Goal: Task Accomplishment & Management: Manage account settings

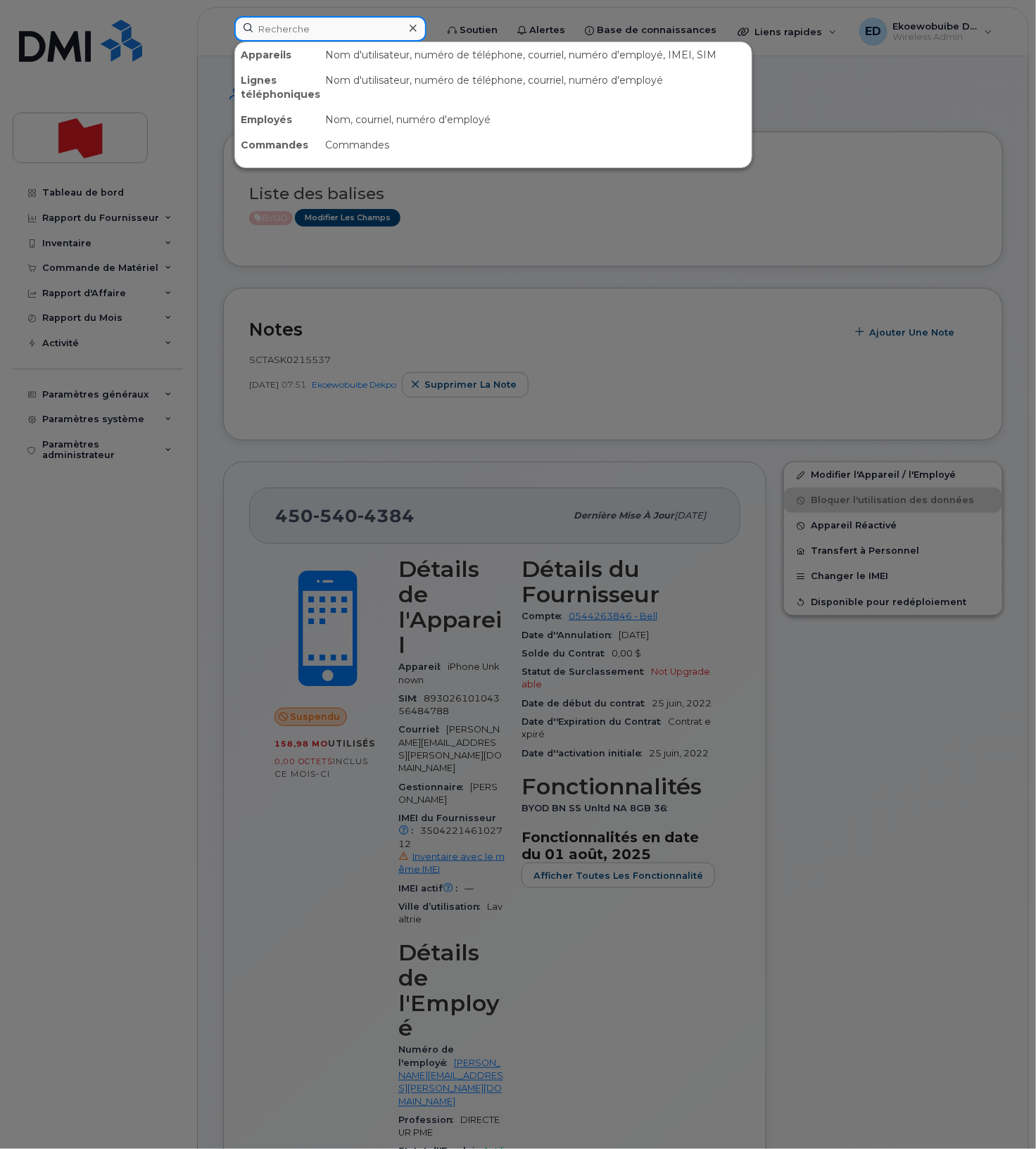
click at [311, 34] on input at bounding box center [330, 29] width 192 height 26
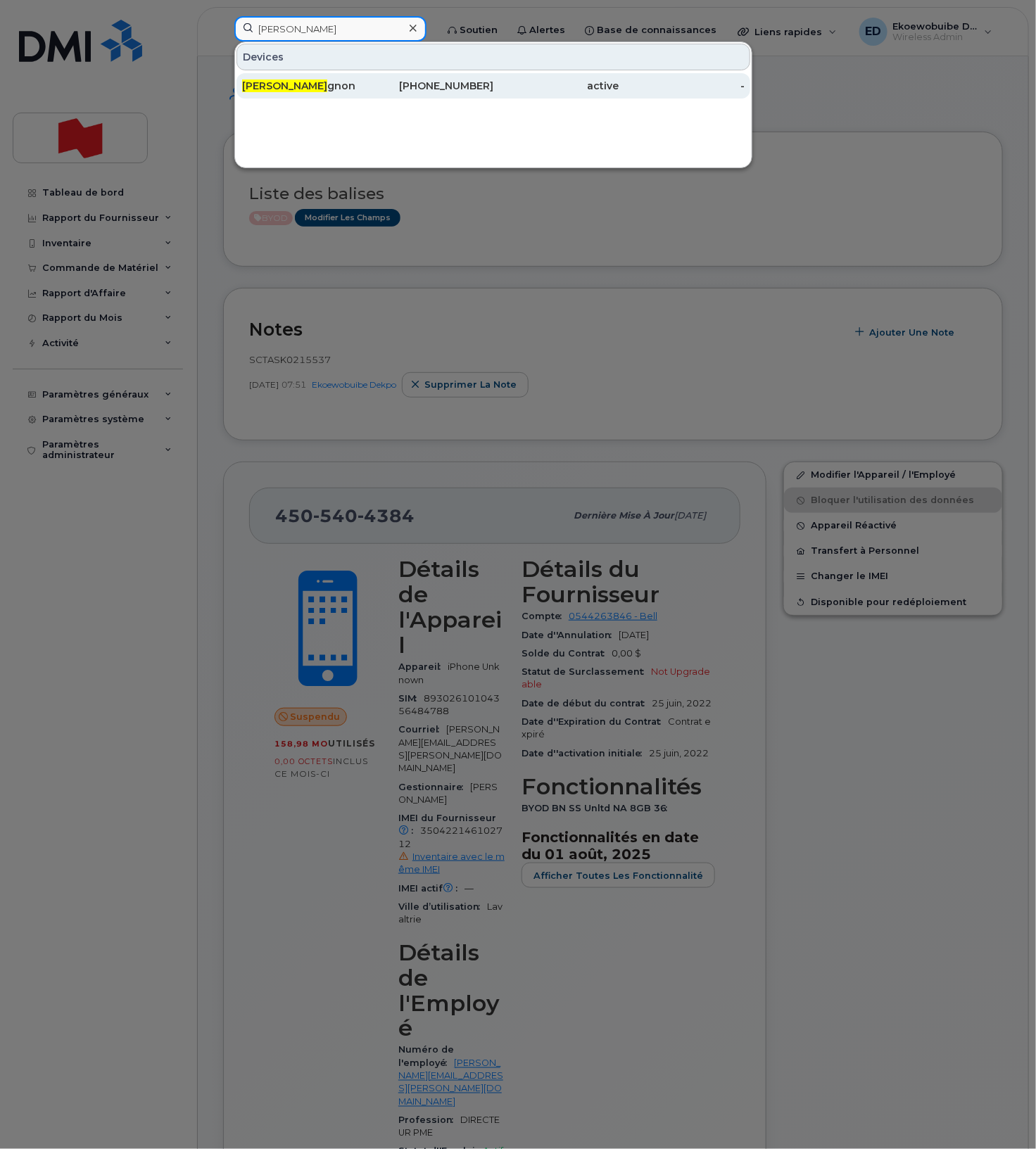
type input "jean philippe ga"
click at [354, 92] on div "Jean Philippe Ga gnon" at bounding box center [305, 86] width 126 height 14
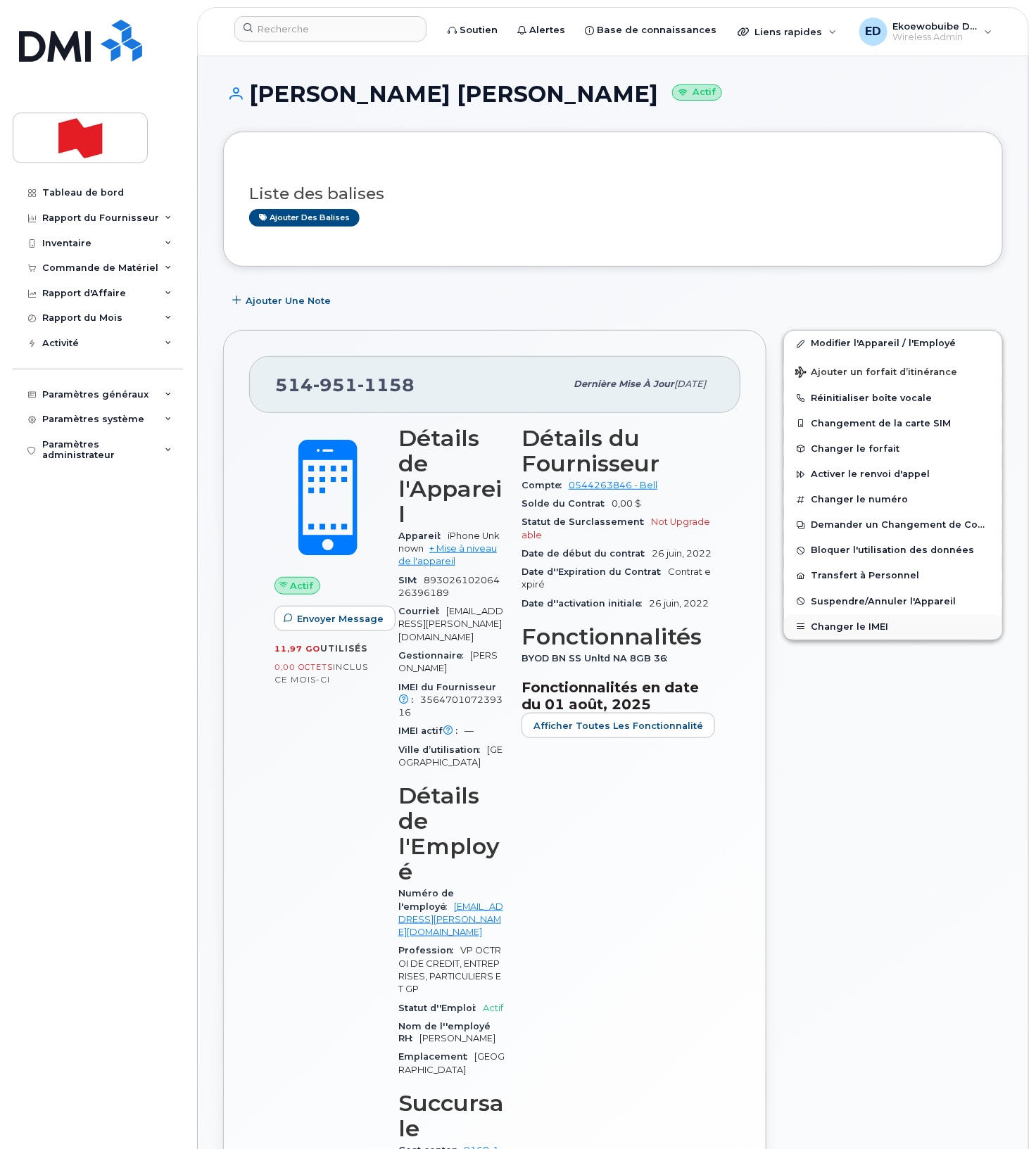
click at [848, 620] on button "Changer le IMEI" at bounding box center [893, 628] width 218 height 26
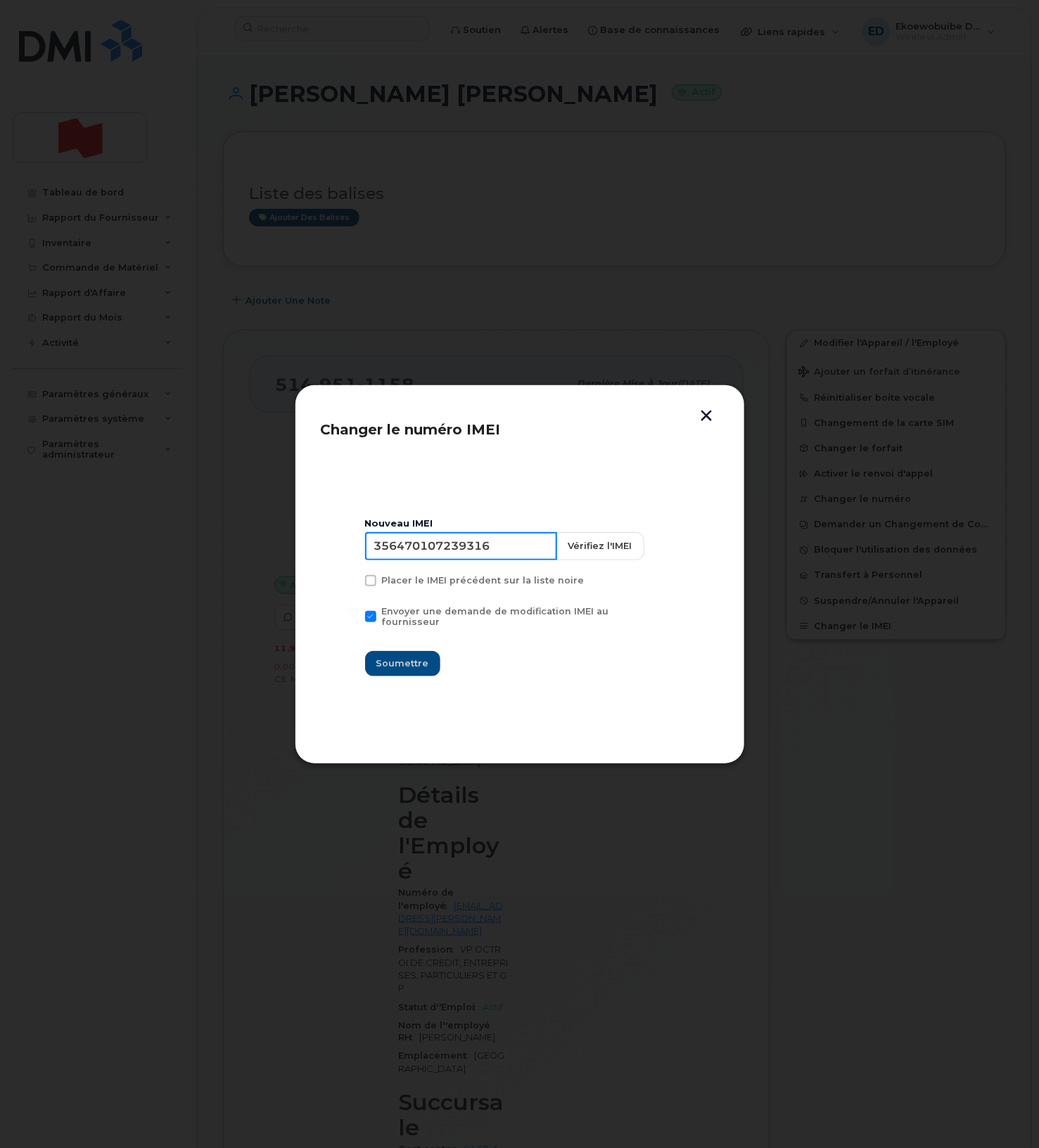
click at [454, 560] on input "356470107239316" at bounding box center [461, 546] width 192 height 28
click at [705, 425] on header "Changer le numéro IMEI" at bounding box center [520, 434] width 398 height 46
click at [709, 418] on button "button" at bounding box center [707, 417] width 21 height 15
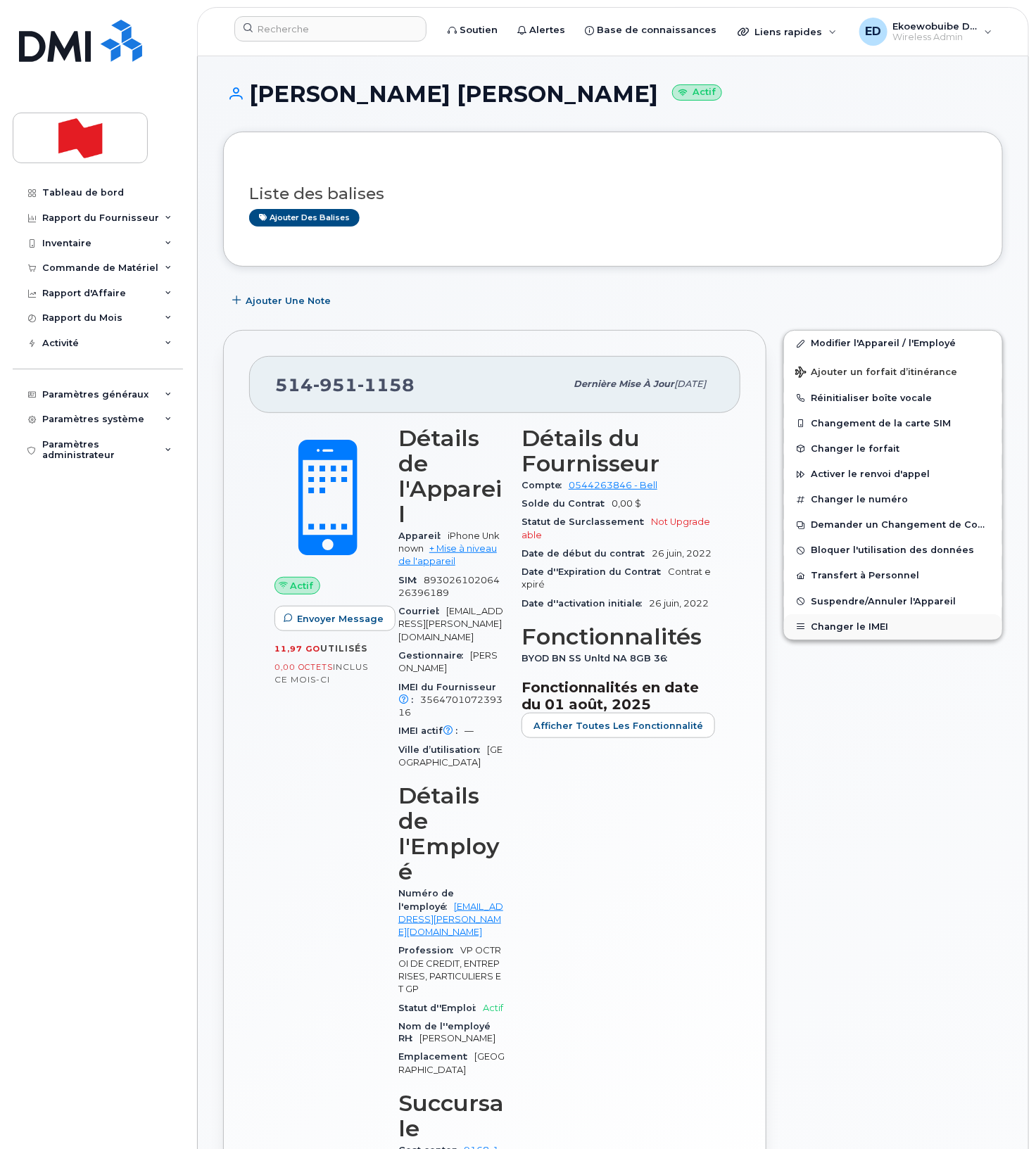
click at [824, 630] on button "Changer le IMEI" at bounding box center [893, 628] width 218 height 26
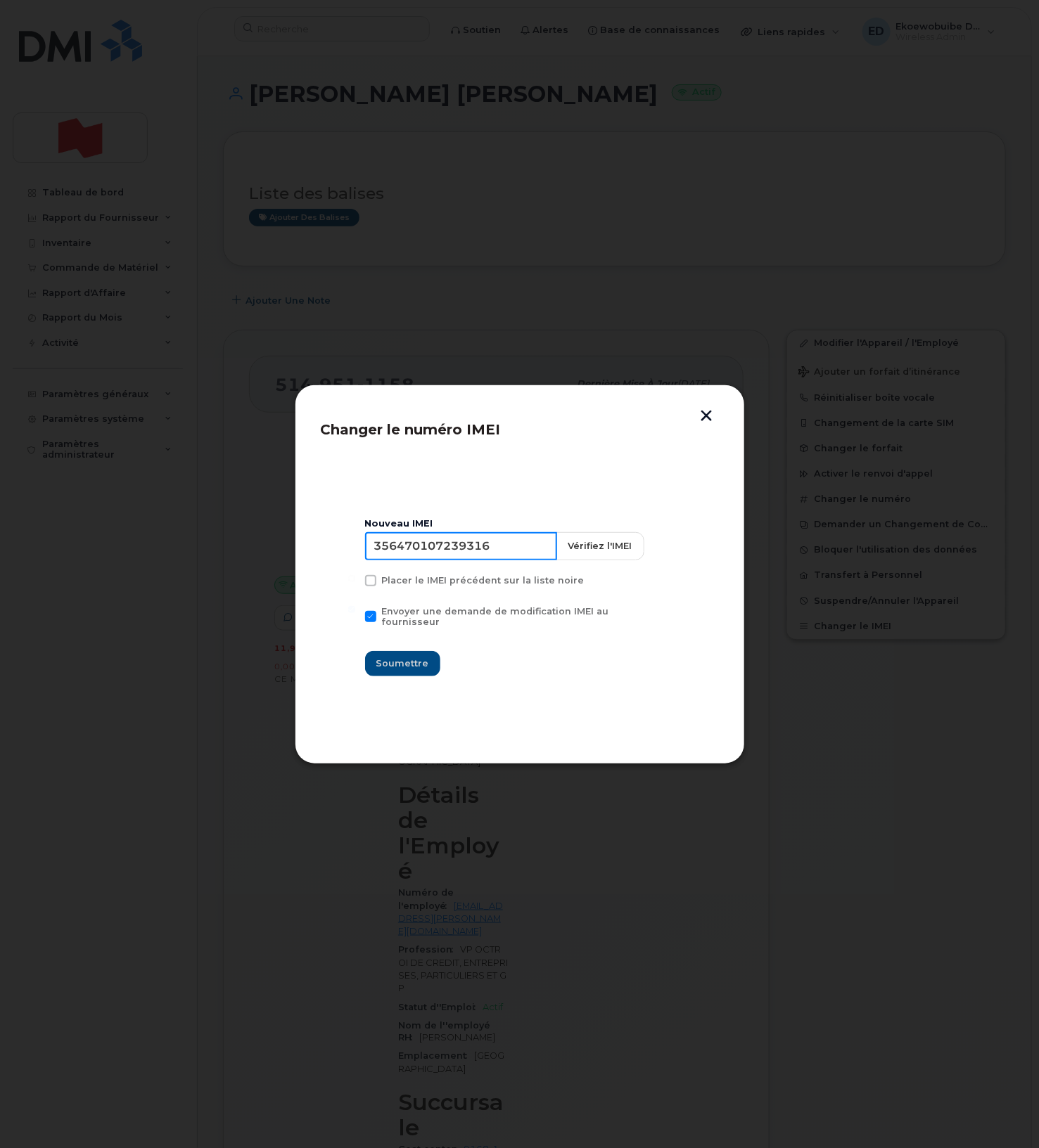
click at [470, 555] on input "356470107239316" at bounding box center [461, 546] width 192 height 28
click at [471, 555] on input "356470107239316" at bounding box center [461, 546] width 192 height 28
type input "S"
type input "350515301369396"
click at [420, 658] on span "Soumettre" at bounding box center [403, 664] width 53 height 14
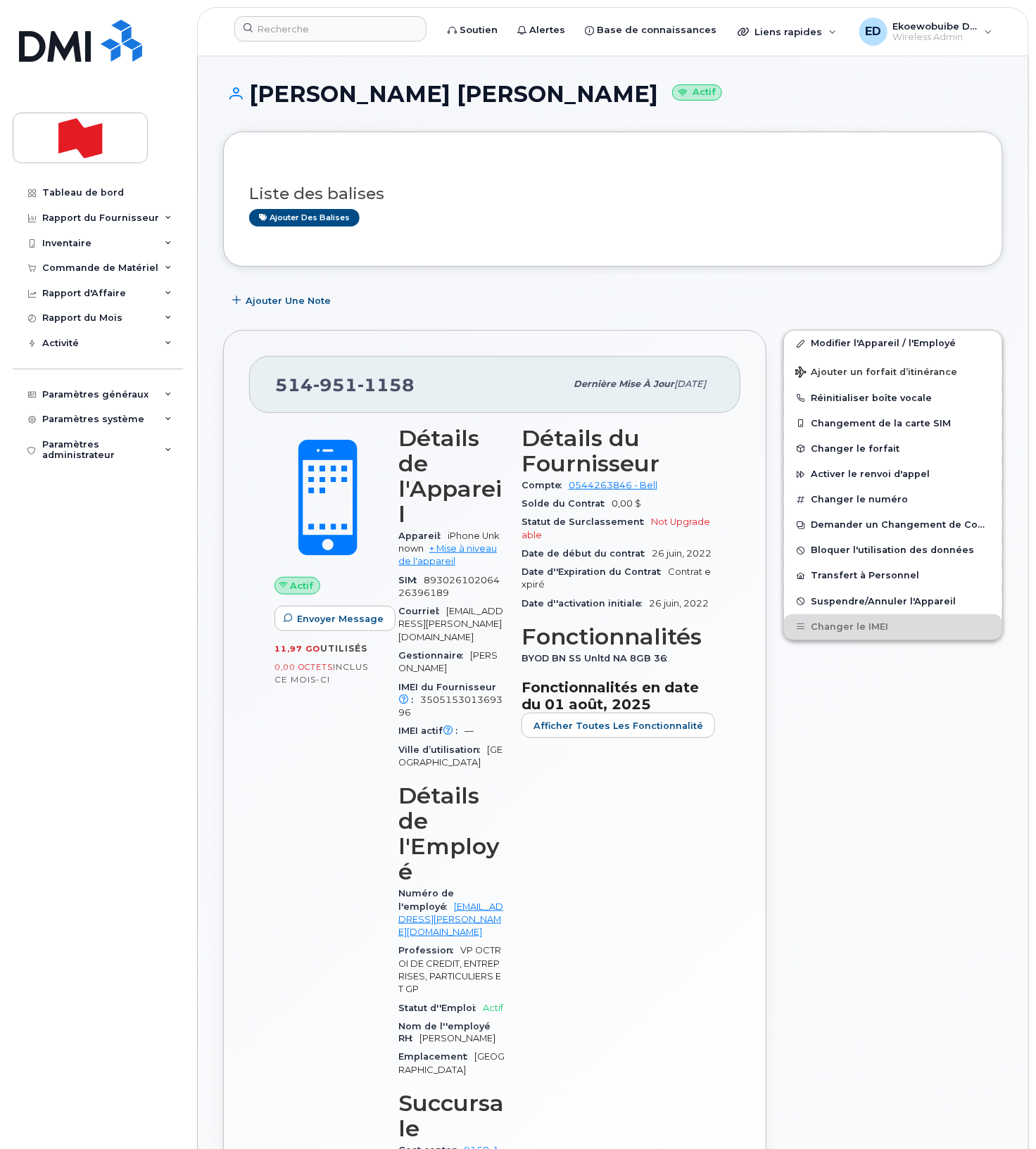
scroll to position [1, 0]
click at [281, 31] on input at bounding box center [330, 29] width 192 height 26
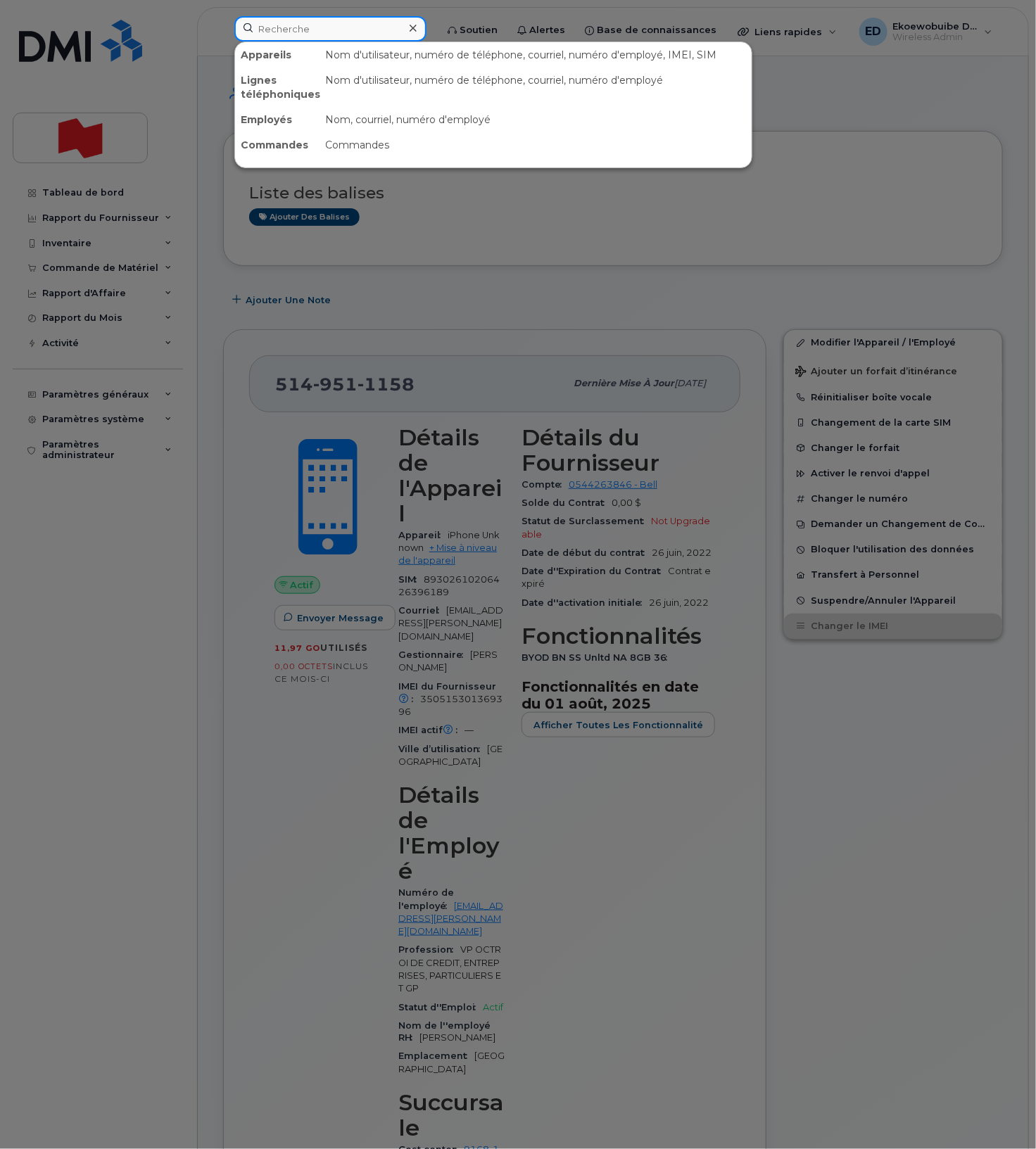
paste input "438-468-2352,"
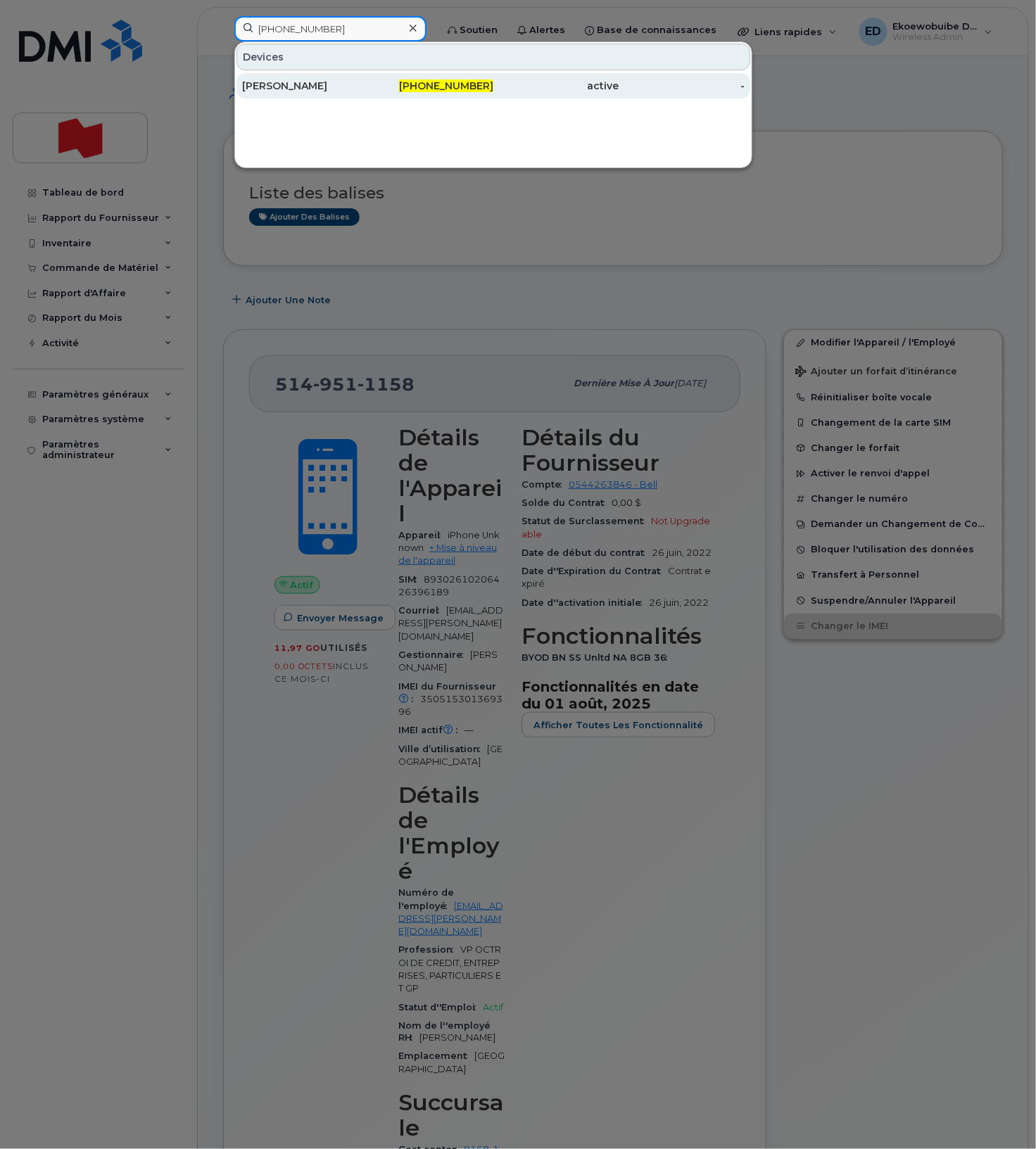
type input "438-468-2352"
click at [353, 79] on div "Jean-Christophe Tessier" at bounding box center [305, 86] width 126 height 26
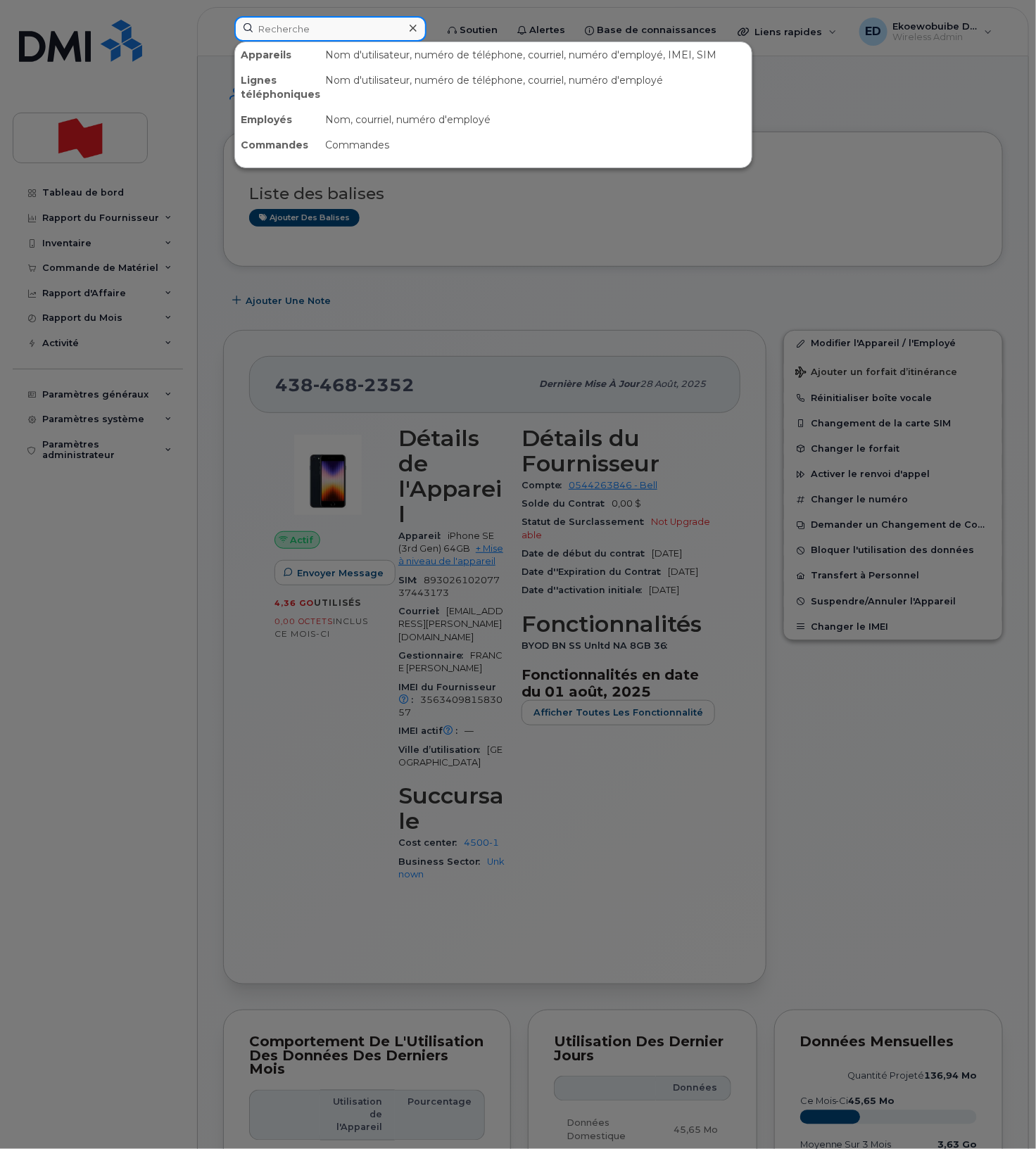
click at [312, 34] on input at bounding box center [330, 29] width 192 height 26
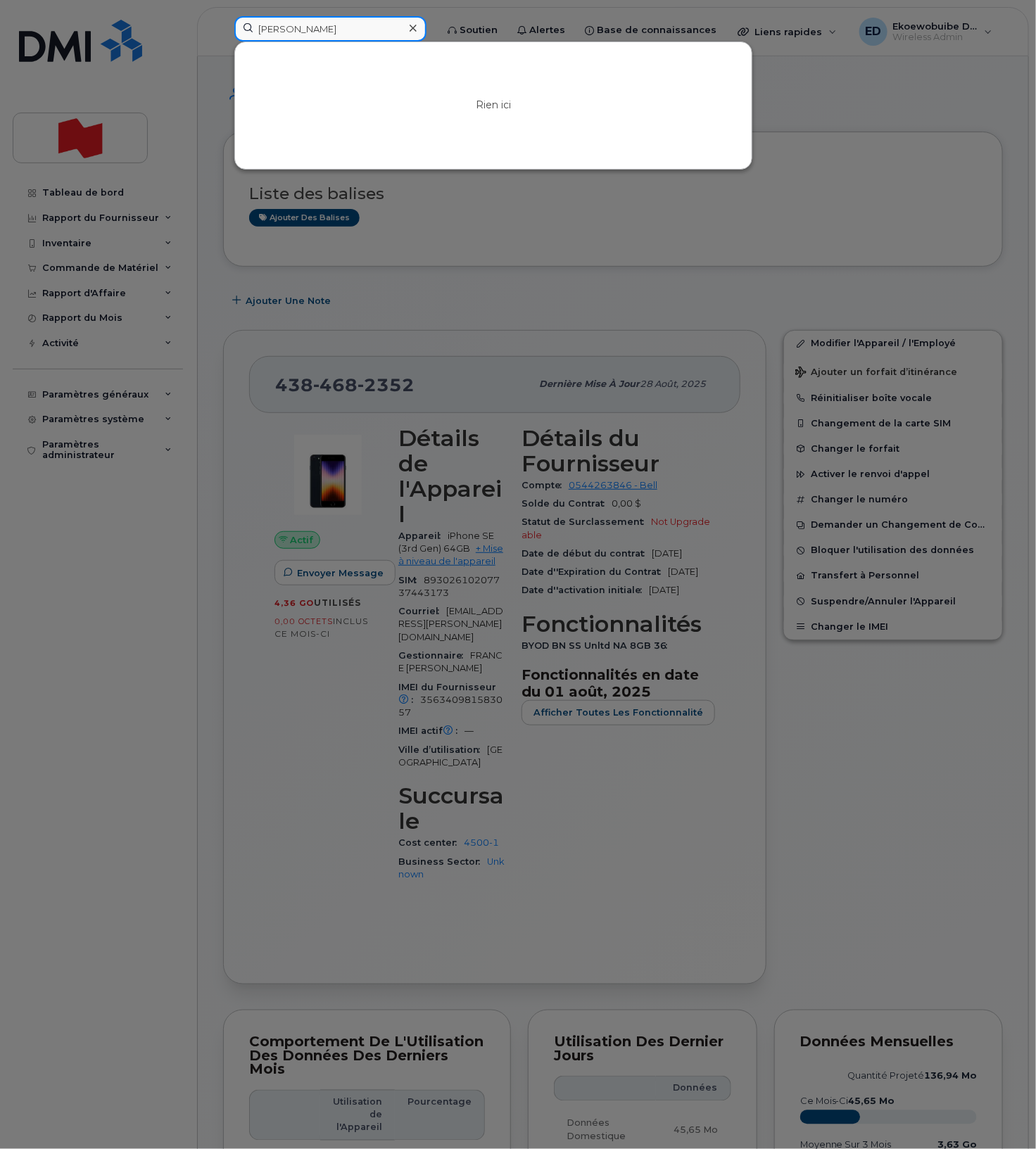
type input "fanny wu"
drag, startPoint x: 313, startPoint y: 33, endPoint x: 255, endPoint y: 26, distance: 58.4
click at [255, 26] on input "fanny wu" at bounding box center [330, 29] width 192 height 26
paste input "Fanny.Wu@nbc.ca"
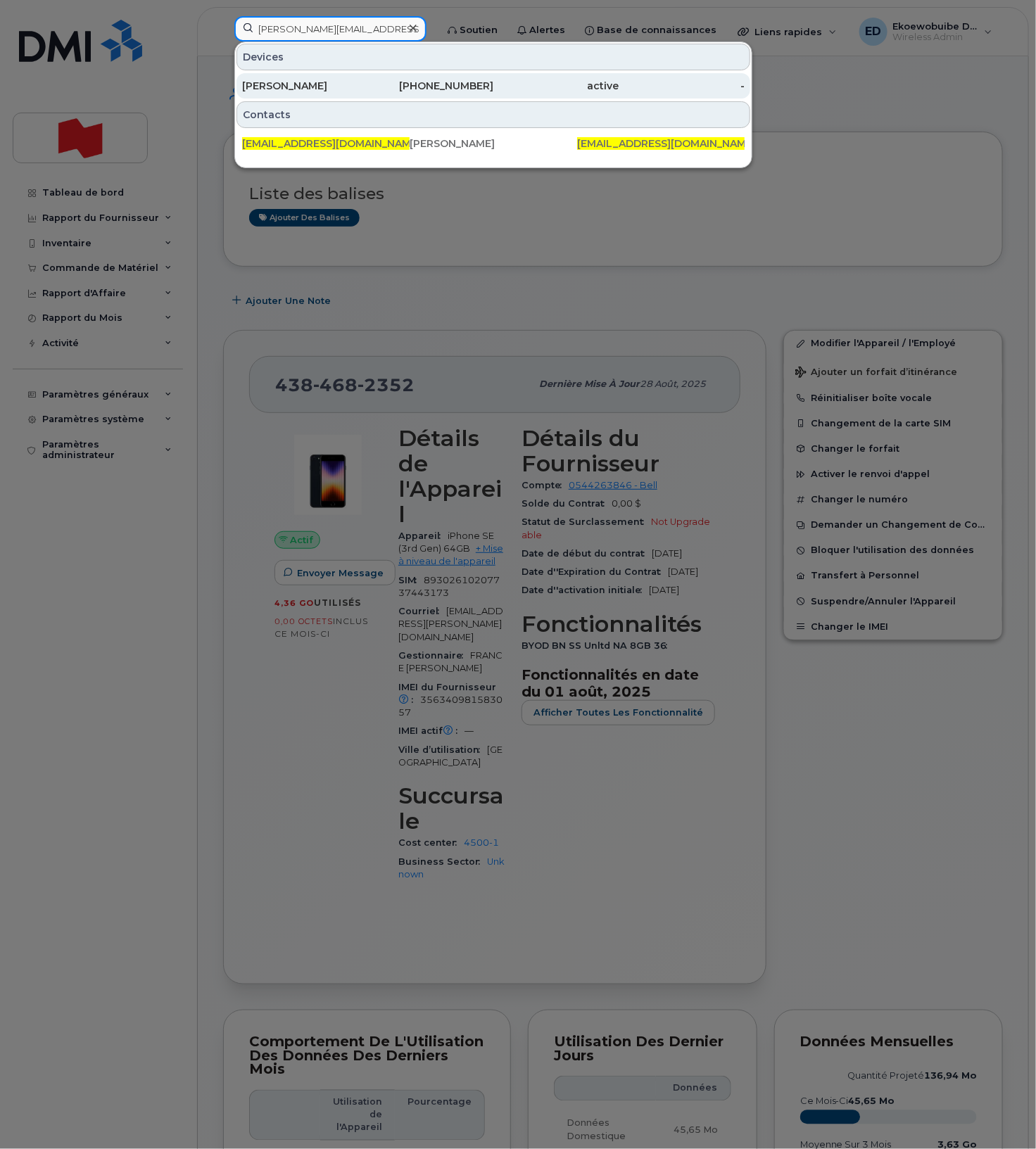
type input "Fanny.Wu@nbc.ca"
click at [307, 86] on div "Qifang Wu" at bounding box center [305, 86] width 126 height 14
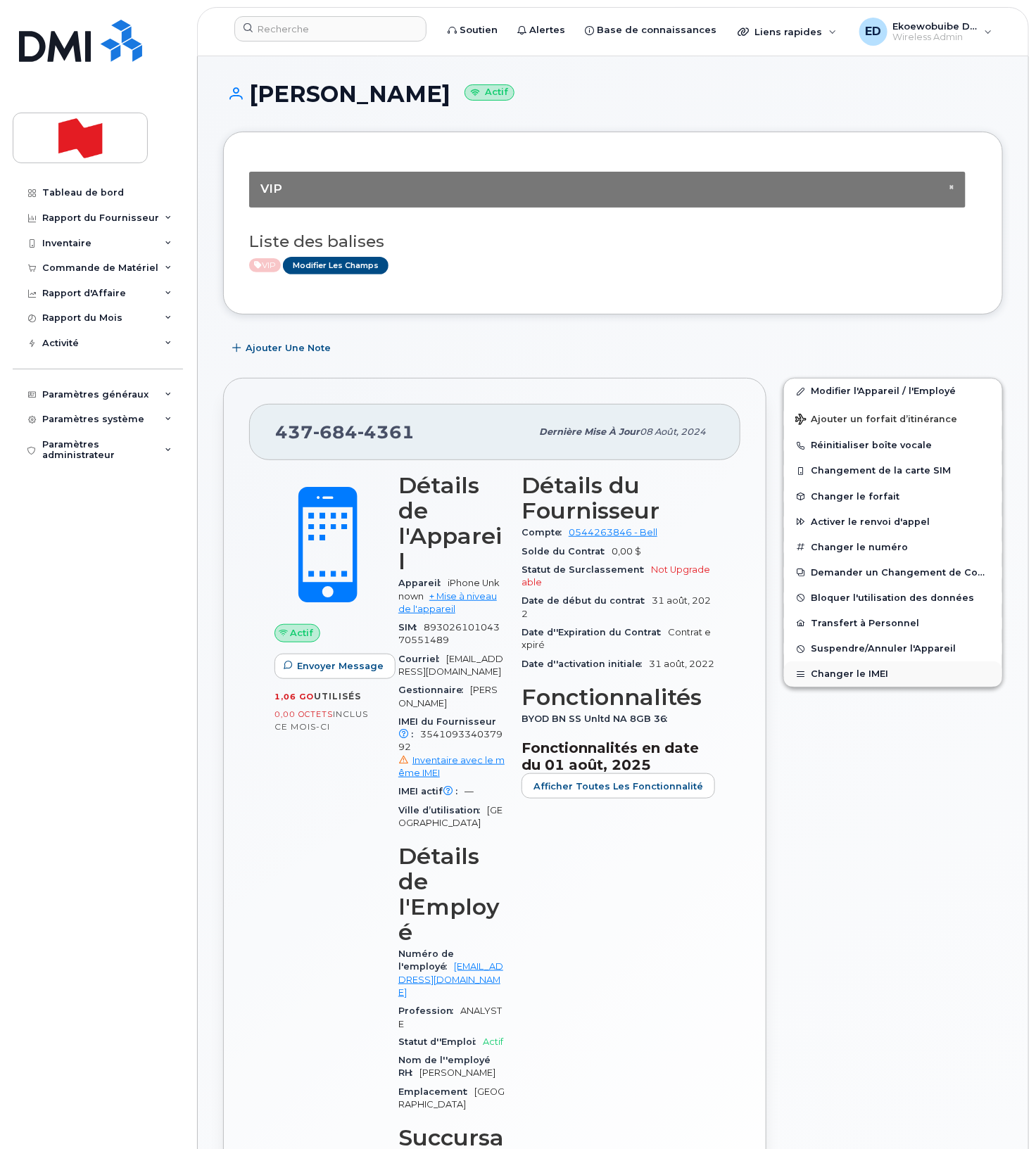
click at [825, 670] on button "Changer le IMEI" at bounding box center [893, 675] width 218 height 26
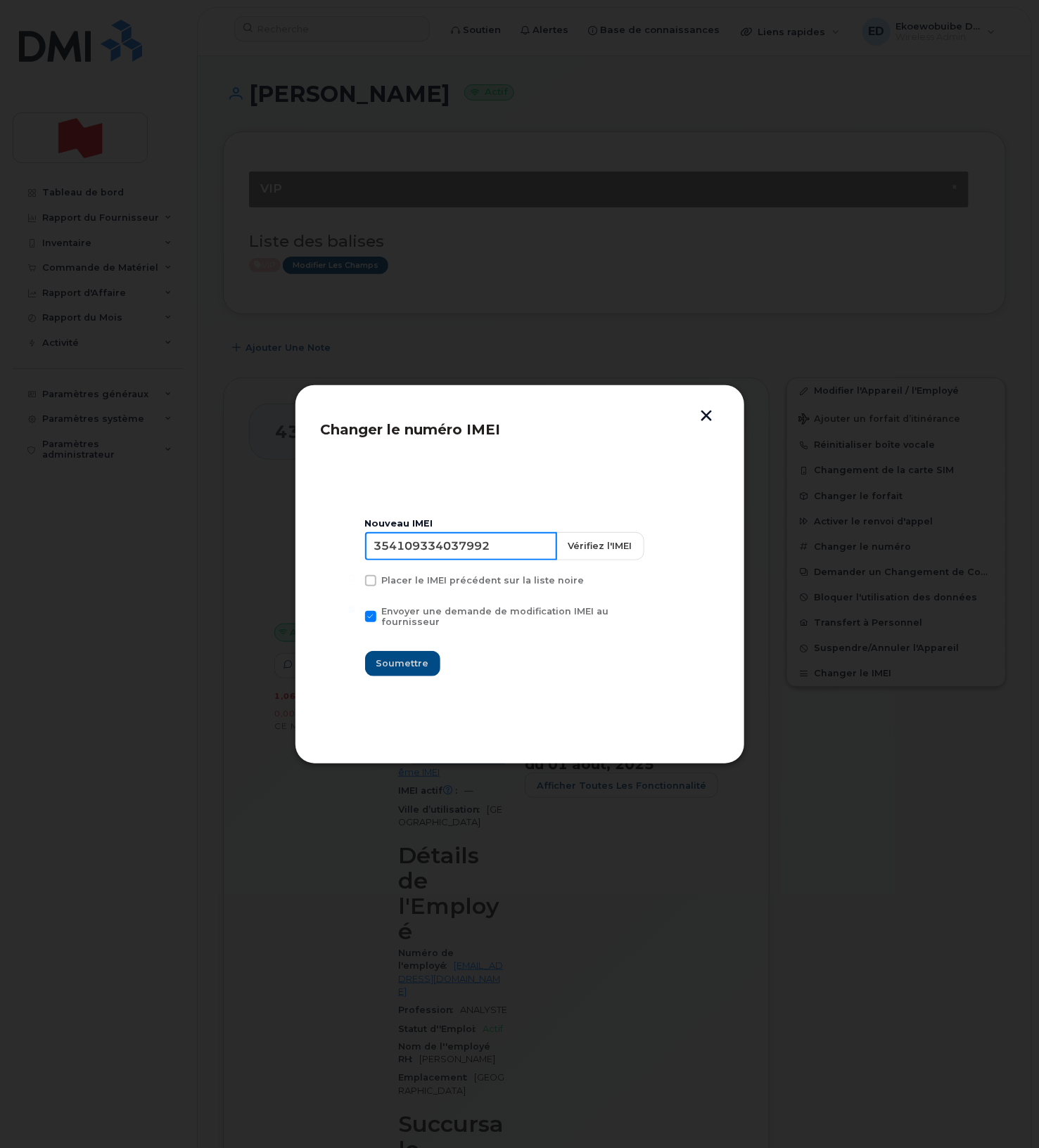
click at [497, 547] on input "354109334037992" at bounding box center [461, 546] width 192 height 28
click at [702, 422] on button "button" at bounding box center [707, 417] width 21 height 15
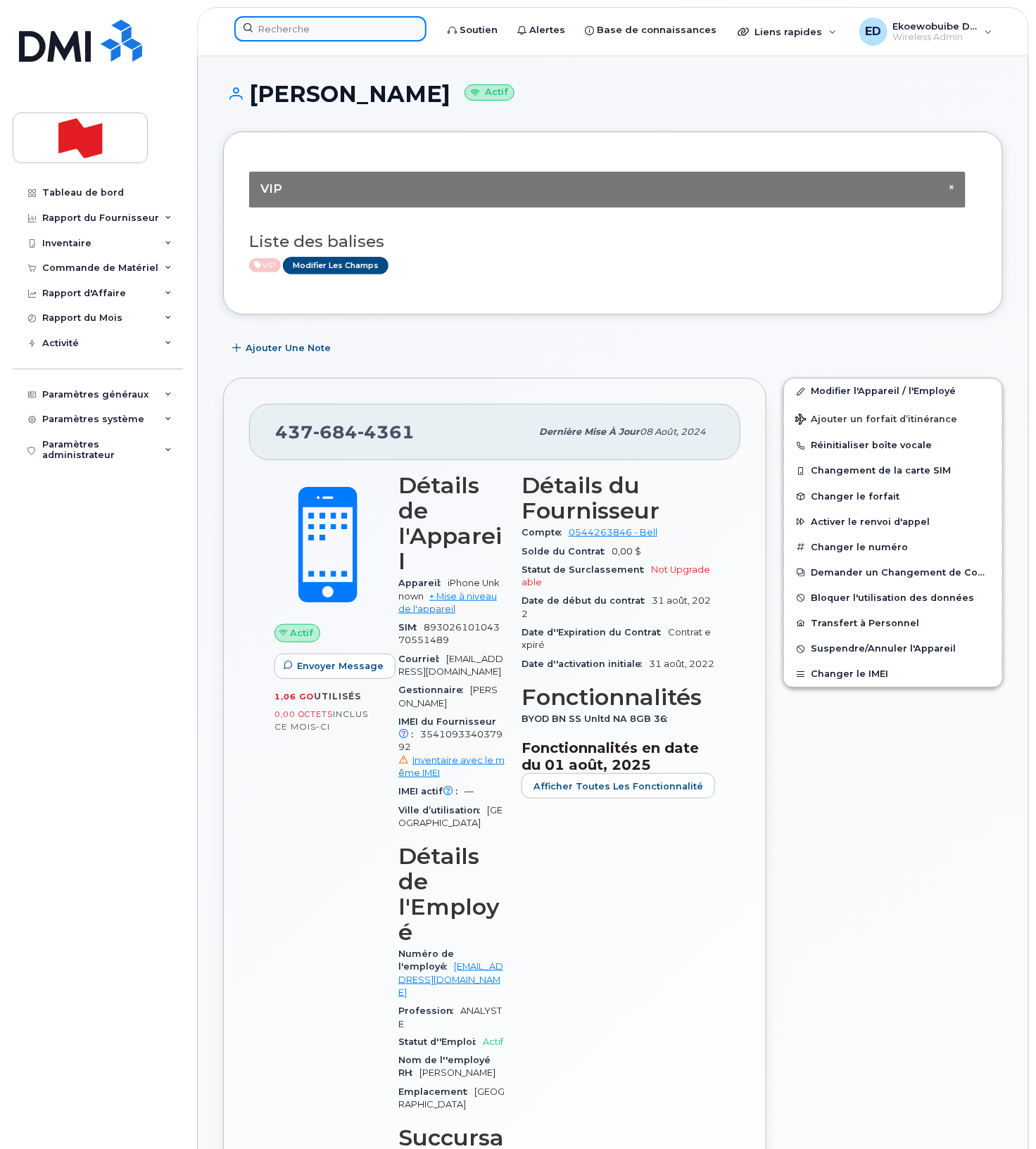
click at [309, 32] on input at bounding box center [330, 29] width 192 height 26
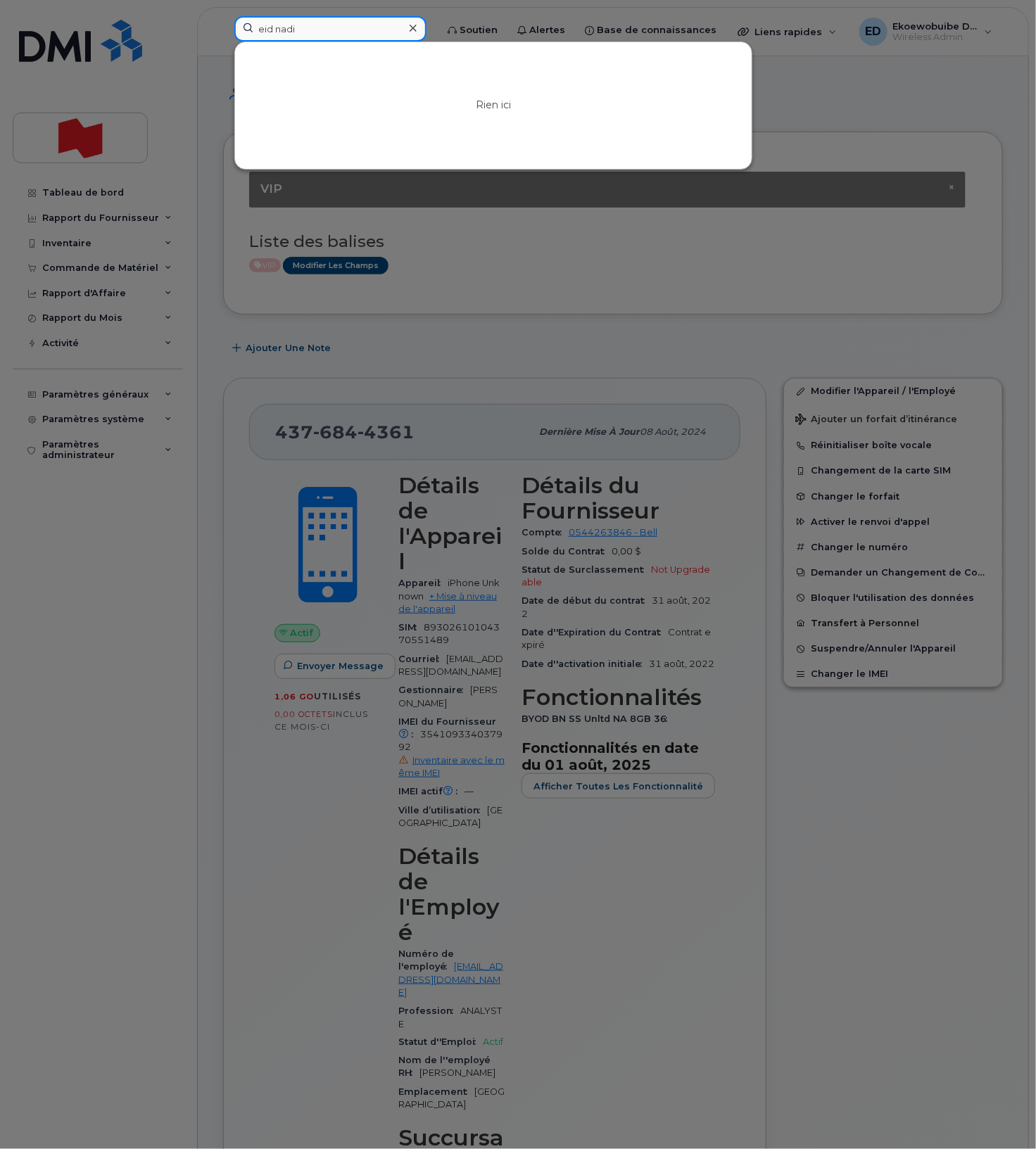
type input "eid nadi"
drag, startPoint x: 308, startPoint y: 30, endPoint x: 252, endPoint y: 26, distance: 56.1
click at [254, 26] on input "eid nadi" at bounding box center [330, 29] width 192 height 26
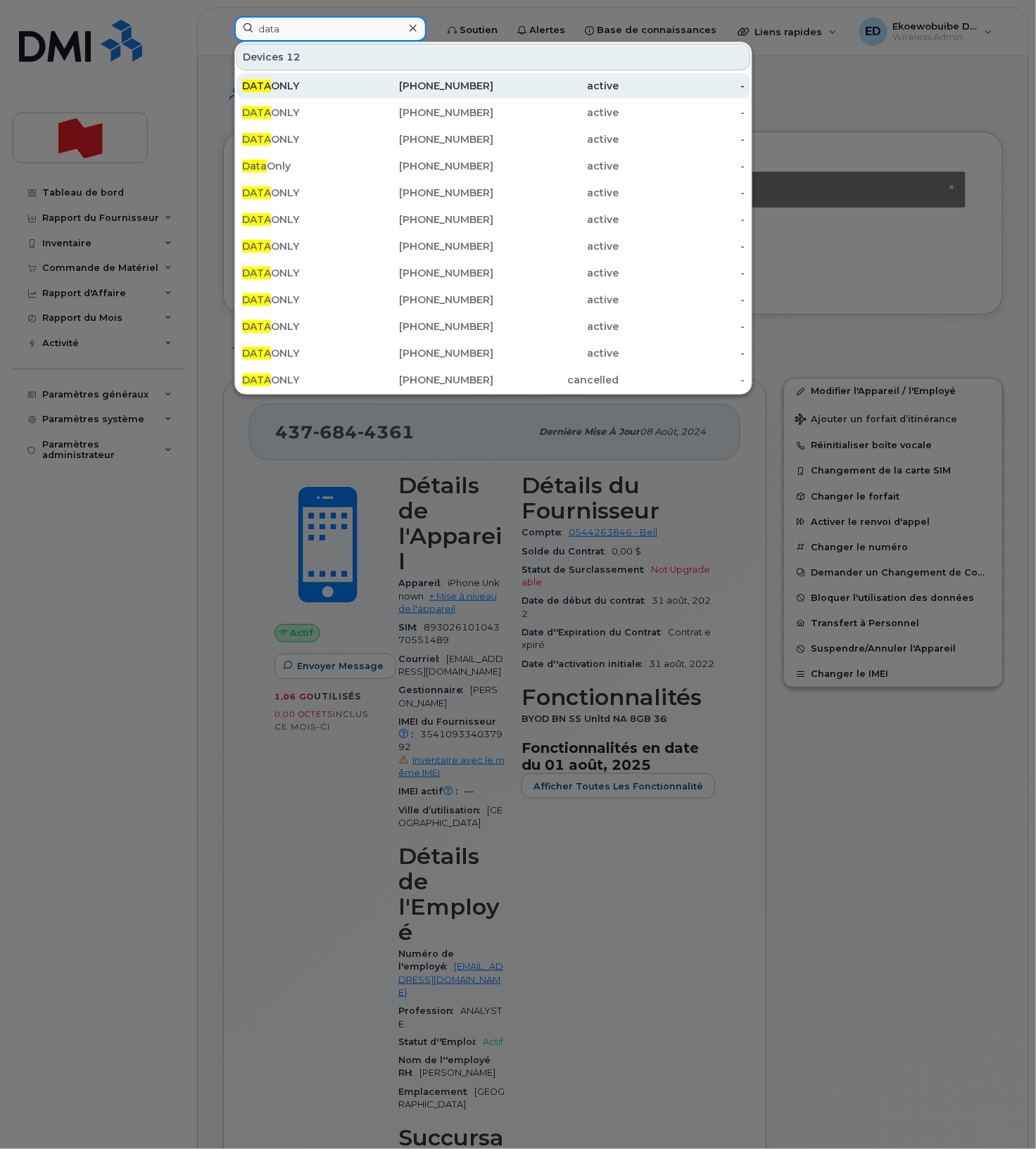
type input "data"
click at [294, 86] on div "DATA ONLY" at bounding box center [305, 86] width 126 height 14
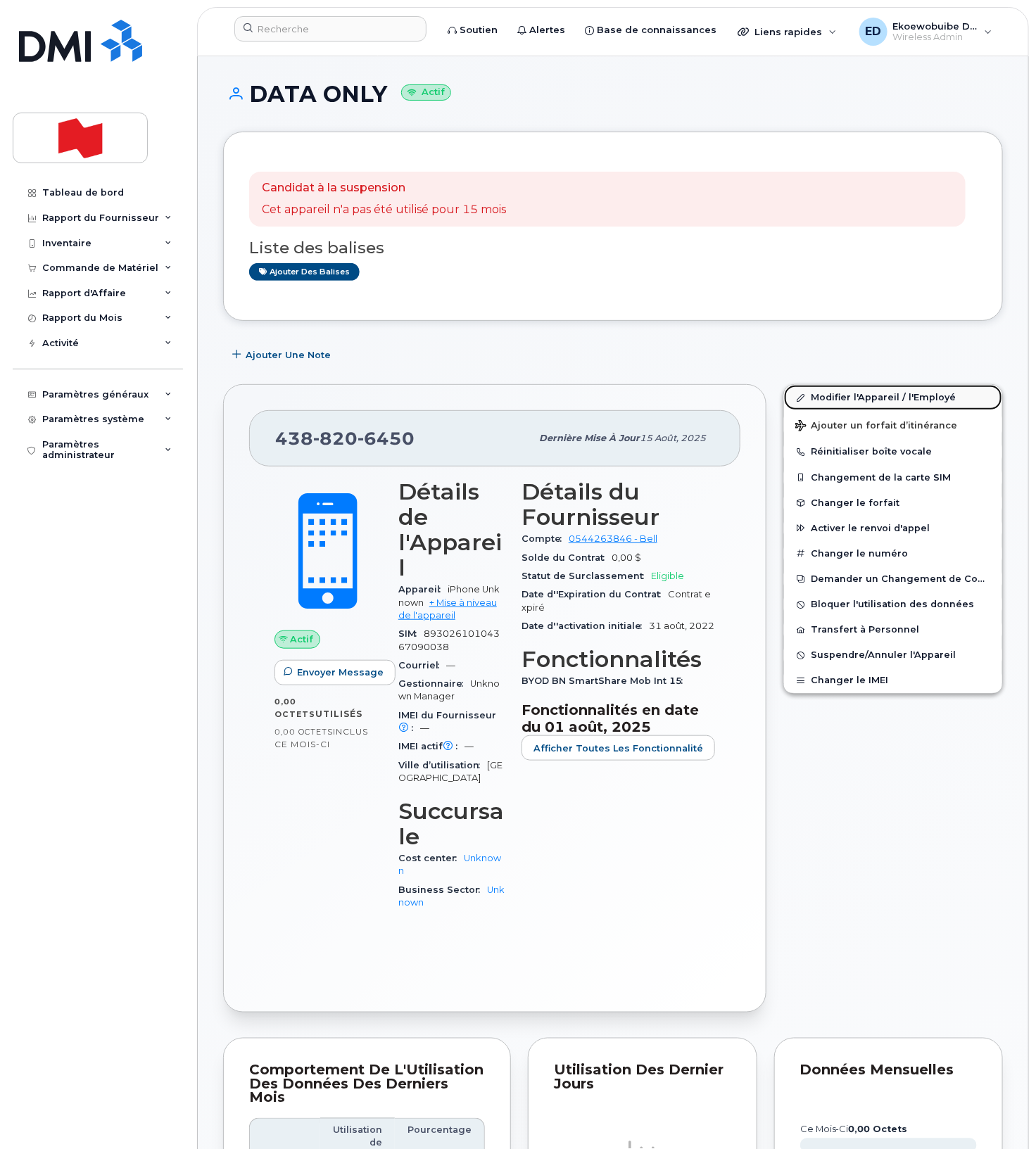
click at [838, 402] on link "Modifier l'Appareil / l'Employé" at bounding box center [893, 398] width 218 height 26
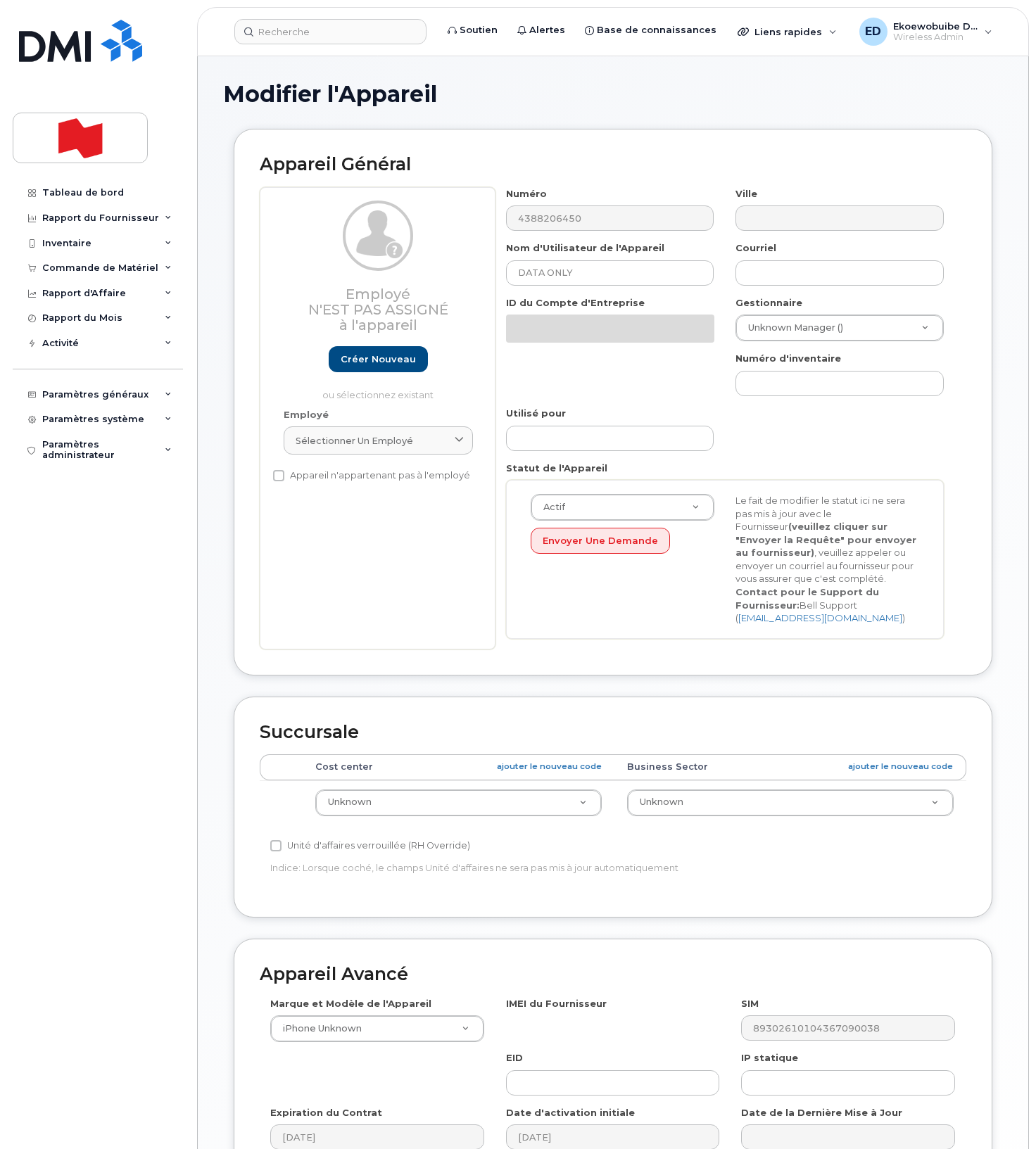
select select "22916206"
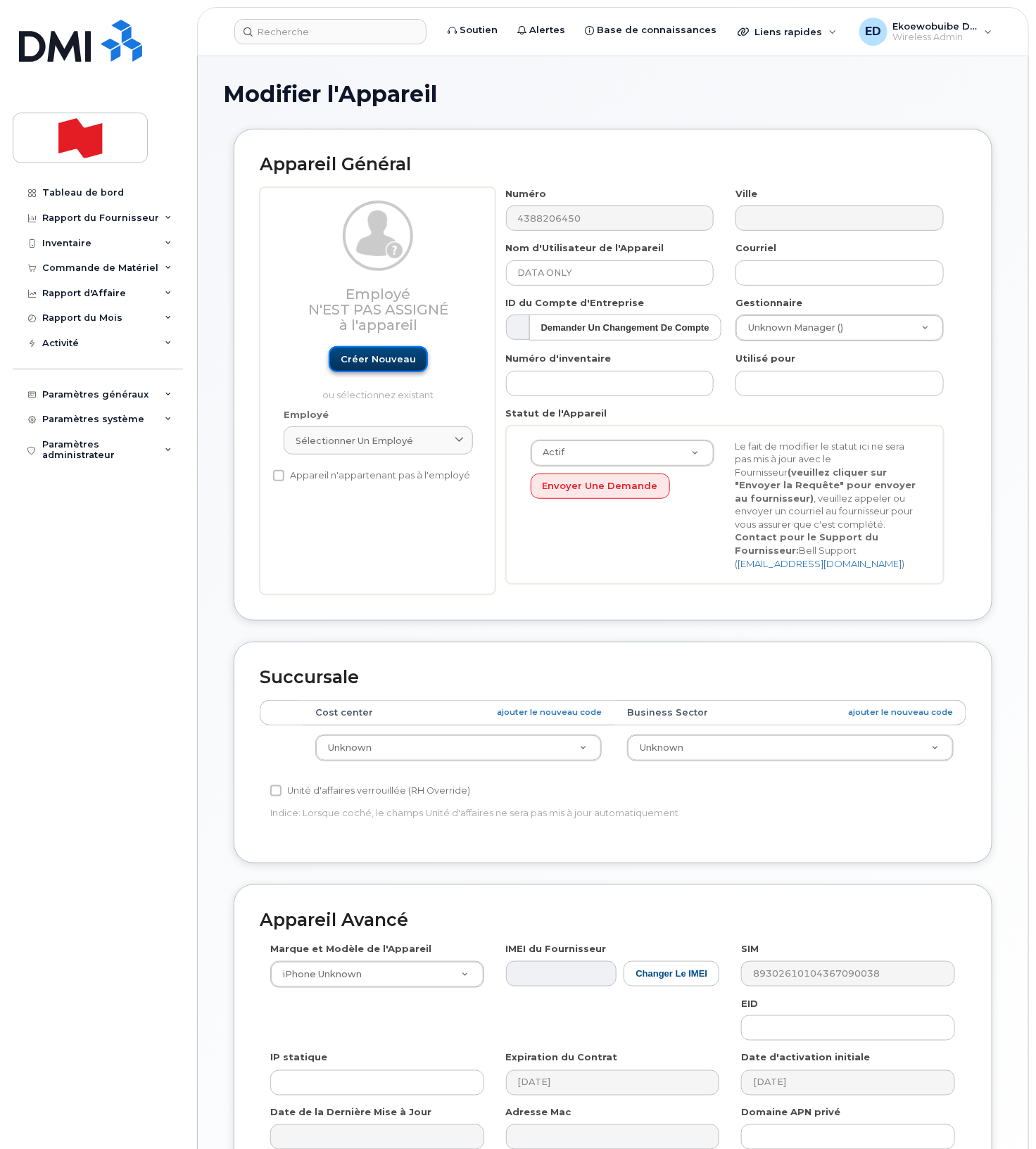
click at [373, 366] on link "Créer nouveau" at bounding box center [378, 359] width 99 height 26
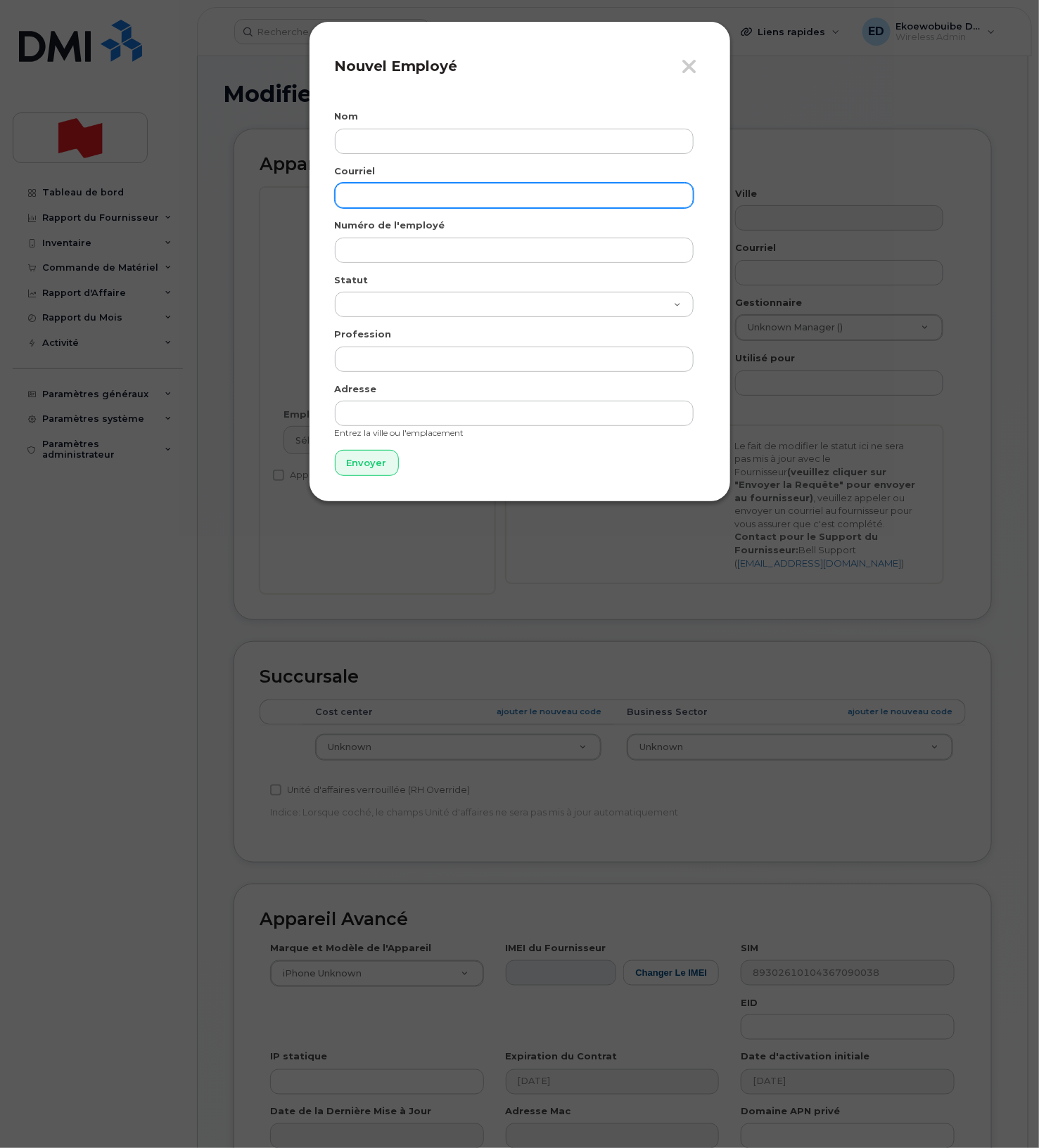
click at [365, 198] on input "email" at bounding box center [514, 196] width 359 height 26
paste input "Nadim.Eid@nbc.ca <Nadim.Eid@nbc.ca>"
click at [563, 199] on input "Nadim.Eid@nbc.ca <Nadim.Eid@nbc.ca>" at bounding box center [514, 196] width 359 height 26
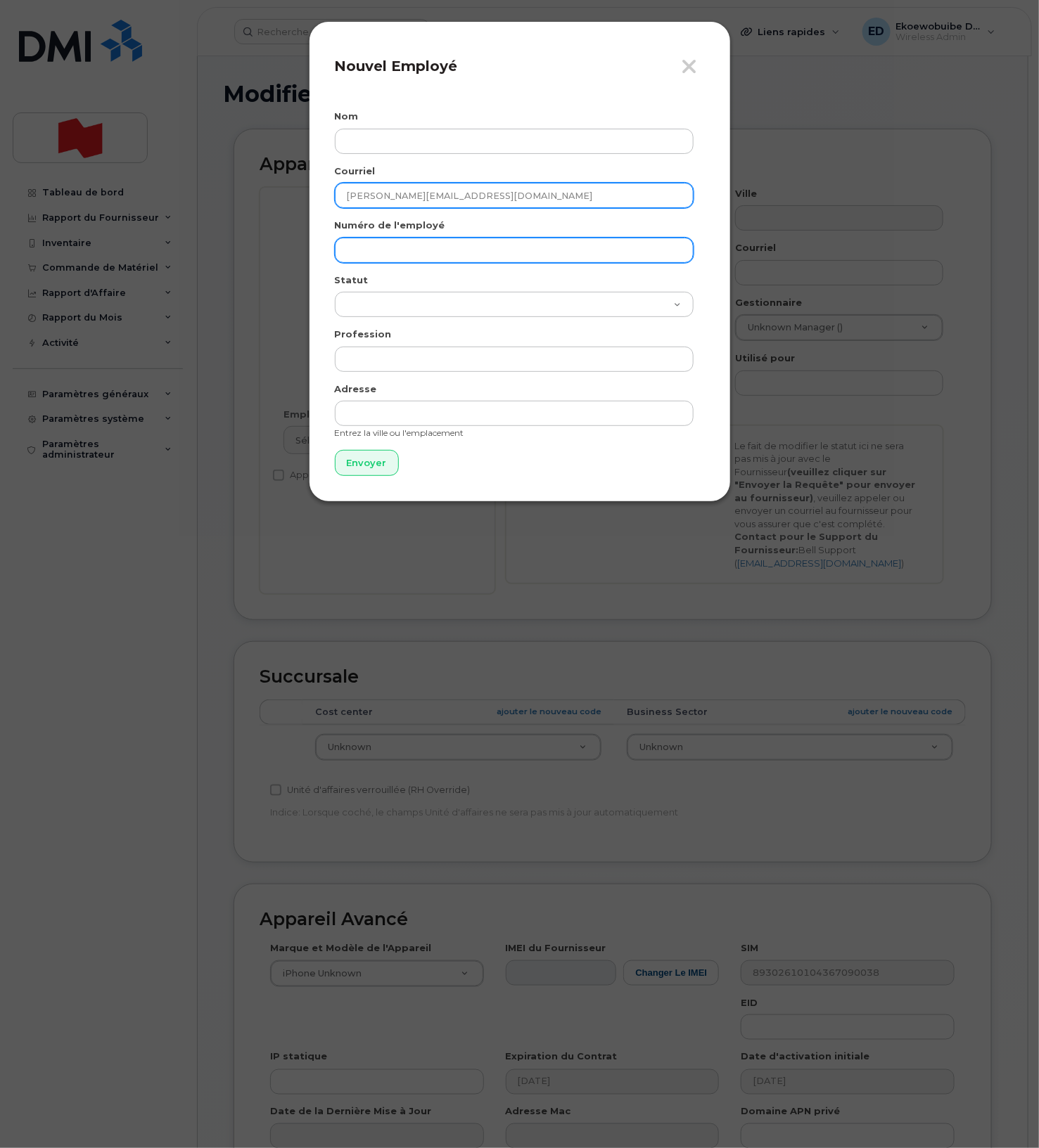
type input "Nadim.Eid@nbc.ca"
click at [459, 243] on input "text" at bounding box center [514, 251] width 359 height 26
paste input "Nadim.Eid@nbc.ca <Nadim.Eid@nbc.ca>"
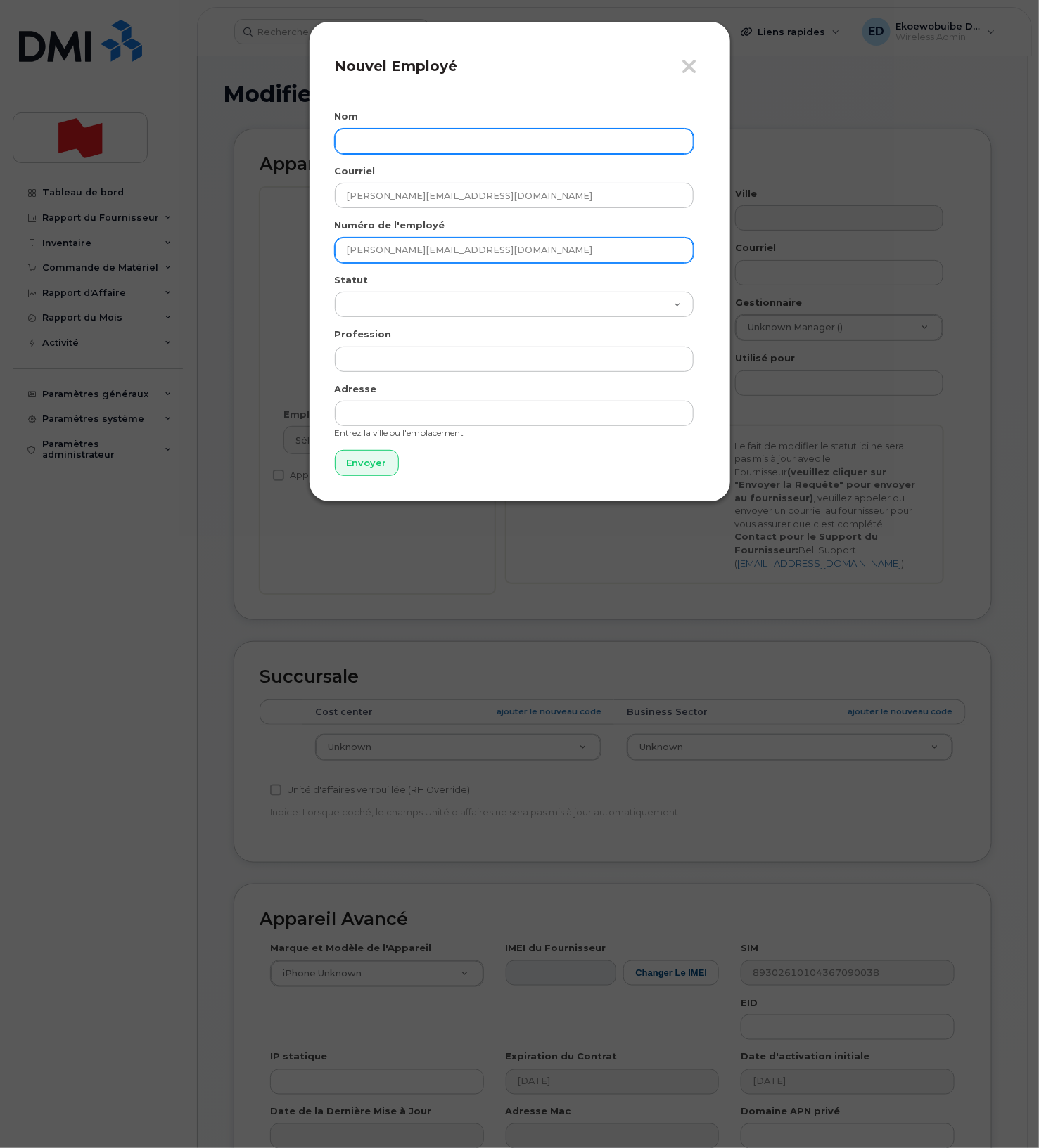
type input "Nadim.Eid@nbc.ca"
click at [448, 141] on input "text" at bounding box center [514, 141] width 359 height 26
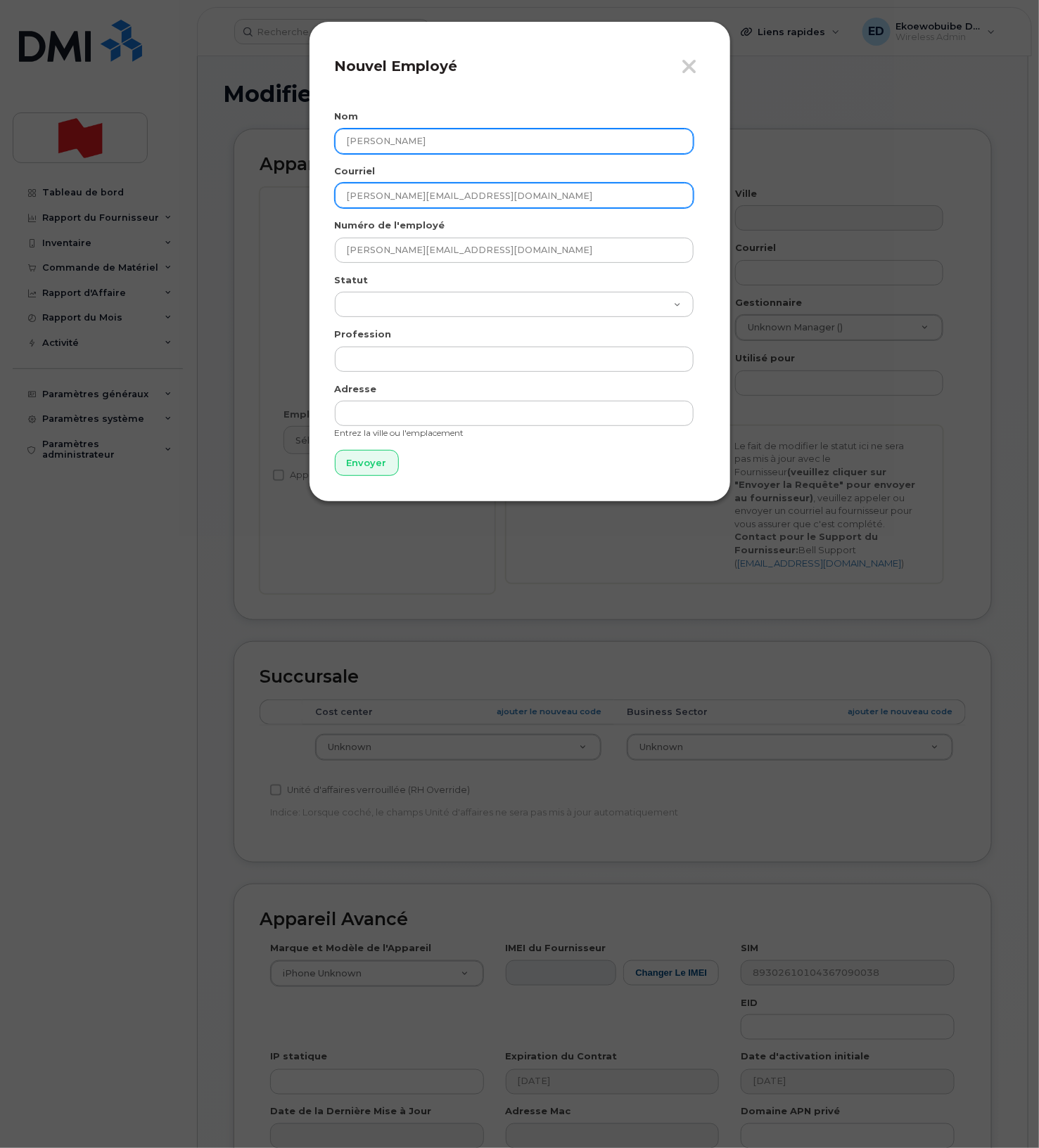
type input "Nadim Eid"
drag, startPoint x: 466, startPoint y: 198, endPoint x: 326, endPoint y: 193, distance: 140.1
click at [326, 193] on div "Fermer Nouvel Employé Nom Nadim Eid Courriel Nadim.Eid@nbc.ca Numéro de l'emplo…" at bounding box center [520, 262] width 422 height 481
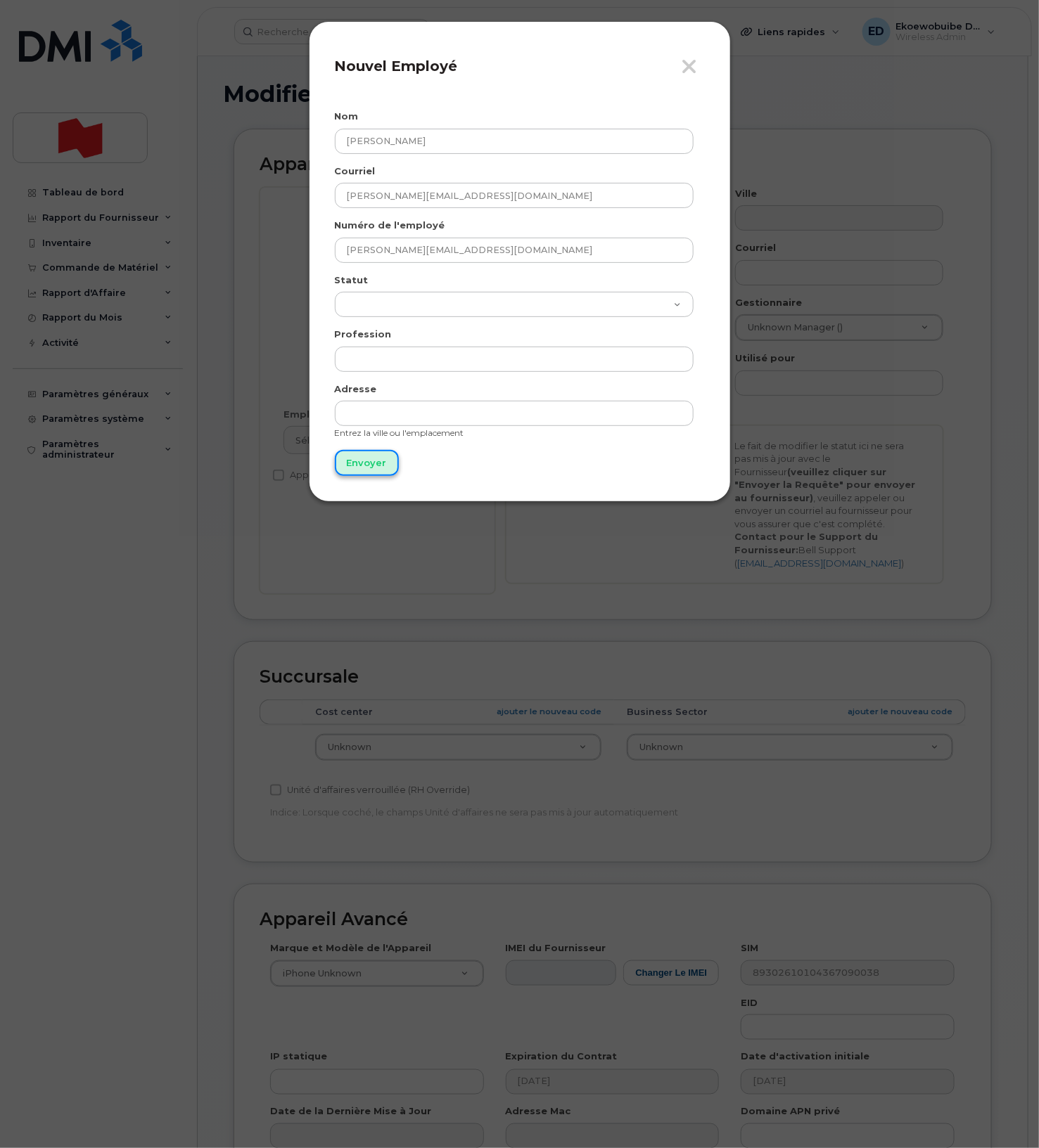
click at [376, 460] on input "Envoyer" at bounding box center [366, 463] width 64 height 26
type input "Envoyer"
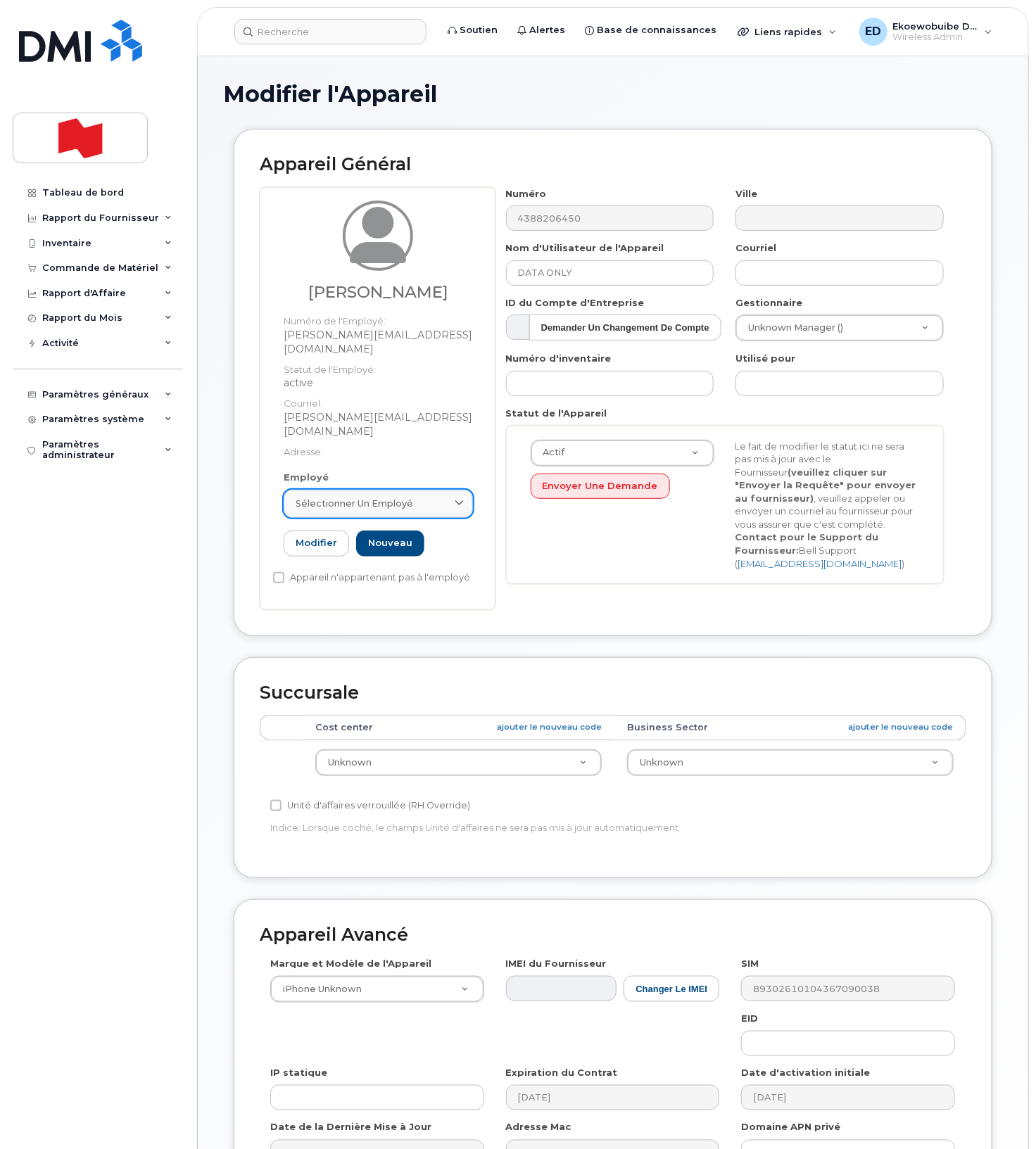
drag, startPoint x: 418, startPoint y: 469, endPoint x: 417, endPoint y: 482, distance: 13.0
click at [418, 497] on div "Sélectionner un employé" at bounding box center [378, 503] width 165 height 14
paste input "Nadim.Eid@nbc.ca"
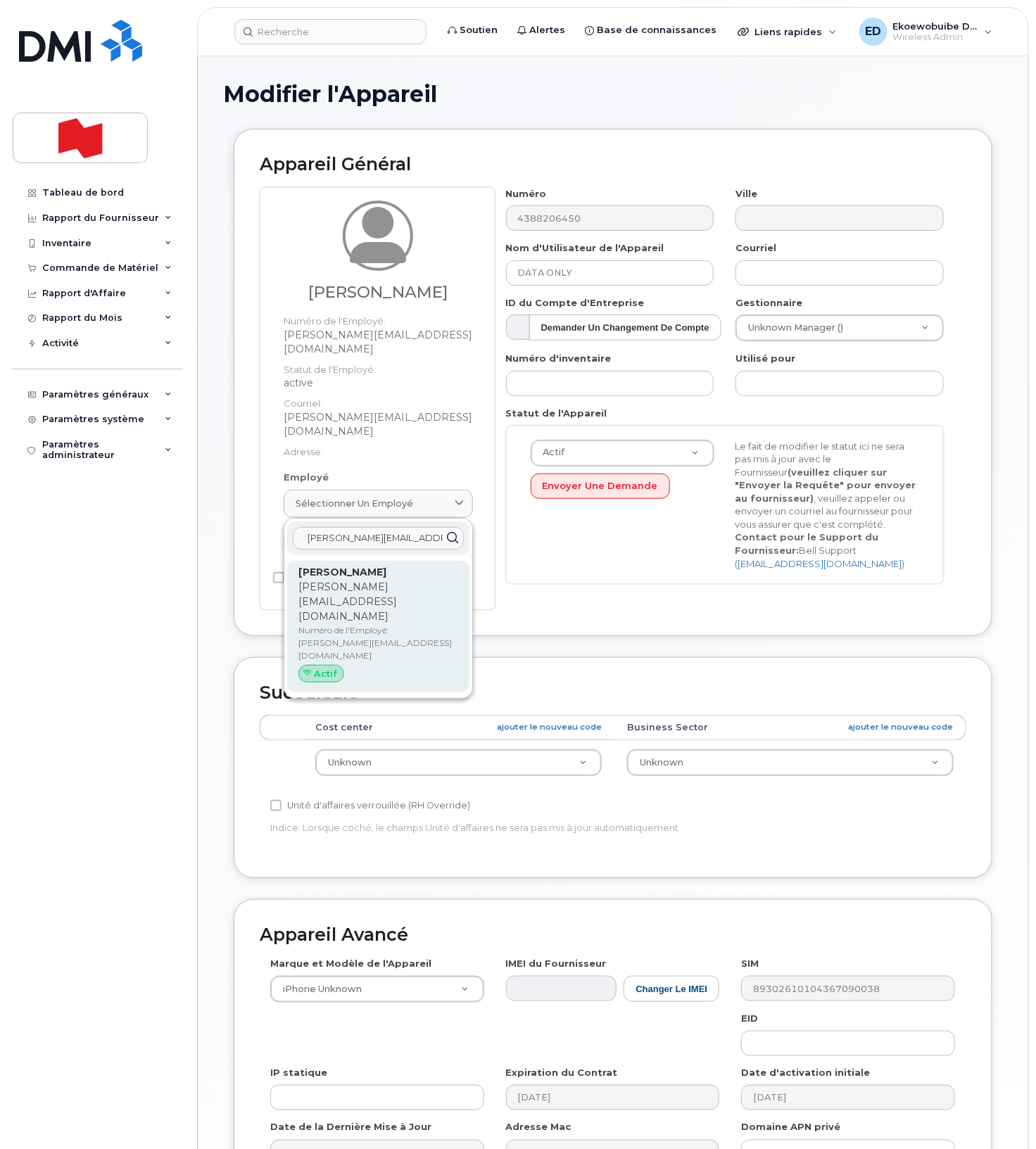
type input "Nadim.Eid@nbc.ca"
click at [346, 624] on p "Numéro de l'Employé: Nadim.Eid@nbc.ca" at bounding box center [378, 643] width 160 height 38
type input "Nadim.Eid@nbc.ca"
type input "Nadim Eid"
type input "nadim.eid@nbc.ca"
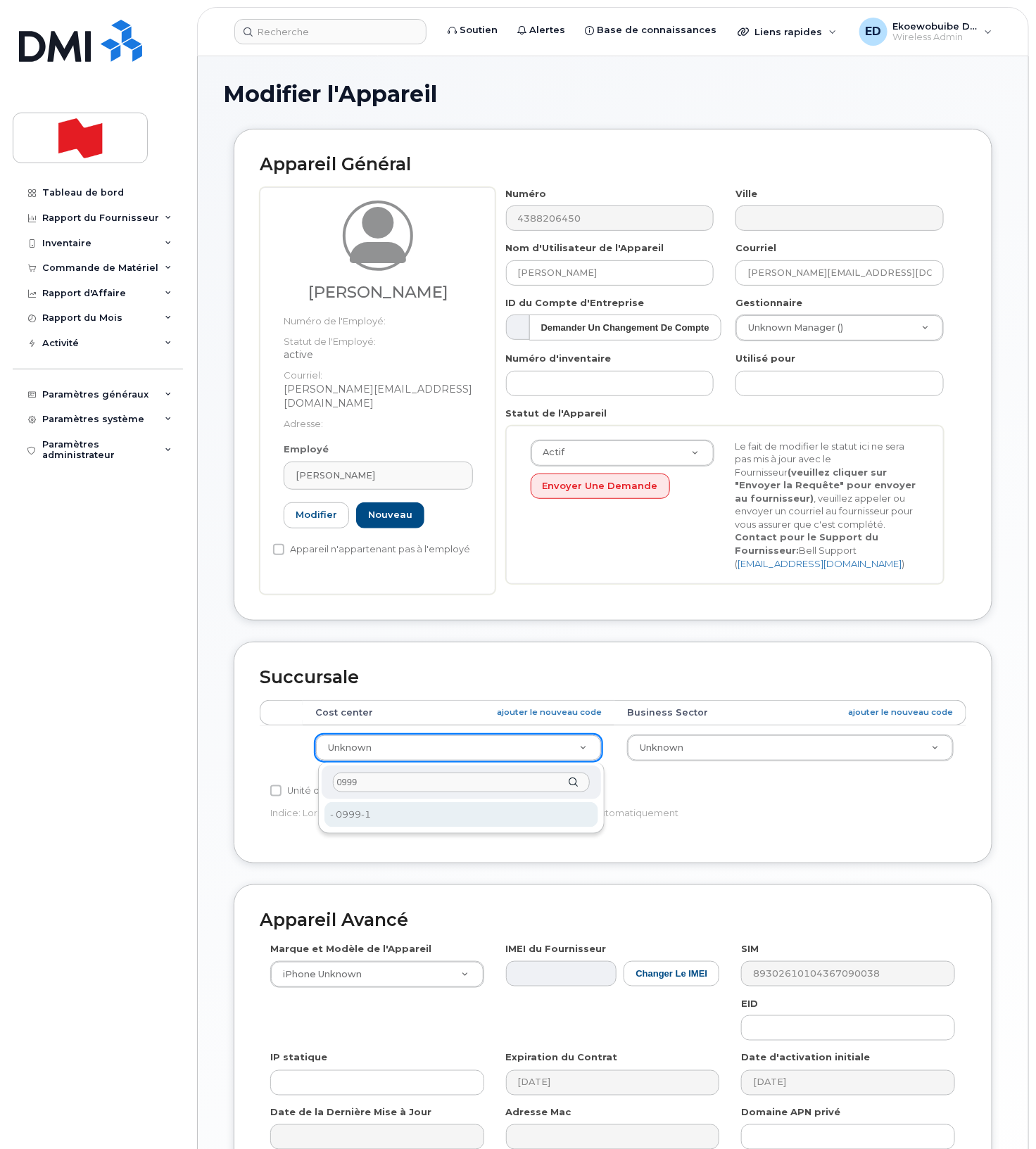
type input "0999"
type input "22916643"
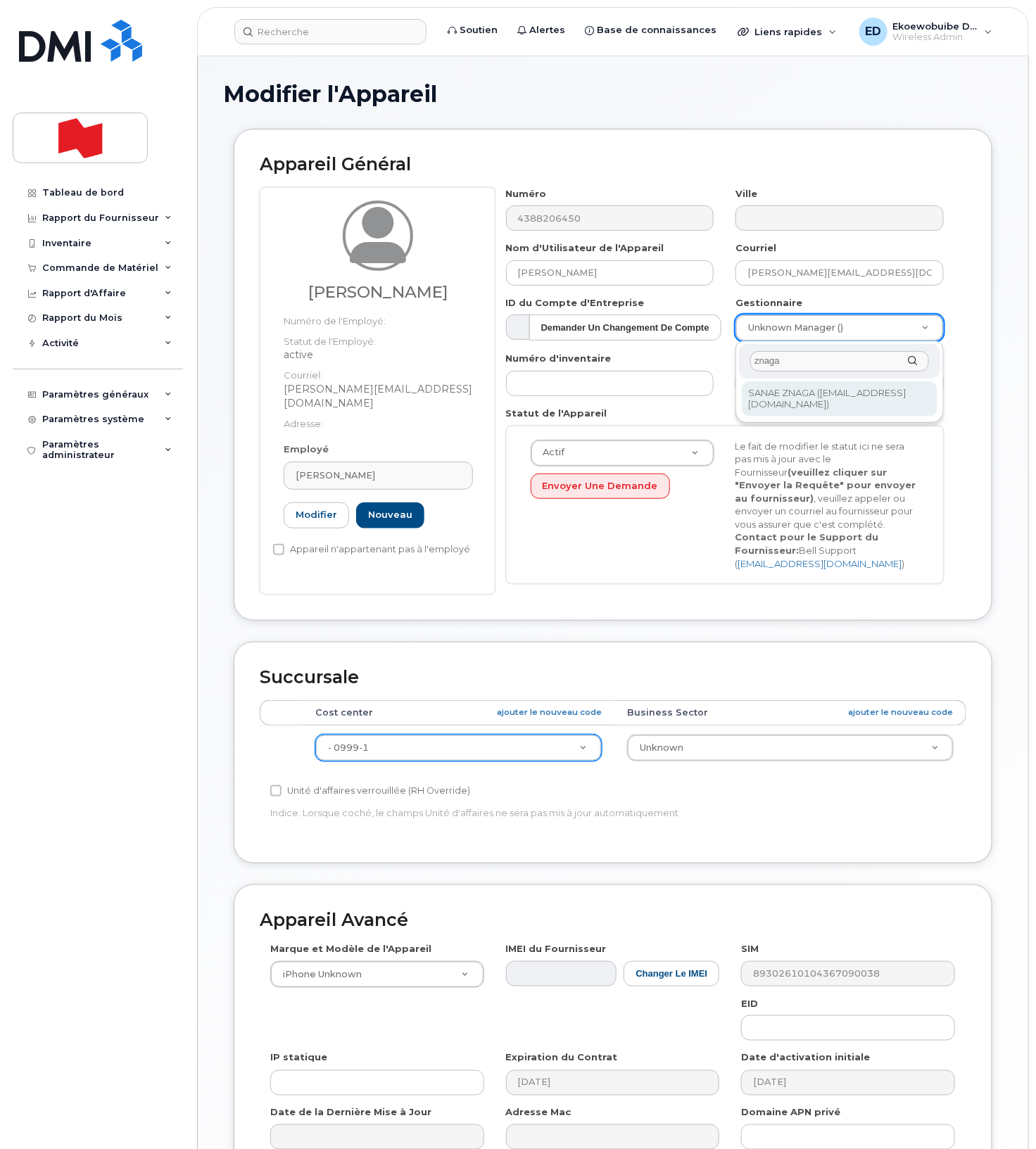
type input "znaga"
type input "1921151"
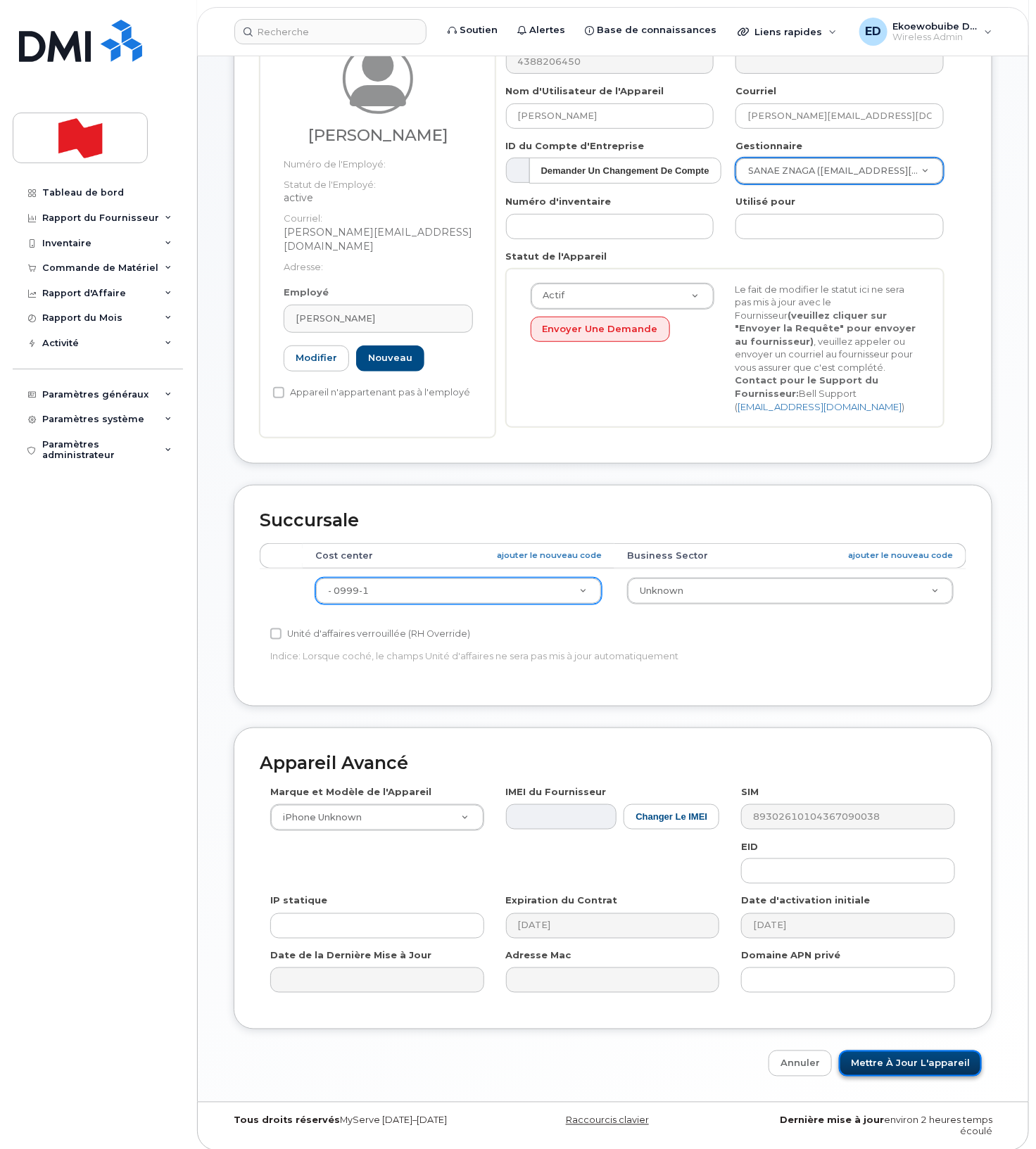
click at [921, 1070] on input "Mettre à jour l'appareil" at bounding box center [910, 1063] width 143 height 26
type input "Sauvegarde..."
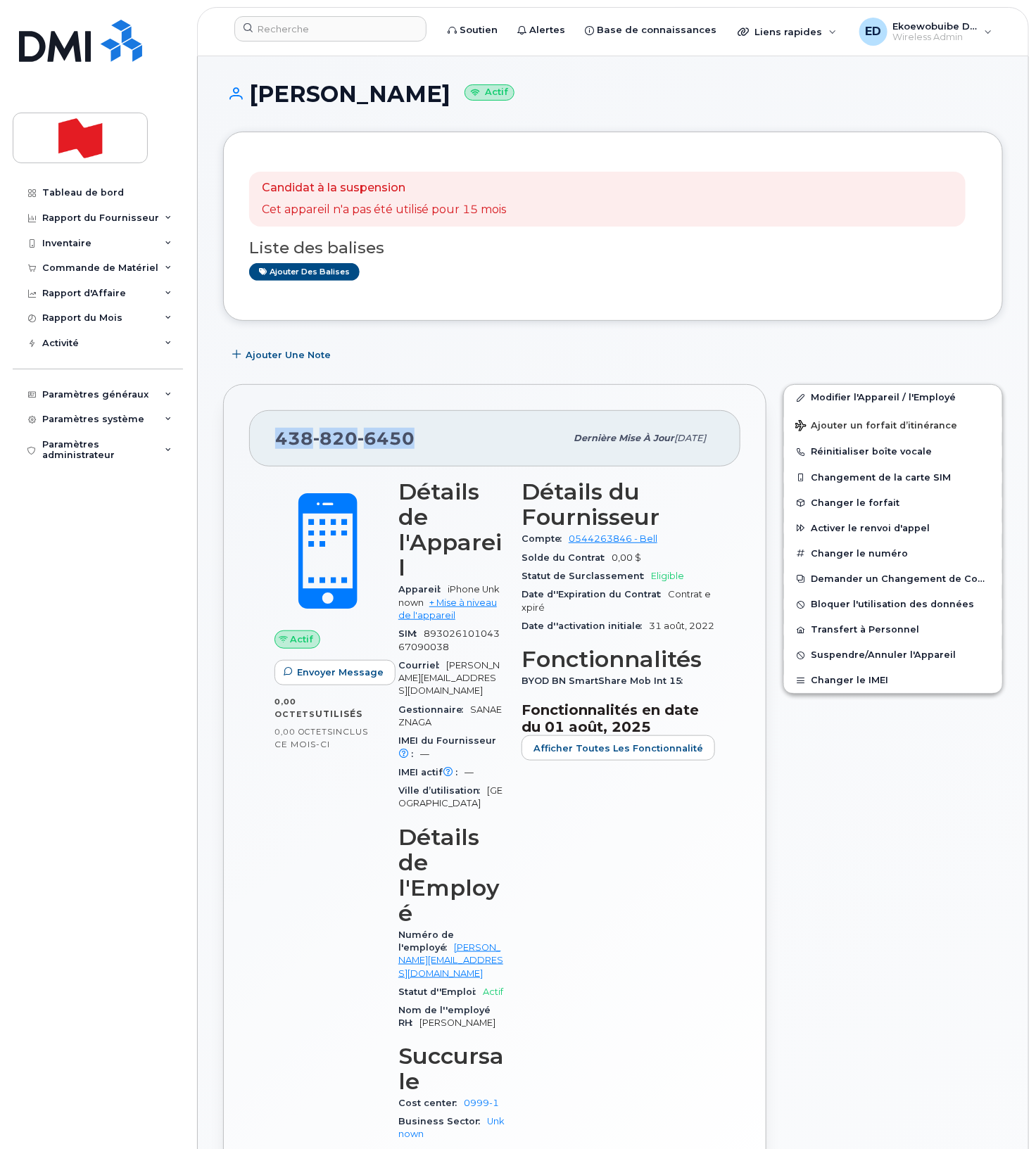
drag, startPoint x: 417, startPoint y: 447, endPoint x: 277, endPoint y: 441, distance: 140.1
click at [277, 441] on div "438 820 6450" at bounding box center [420, 438] width 290 height 30
copy span "438 820 6450"
click at [314, 34] on input at bounding box center [330, 29] width 192 height 26
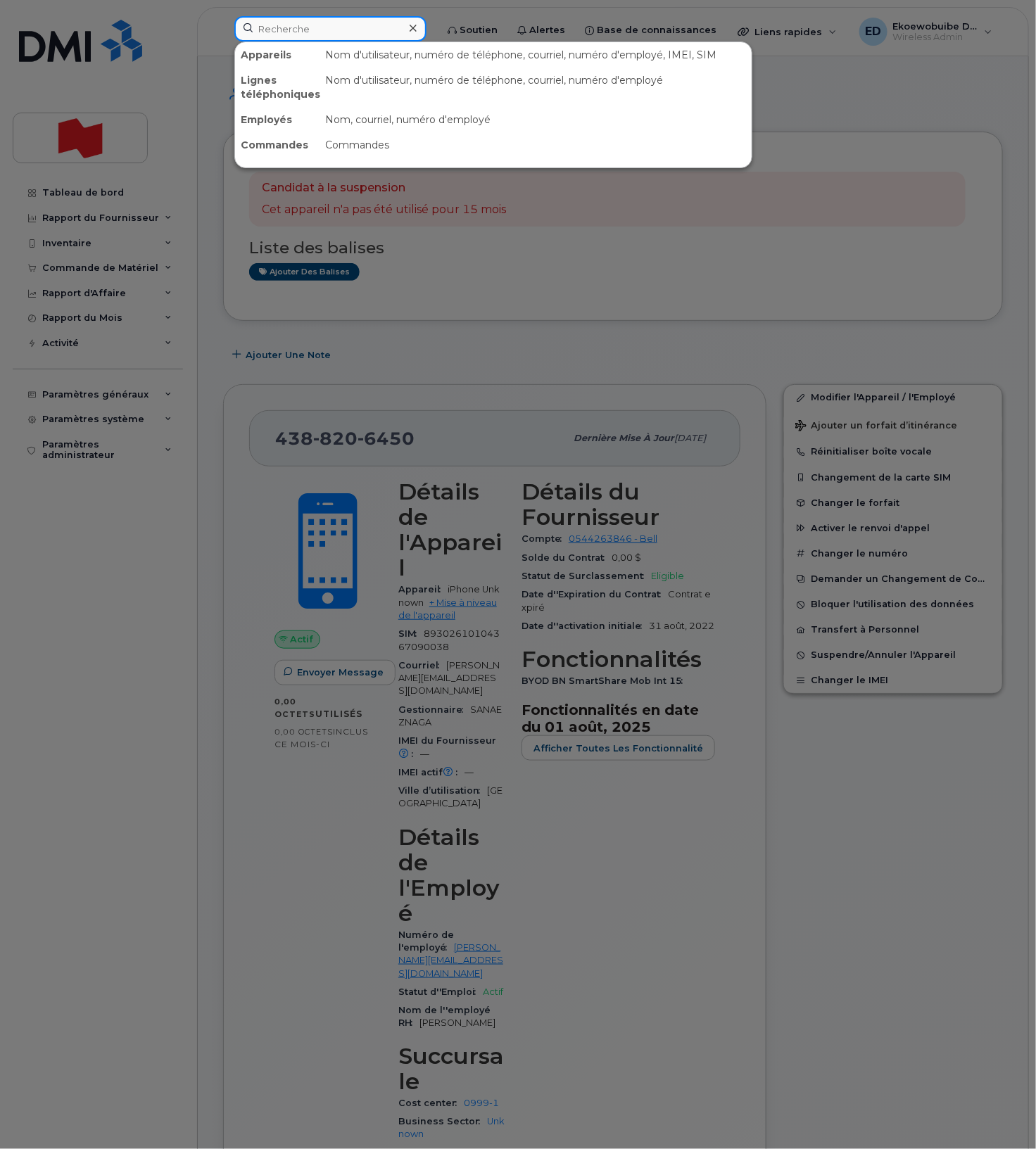
paste input "Cody Ives"
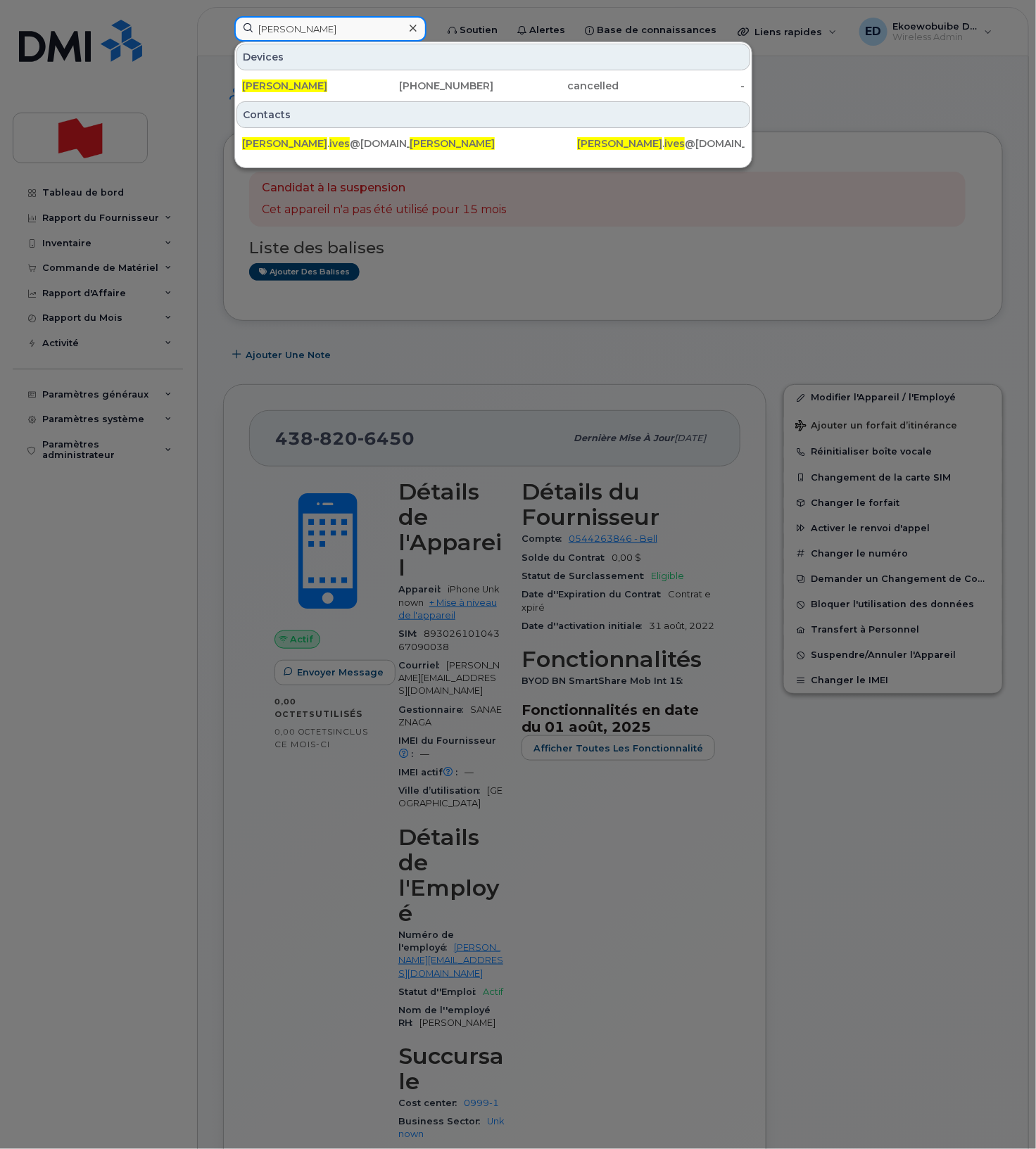
click at [317, 33] on input "Cody Ives" at bounding box center [330, 29] width 192 height 26
type input "C"
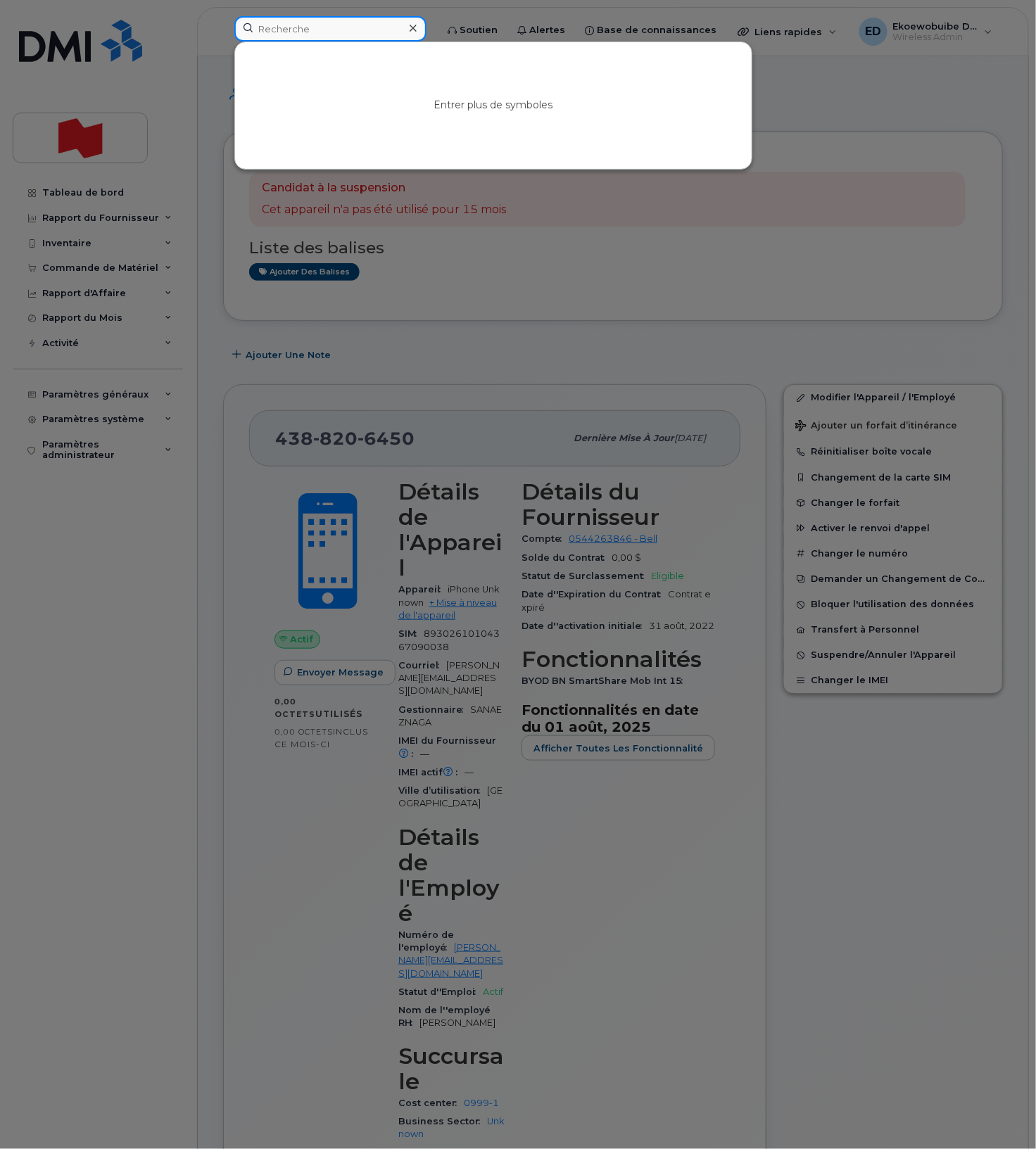
paste input "Karolyn Bradley"
drag, startPoint x: 344, startPoint y: 31, endPoint x: 252, endPoint y: 33, distance: 92.0
click at [253, 31] on input "Karolyn Bradley" at bounding box center [330, 29] width 192 height 26
paste input "karolyn.bradley@nbc.ca"
type input "karolyn.bradley@nbc.ca"
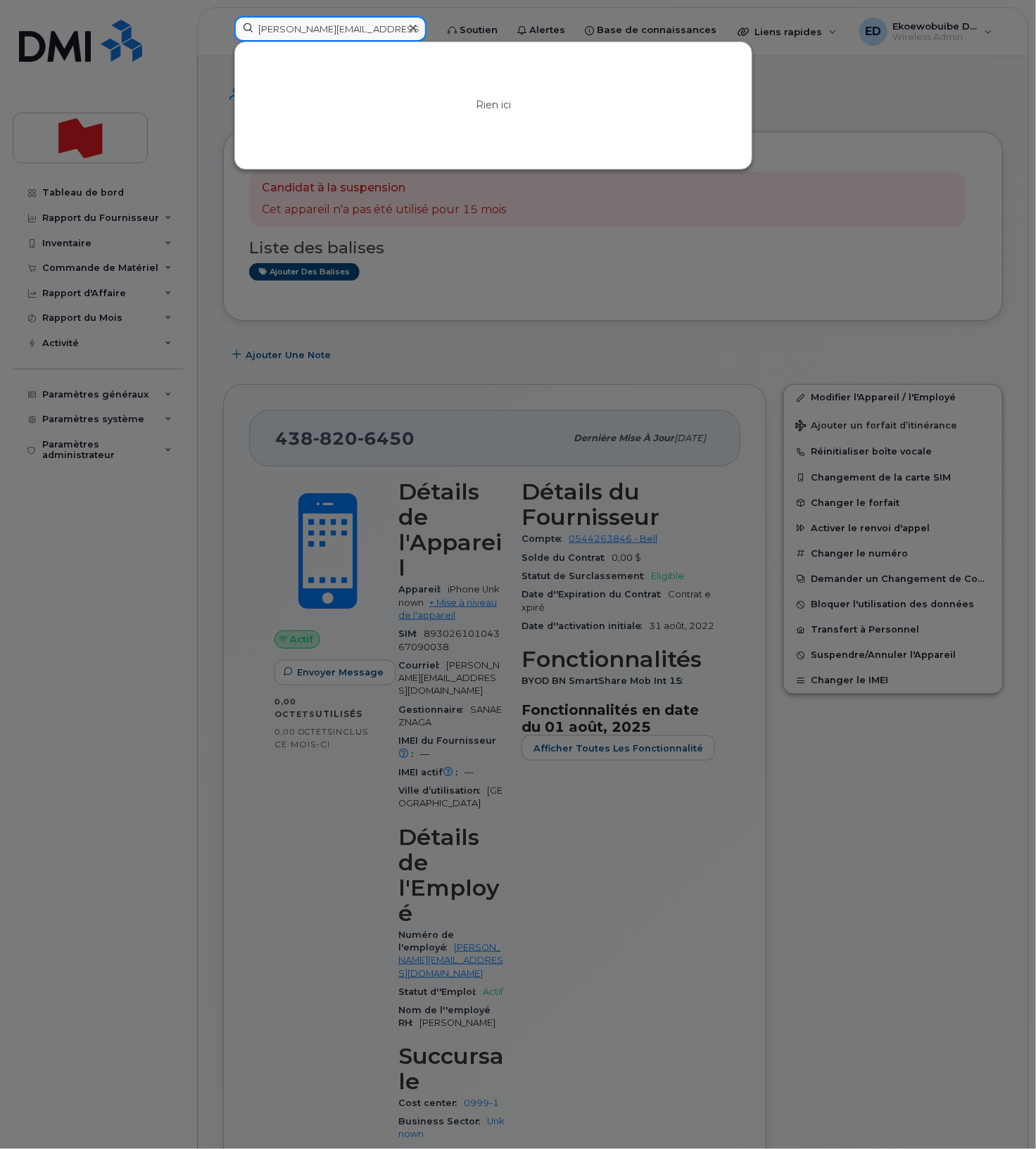
drag, startPoint x: 397, startPoint y: 30, endPoint x: 409, endPoint y: 33, distance: 12.4
click at [398, 30] on input "karolyn.bradley@nbc.ca" at bounding box center [330, 29] width 192 height 26
click at [417, 30] on icon at bounding box center [413, 27] width 7 height 11
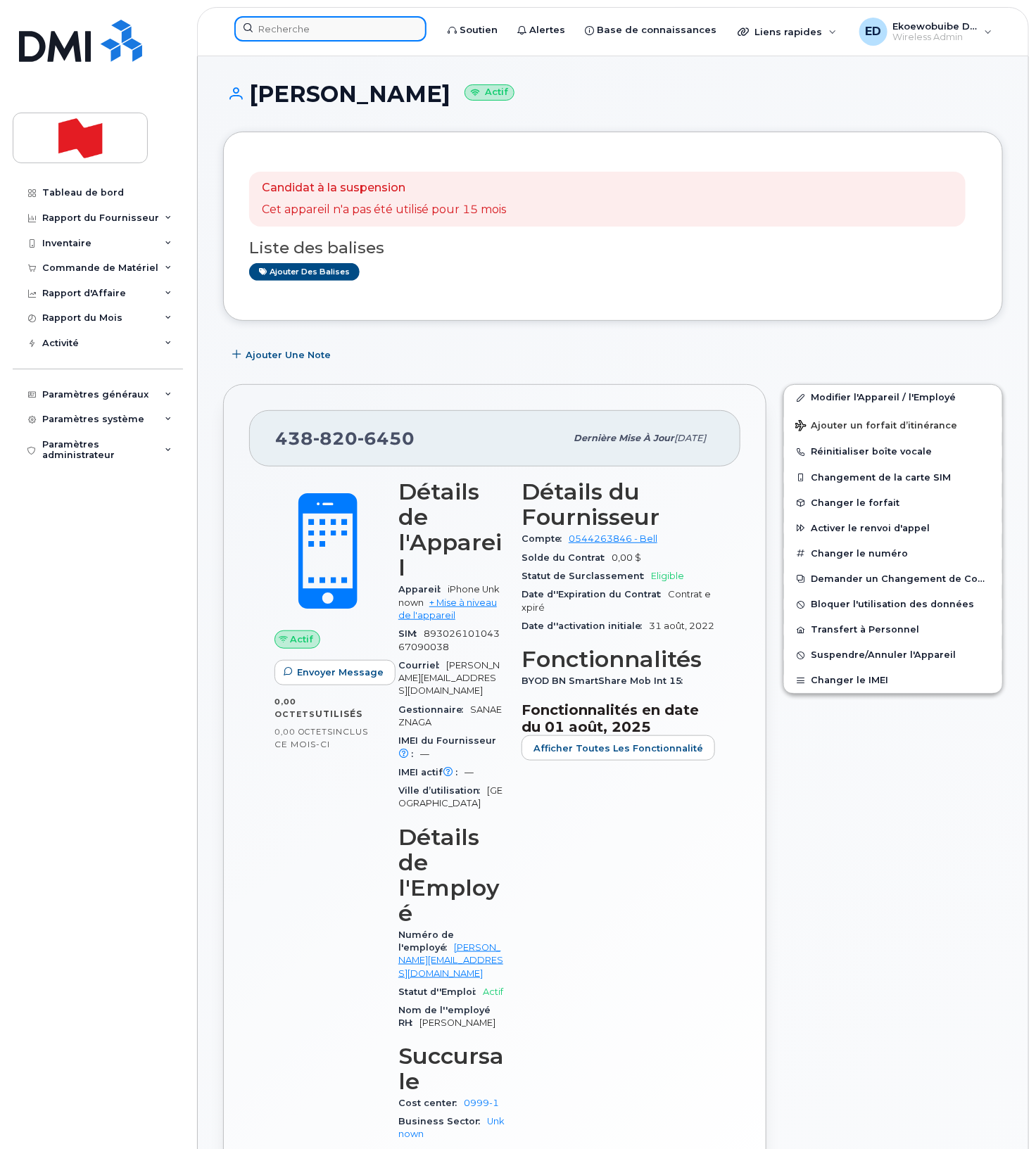
click at [350, 22] on input at bounding box center [330, 29] width 192 height 26
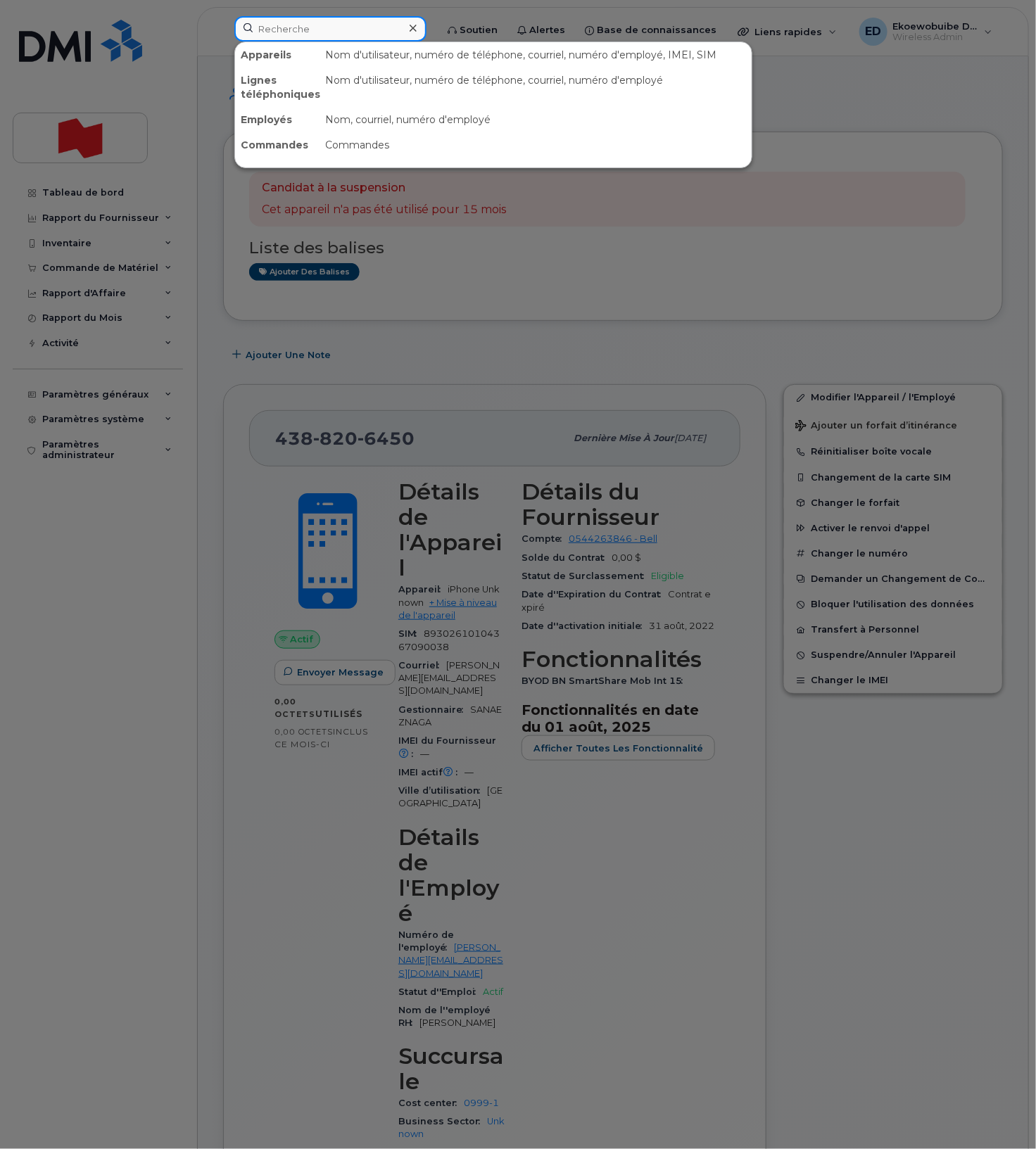
type input "v"
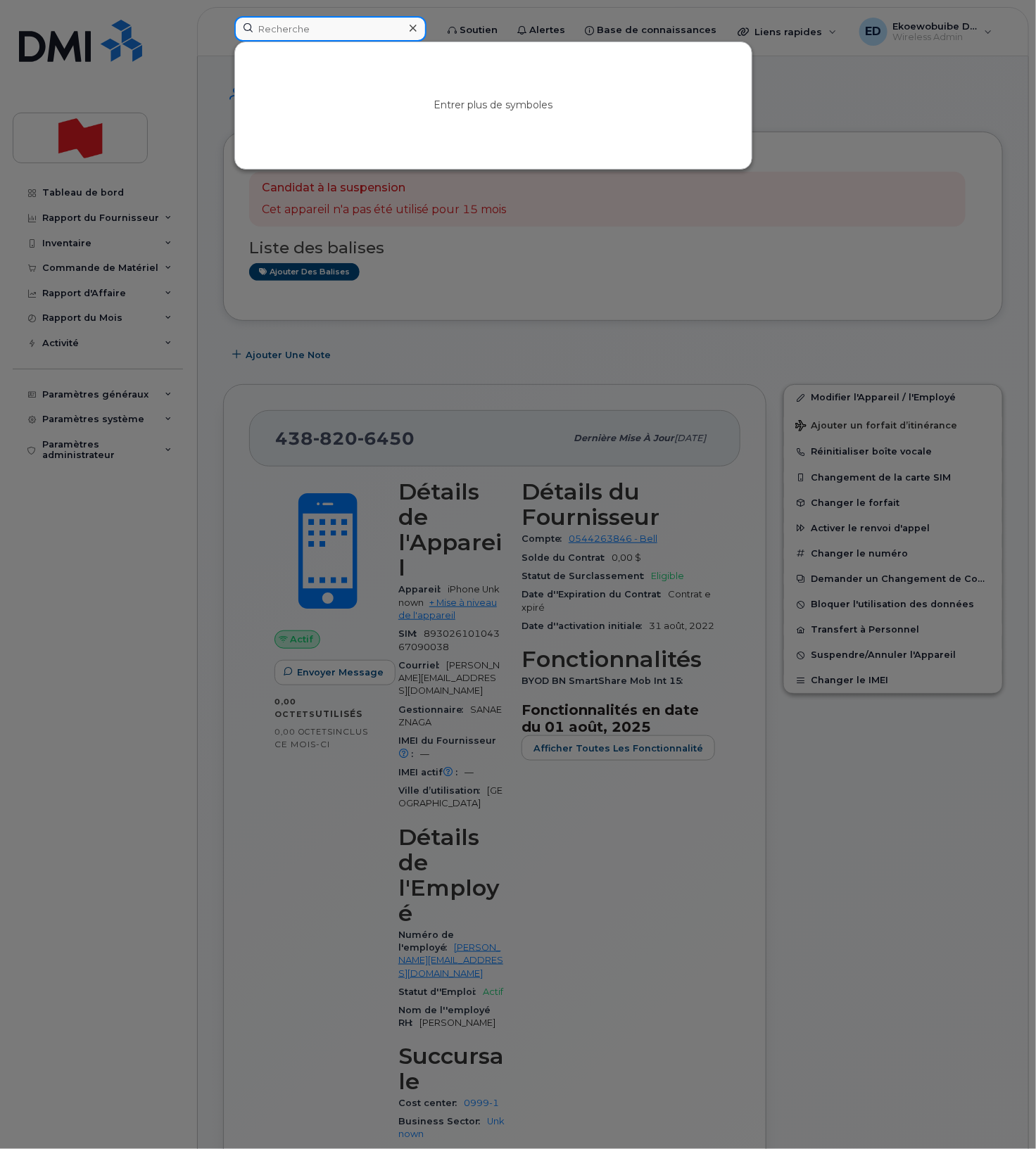
paste input "David Desmarais"
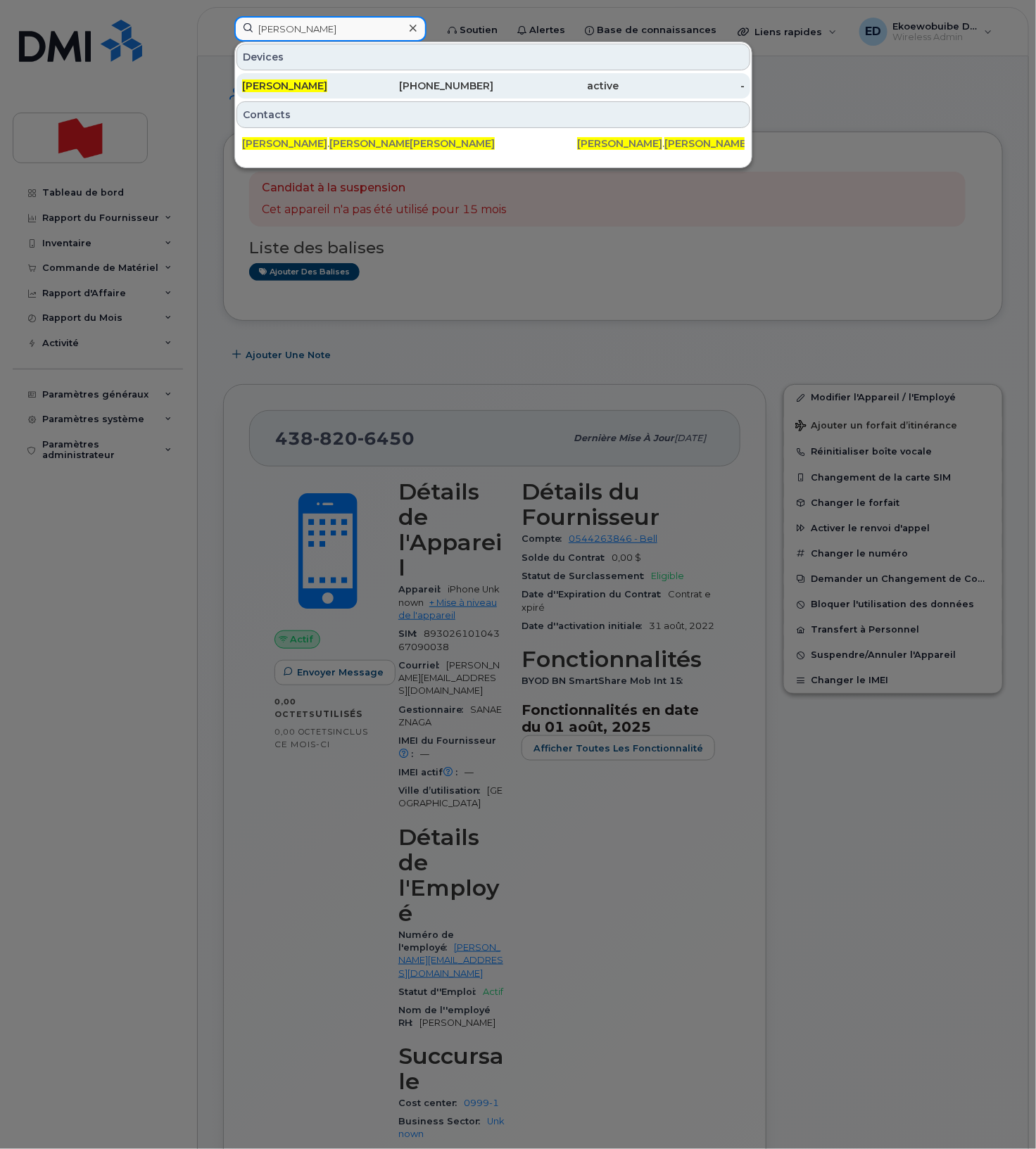
type input "David Desmarais"
click at [290, 89] on span "David Desmarais" at bounding box center [284, 86] width 85 height 13
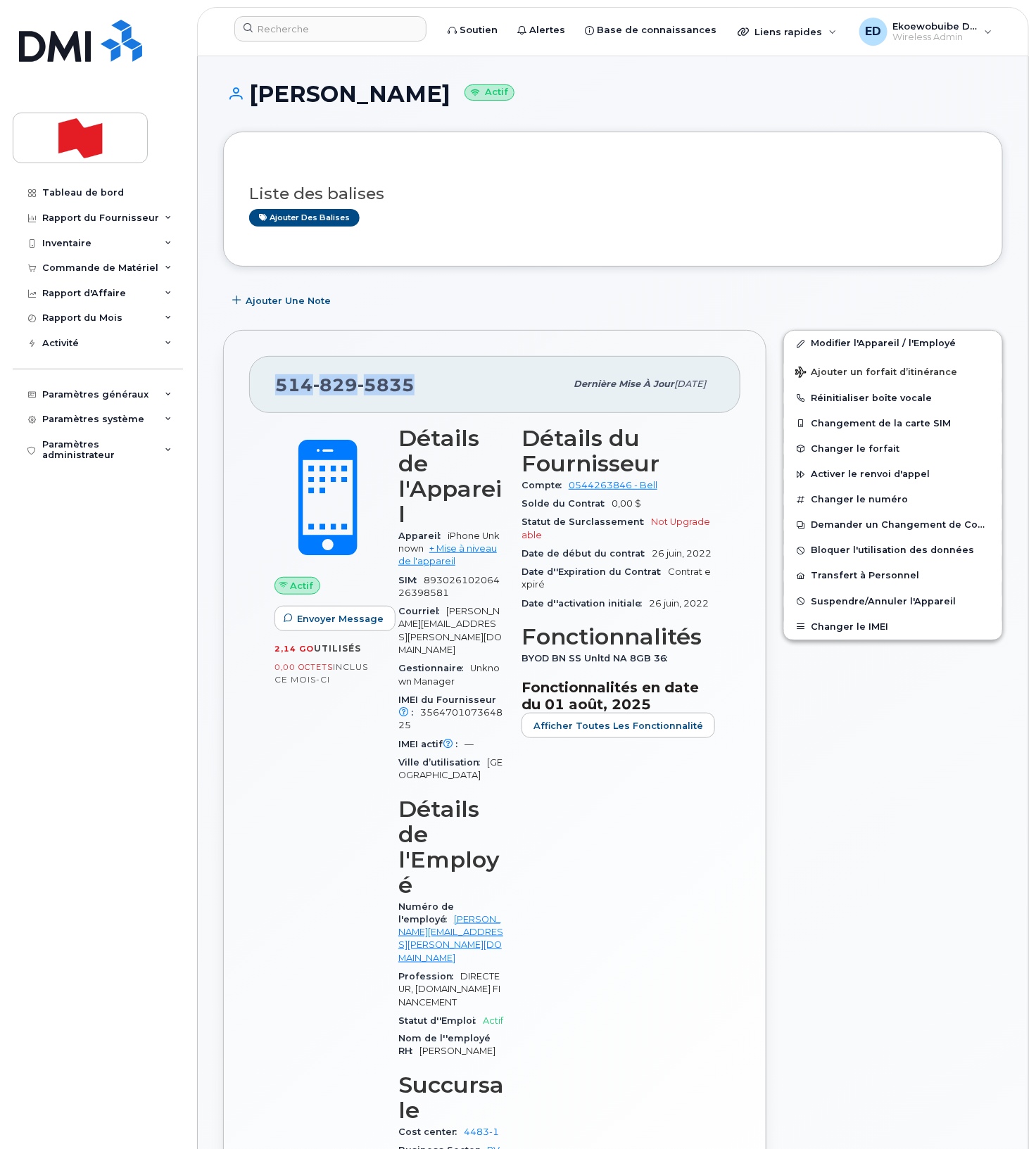
drag, startPoint x: 426, startPoint y: 387, endPoint x: 279, endPoint y: 386, distance: 147.0
click at [279, 386] on div "514 829 5835" at bounding box center [420, 384] width 290 height 30
copy span "514 829 5835"
click at [840, 599] on span "Suspendre/Annuler l'Appareil" at bounding box center [883, 601] width 145 height 10
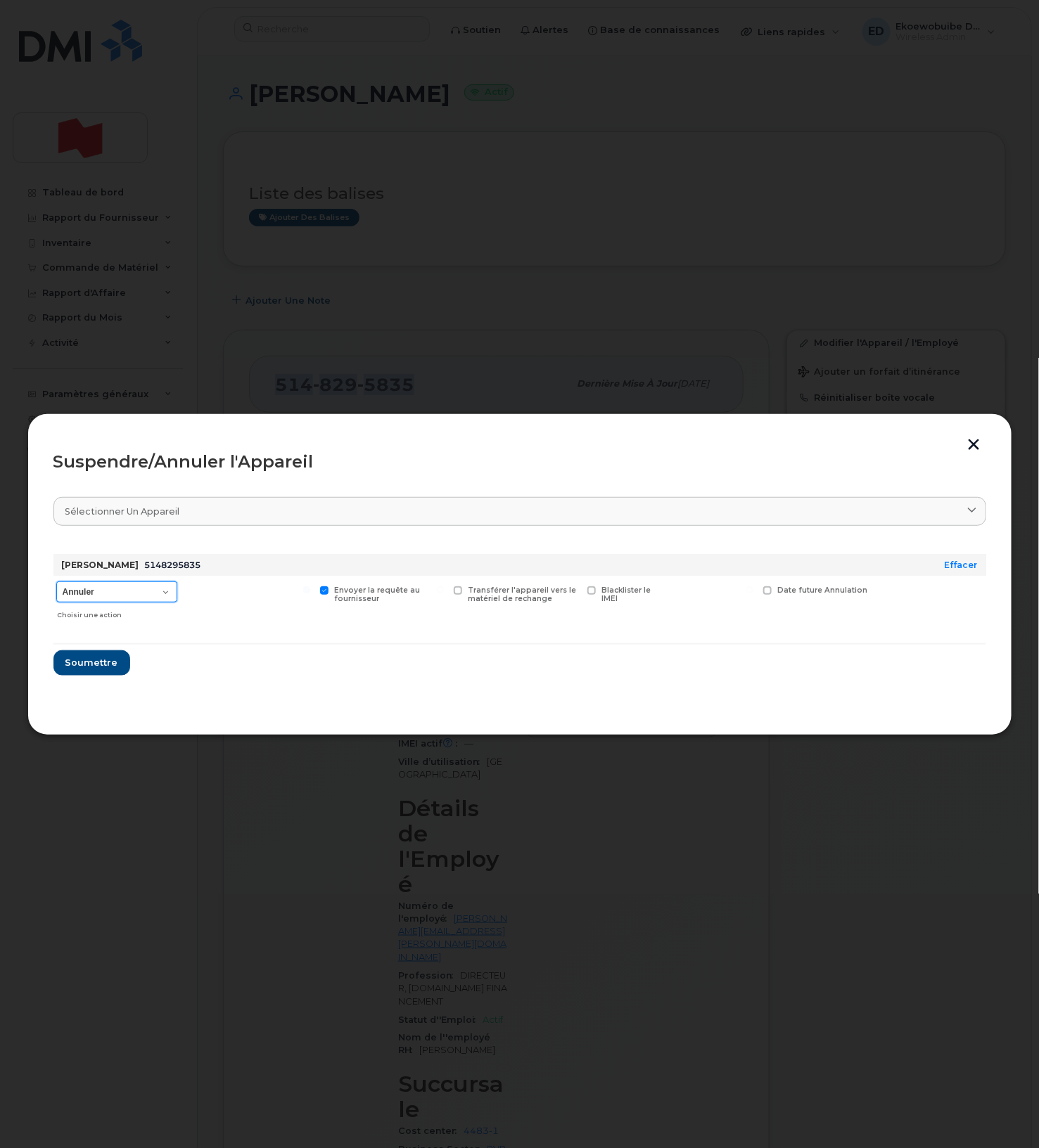
click at [160, 595] on select "Annuler Suspendre - Prolonger la suspension Suspendre - Tarif réduit Suspendre …" at bounding box center [116, 592] width 121 height 21
select select "[object Object]"
click at [56, 583] on select "Annuler Suspendre - Prolonger la suspension Suspendre - Tarif réduit Suspendre …" at bounding box center [116, 592] width 121 height 21
click at [98, 662] on span "Soumettre" at bounding box center [92, 663] width 53 height 14
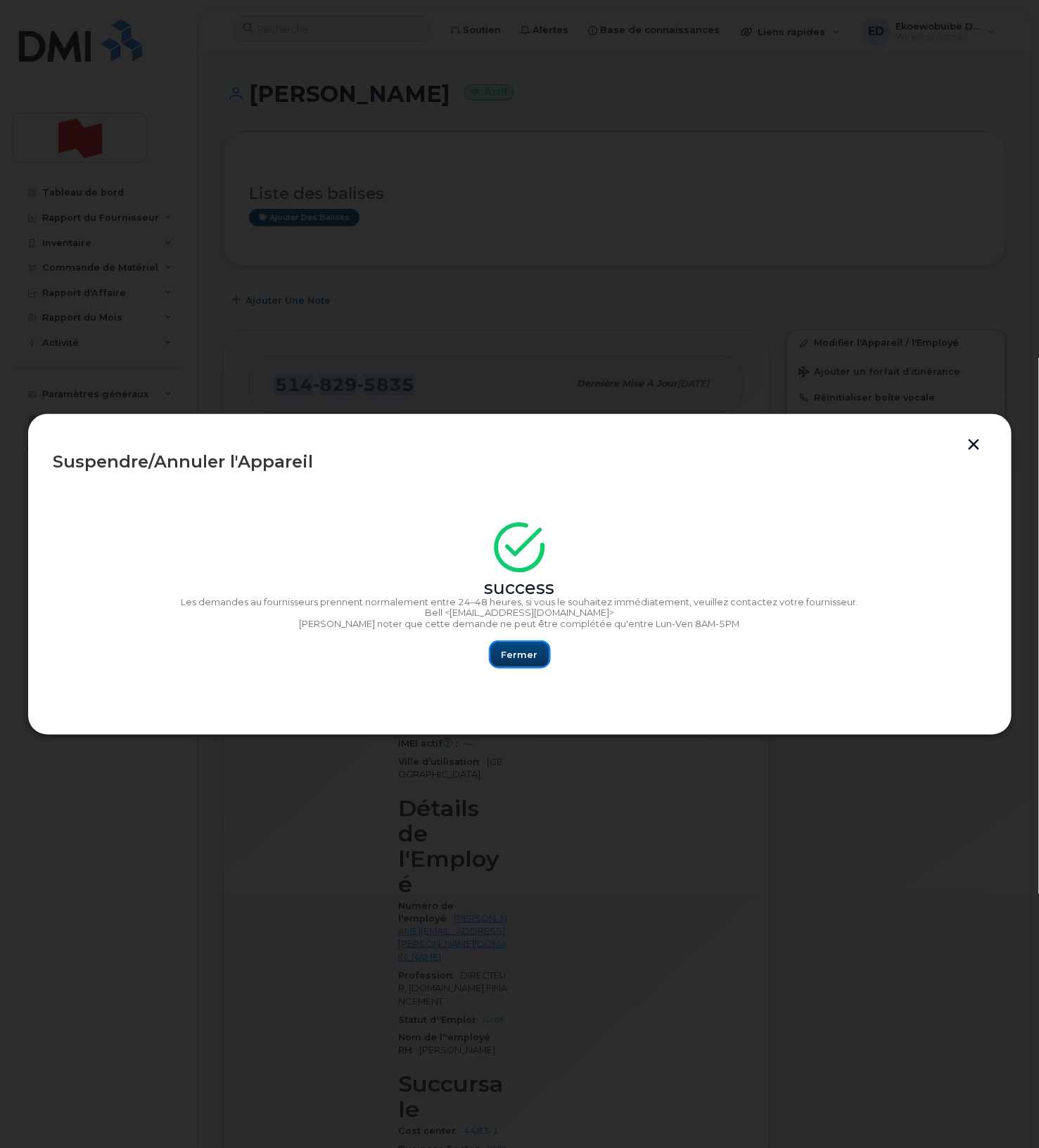
click at [518, 660] on span "Fermer" at bounding box center [520, 655] width 37 height 14
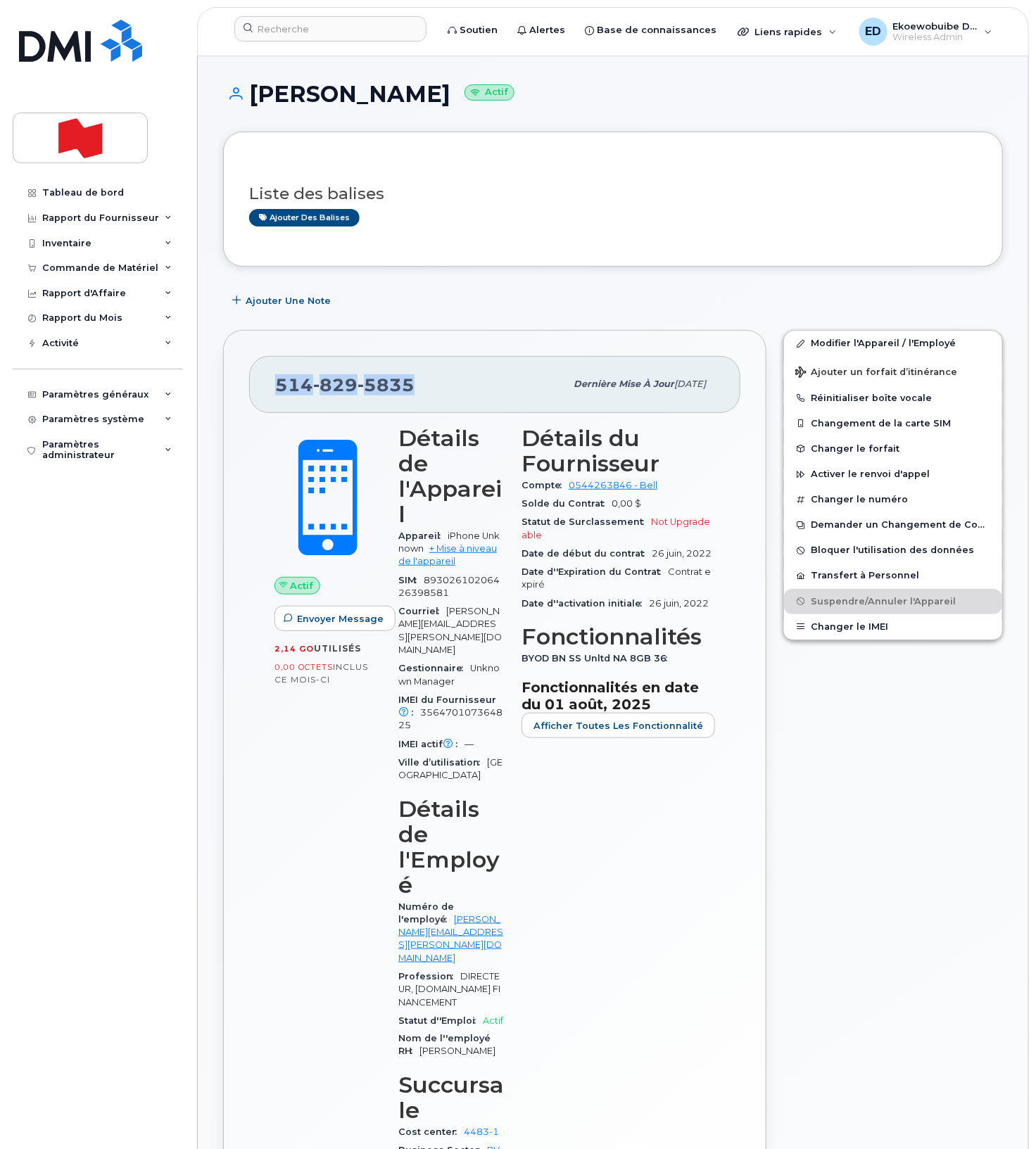
copy span "514 829 5835"
click at [304, 35] on input at bounding box center [330, 29] width 192 height 26
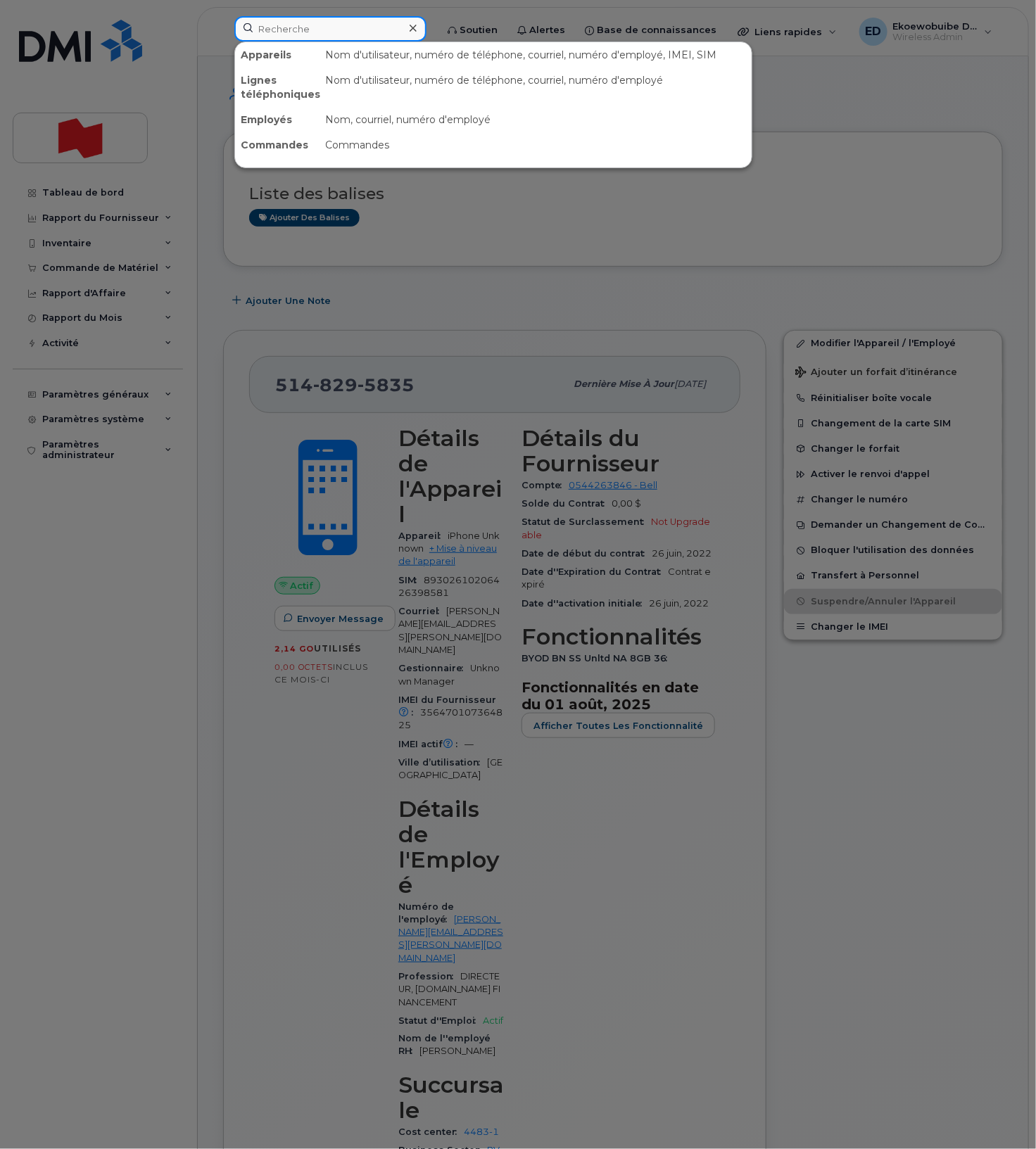
paste input "5148295835"
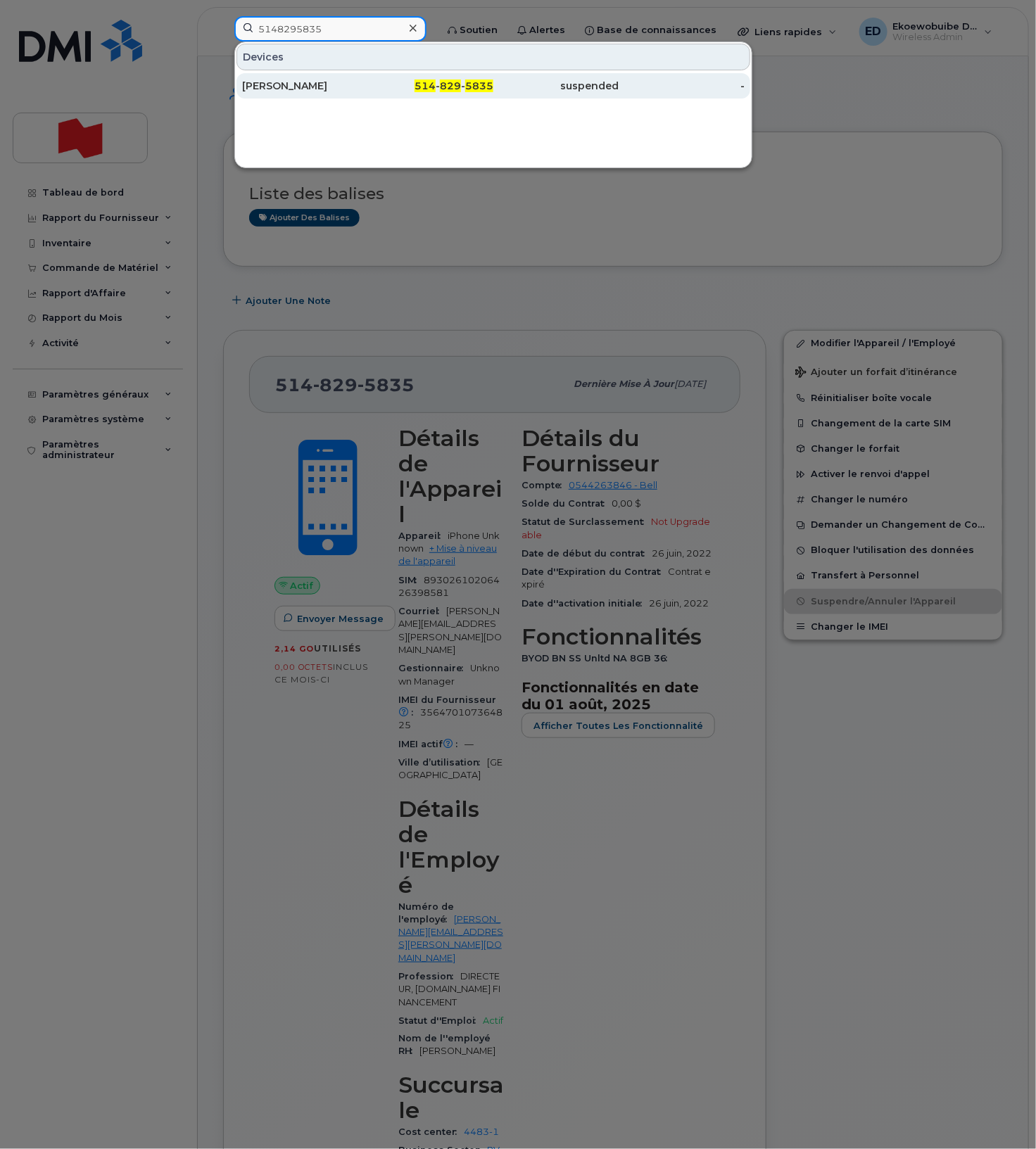
type input "5148295835"
click at [310, 89] on div "David Desmarais" at bounding box center [305, 86] width 126 height 14
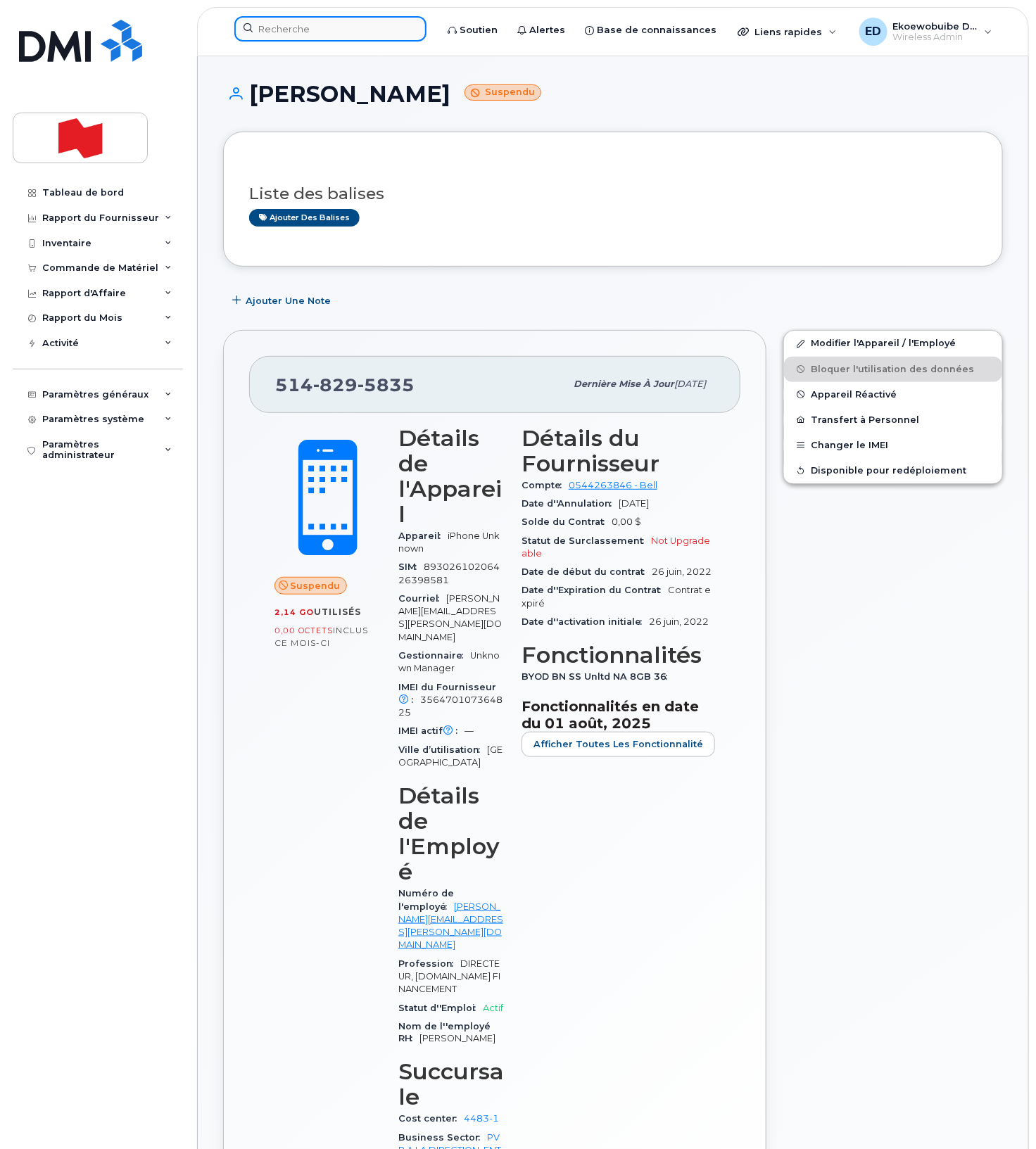
click at [299, 33] on input at bounding box center [330, 29] width 192 height 26
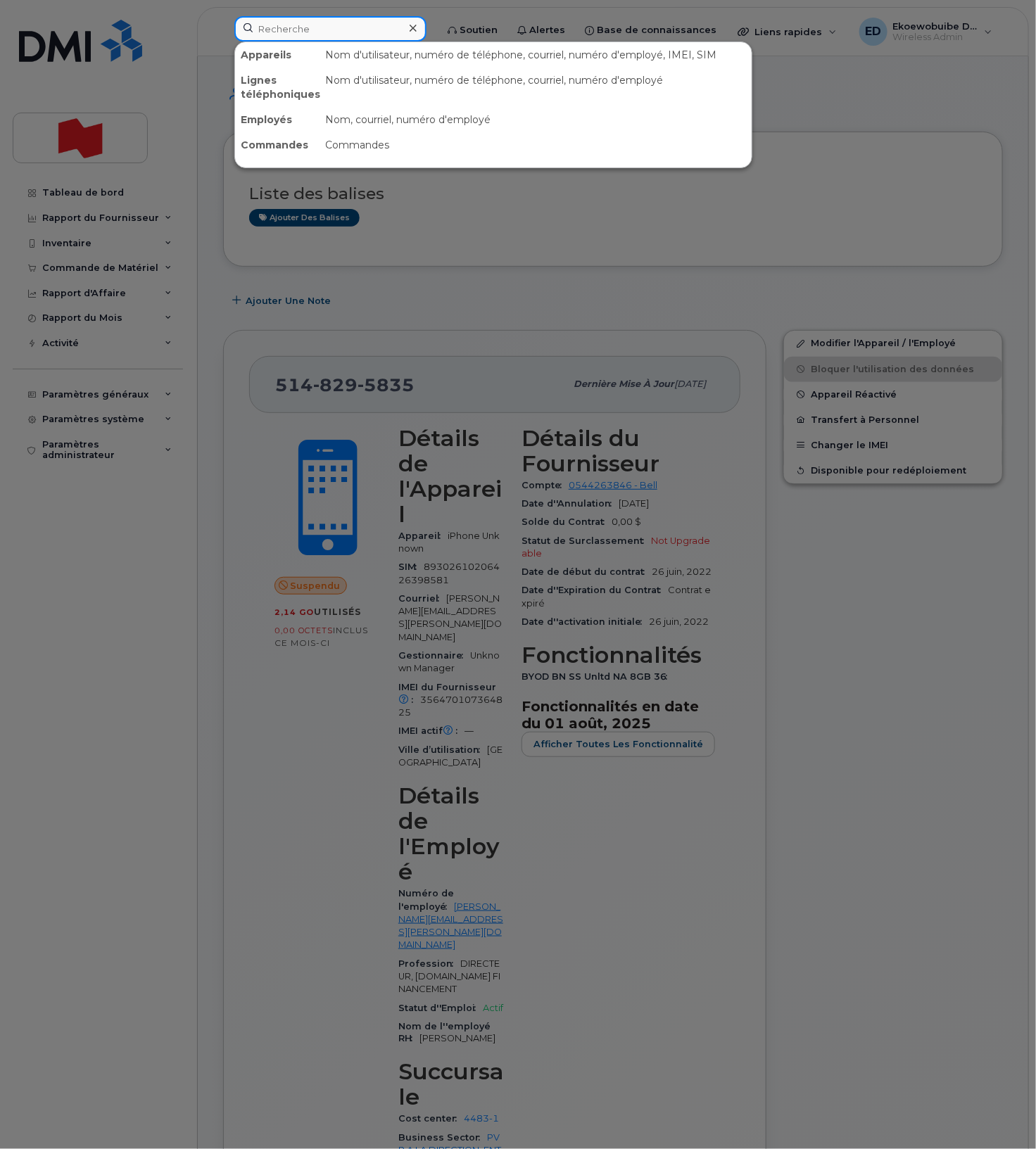
paste input "[PERSON_NAME]"
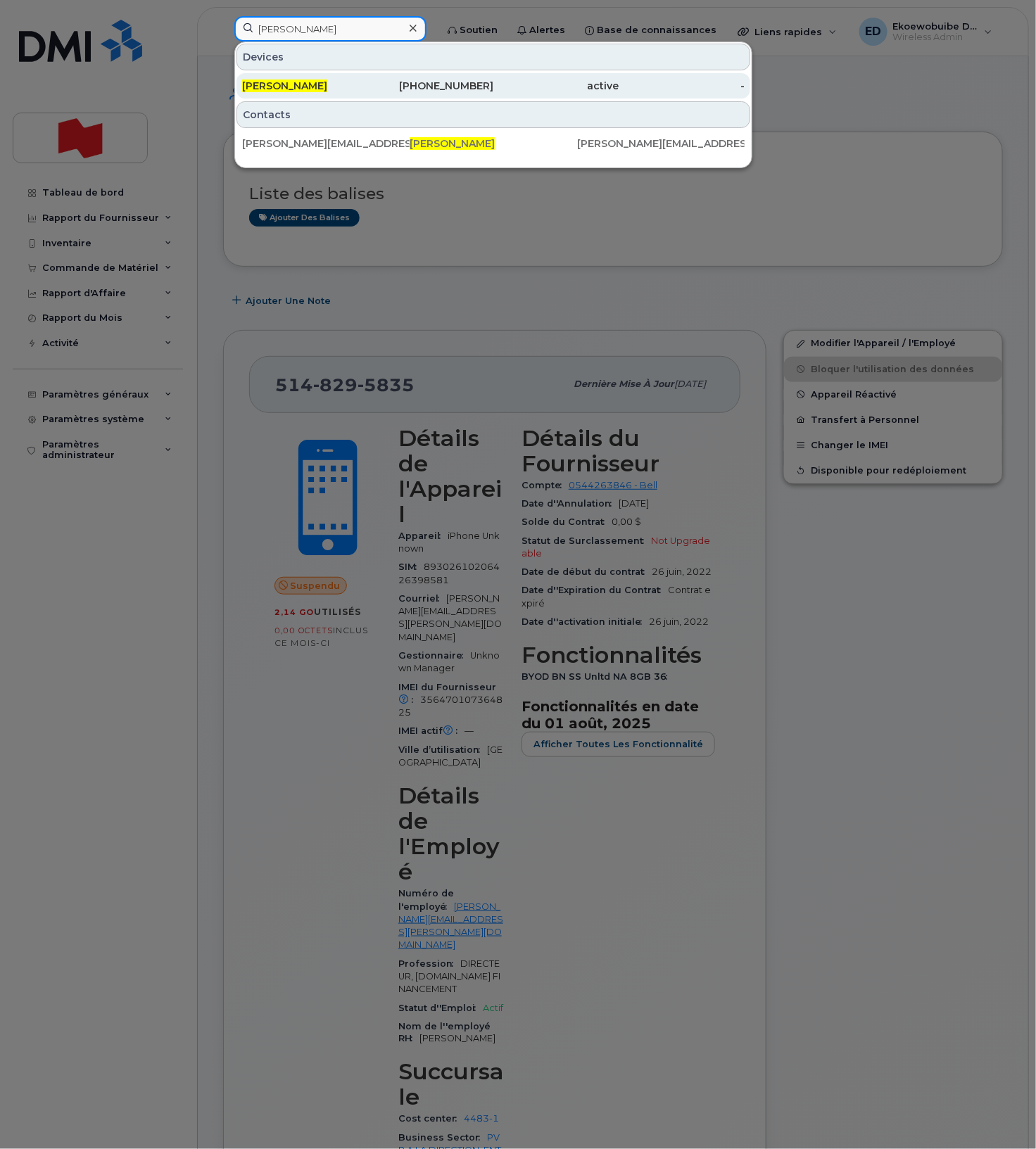
type input "[PERSON_NAME]"
click at [311, 85] on div "[PERSON_NAME]" at bounding box center [305, 86] width 126 height 14
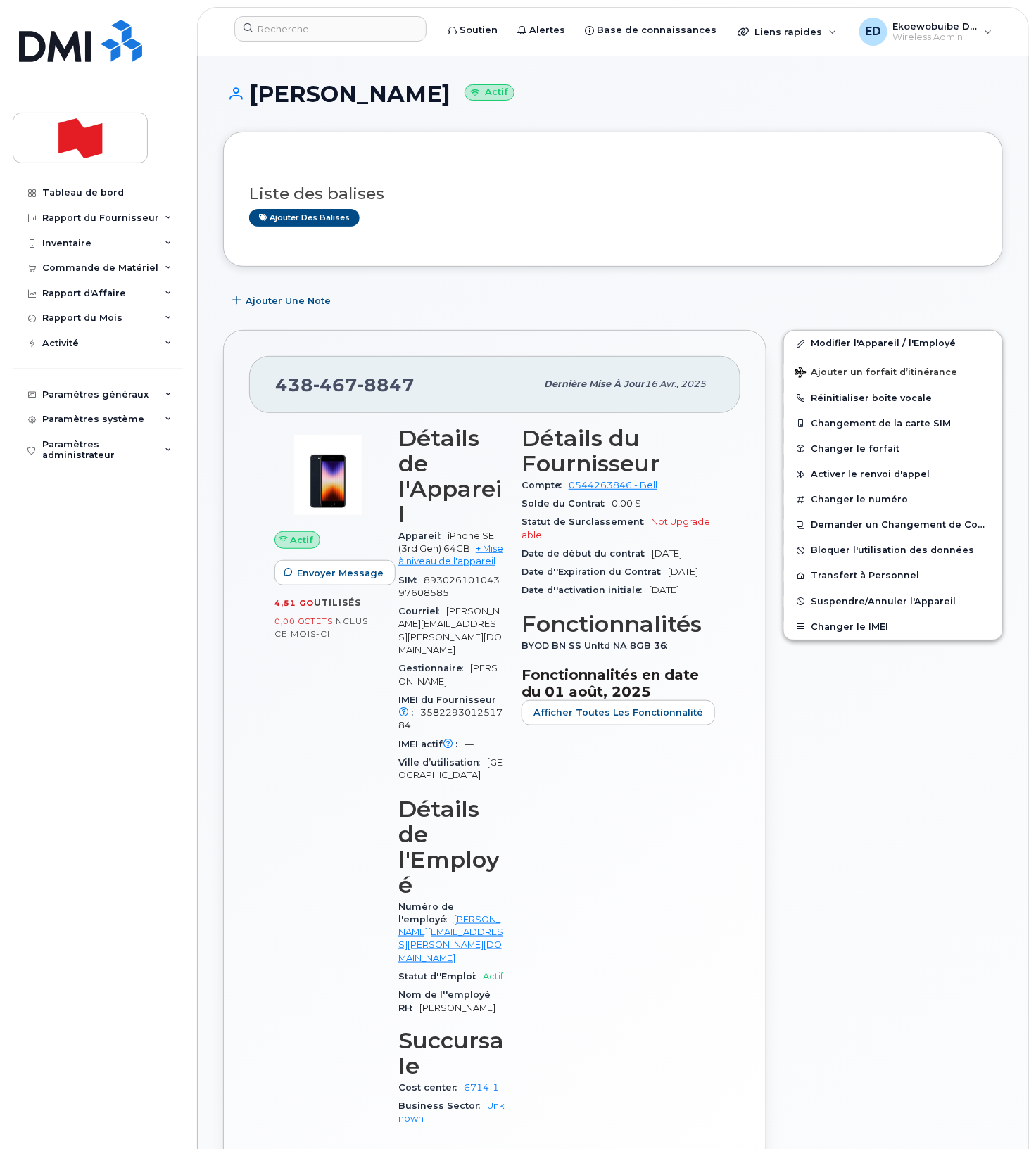
scroll to position [1, 0]
drag, startPoint x: 414, startPoint y: 389, endPoint x: 267, endPoint y: 385, distance: 147.1
click at [267, 385] on div "[PHONE_NUMBER] Dernière mise à jour 16 avr., 2025" at bounding box center [495, 384] width 491 height 57
copy span "[PHONE_NUMBER]"
drag, startPoint x: 891, startPoint y: 786, endPoint x: 872, endPoint y: 750, distance: 40.7
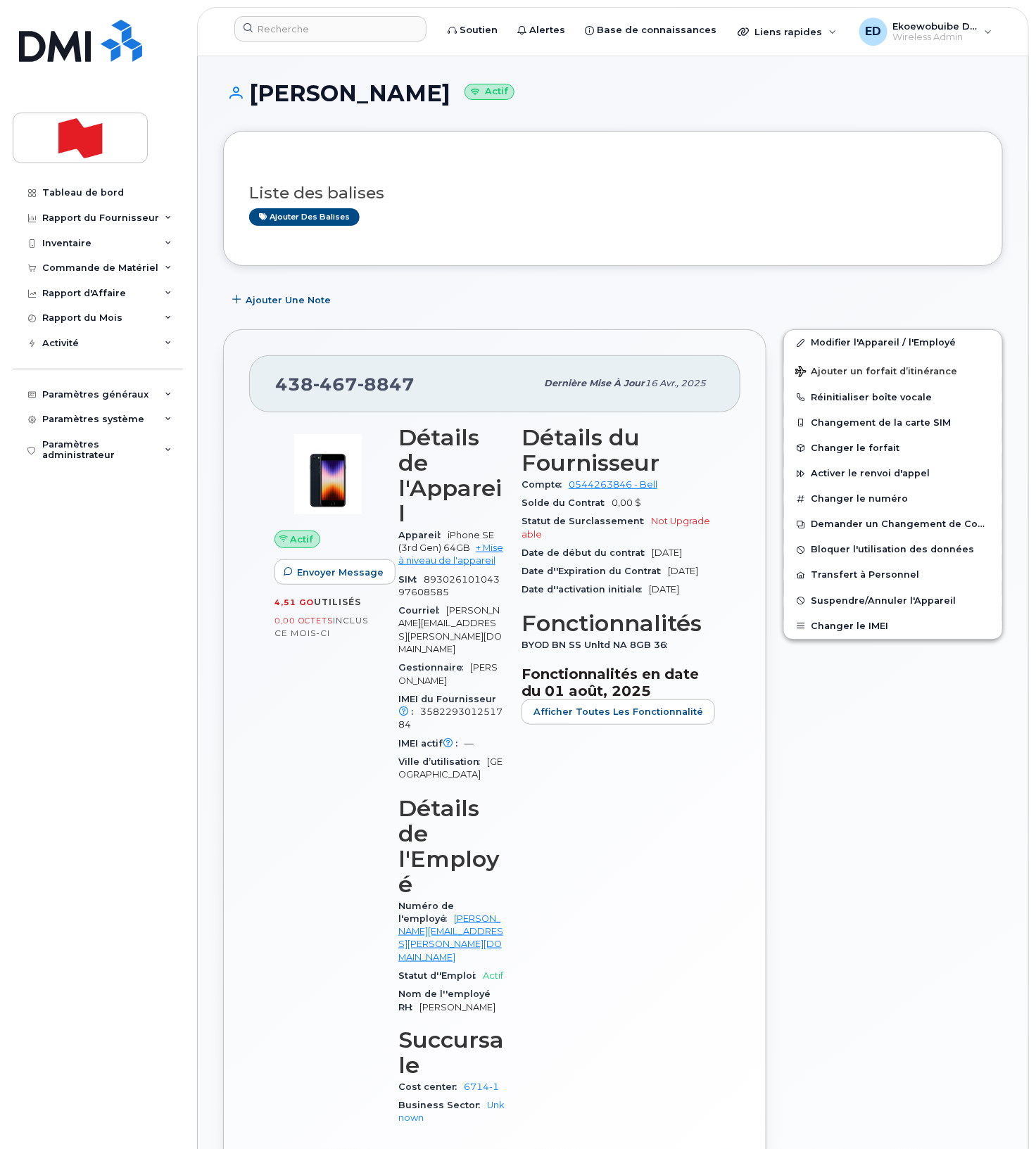
click at [891, 786] on div "Modifier l'Appareil / l'Employé Ajouter un forfait d’itinérance Réinitialiser b…" at bounding box center [893, 779] width 236 height 916
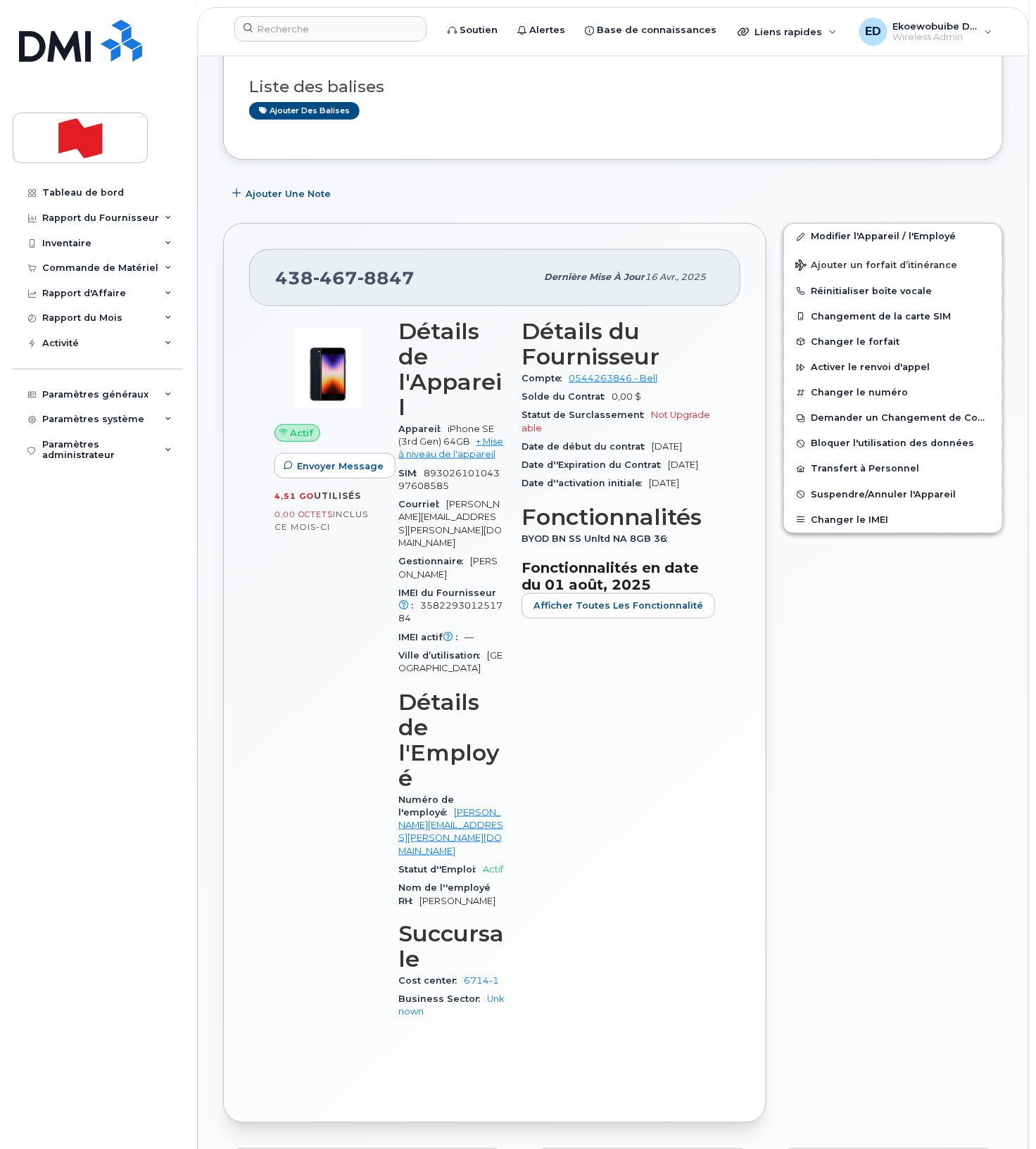
scroll to position [0, 0]
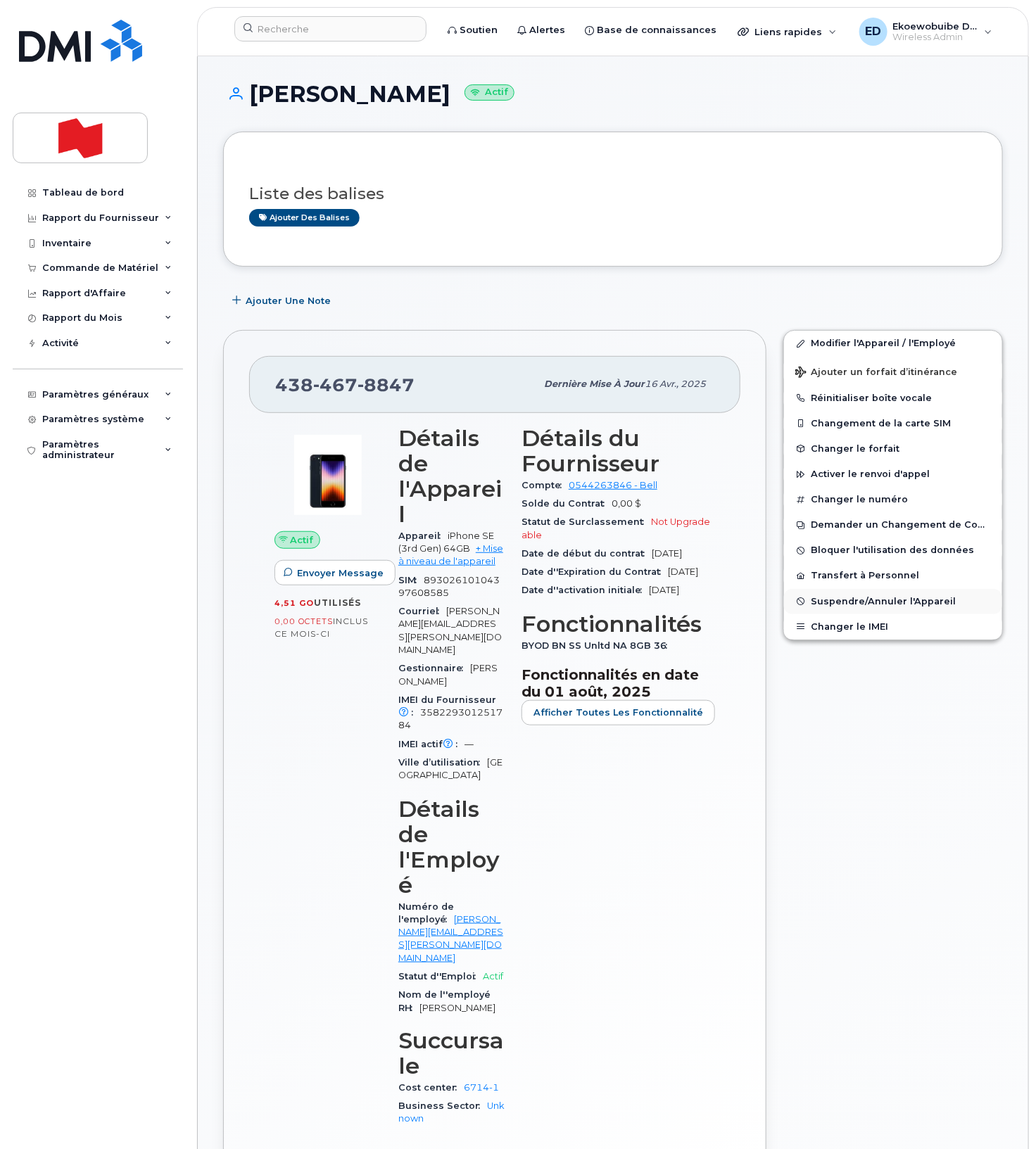
click at [831, 599] on span "Suspendre/Annuler l'Appareil" at bounding box center [883, 601] width 145 height 10
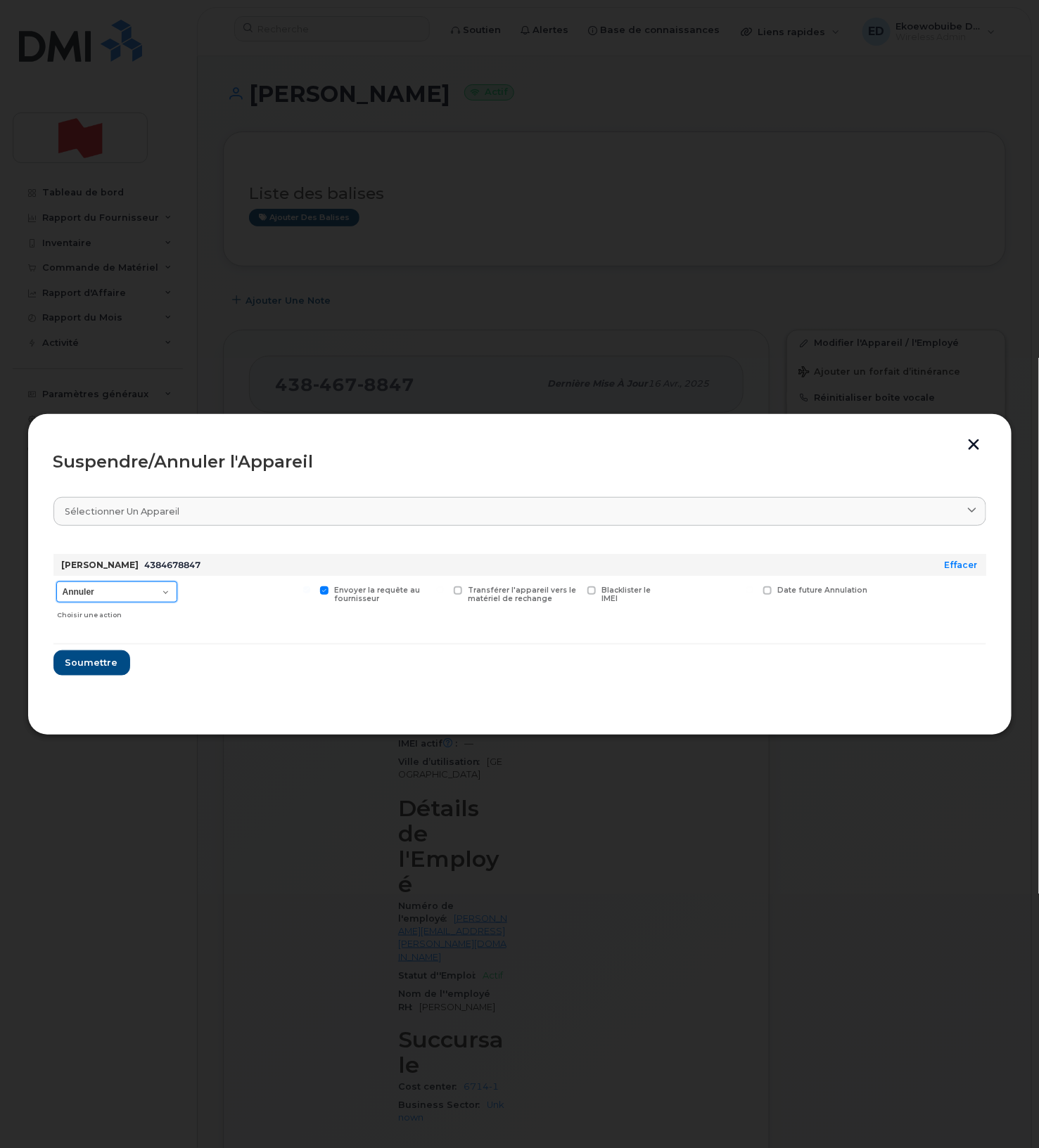
click at [165, 590] on select "Annuler Suspendre - Prolonger la suspension Suspendre - Tarif réduit Suspendre …" at bounding box center [116, 592] width 121 height 21
select select "[object Object]"
click at [56, 583] on select "Annuler Suspendre - Prolonger la suspension Suspendre - Tarif réduit Suspendre …" at bounding box center [116, 592] width 121 height 21
click at [92, 660] on span "Soumettre" at bounding box center [92, 663] width 53 height 14
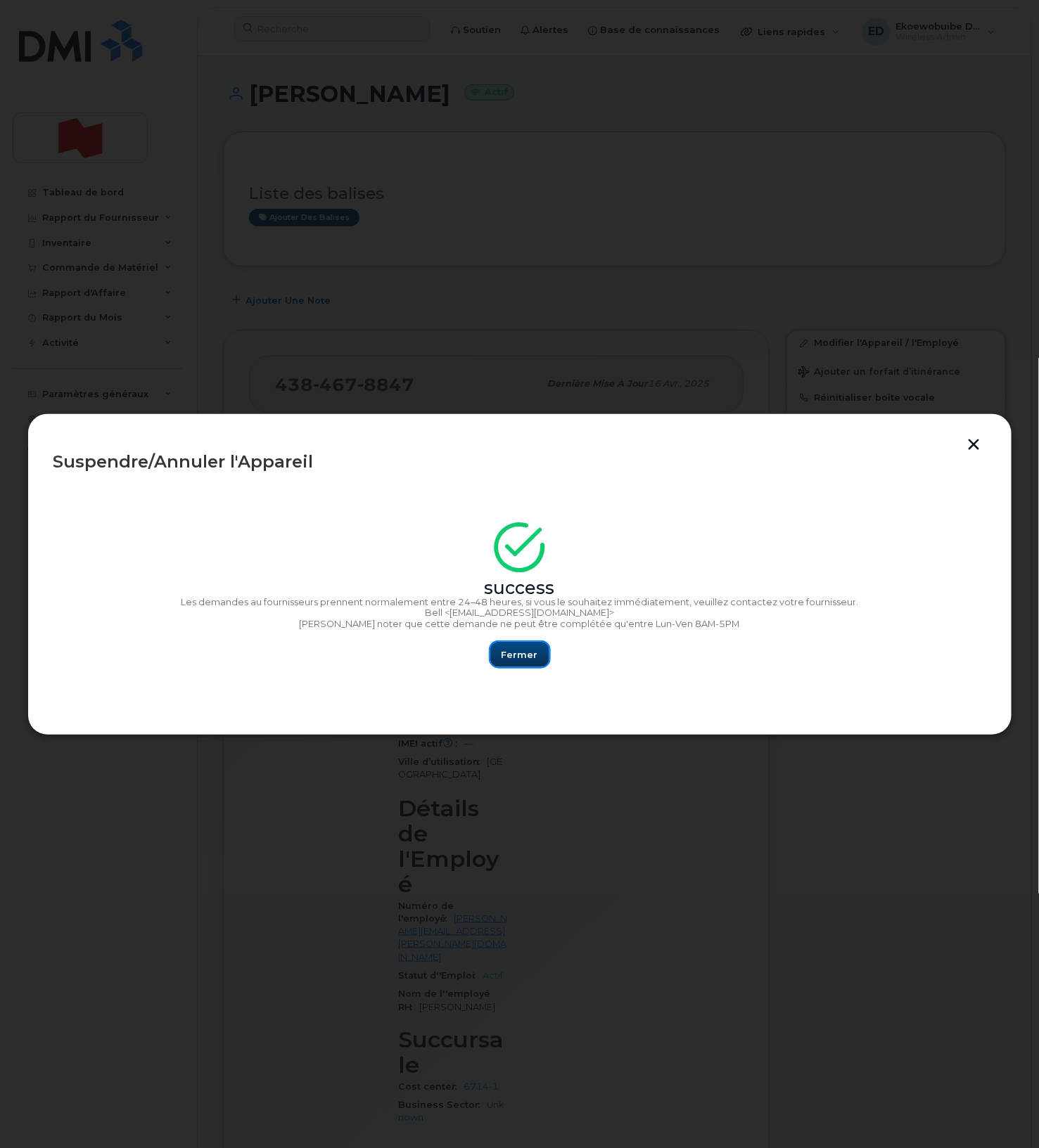
click at [529, 660] on button "Fermer" at bounding box center [520, 655] width 59 height 26
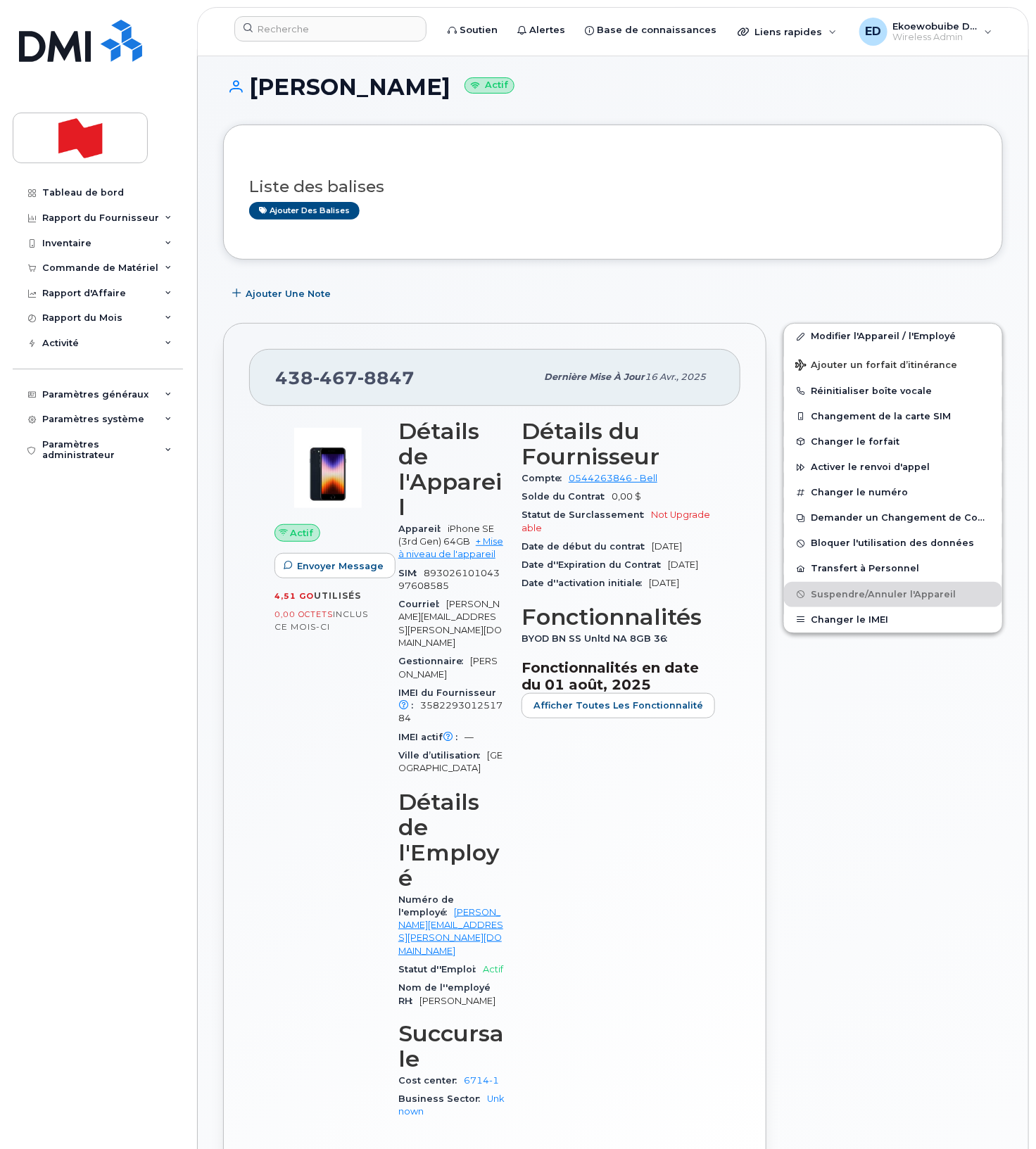
scroll to position [5, 0]
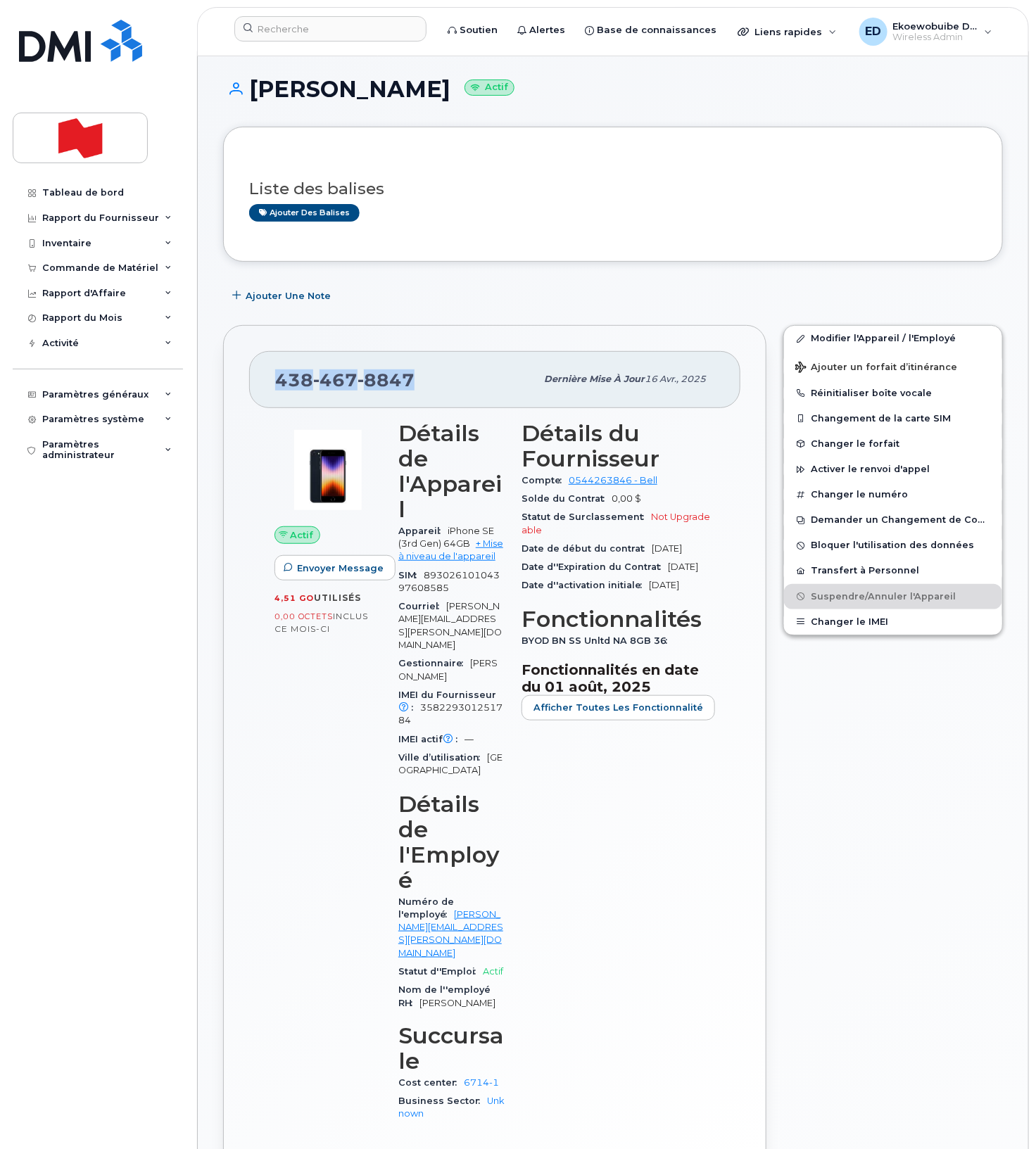
drag, startPoint x: 426, startPoint y: 382, endPoint x: 275, endPoint y: 377, distance: 151.1
click at [275, 377] on div "[PHONE_NUMBER]" at bounding box center [405, 379] width 260 height 30
copy span "[PHONE_NUMBER]"
click at [322, 39] on input at bounding box center [330, 29] width 192 height 26
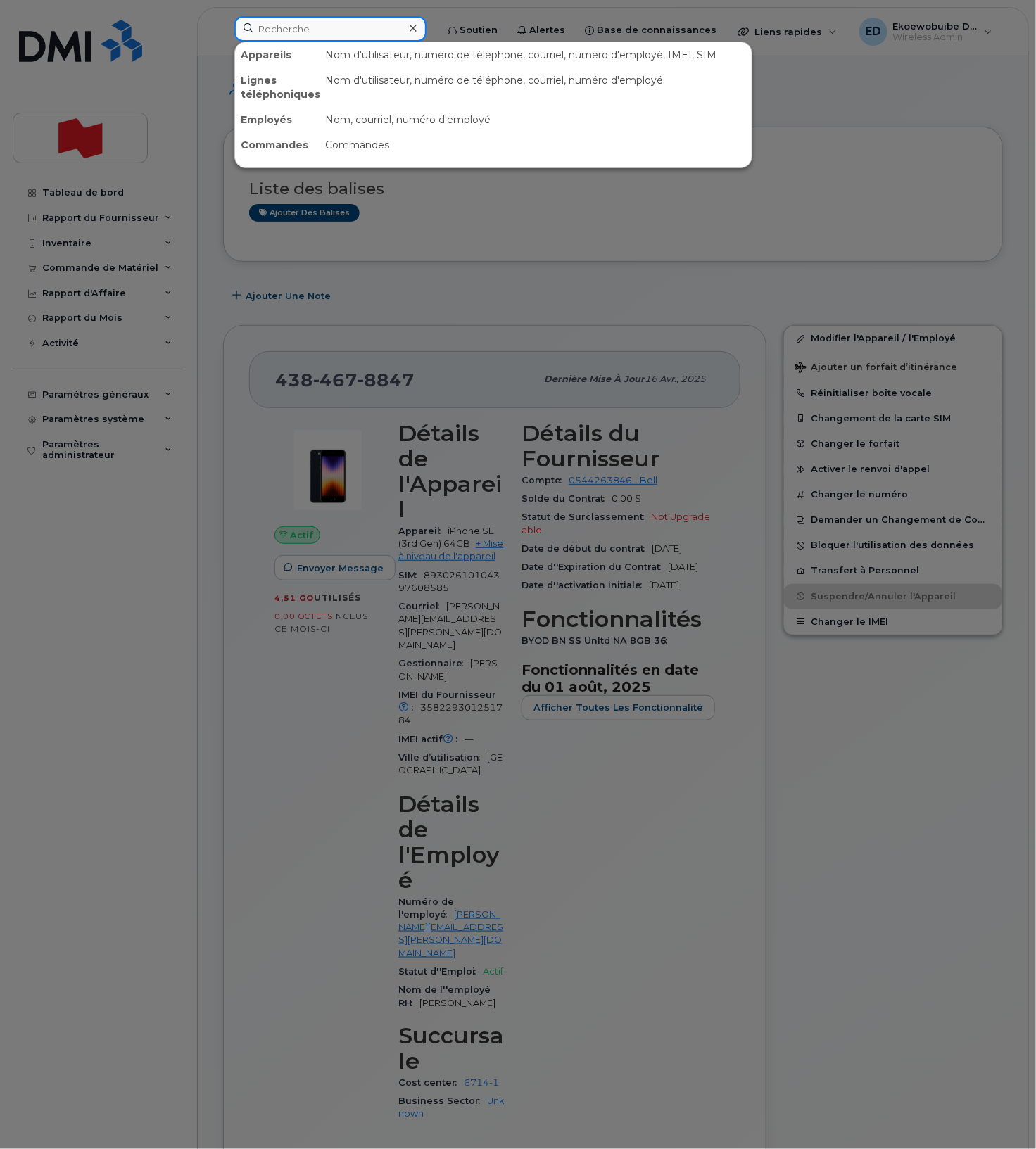
paste input "4384678847"
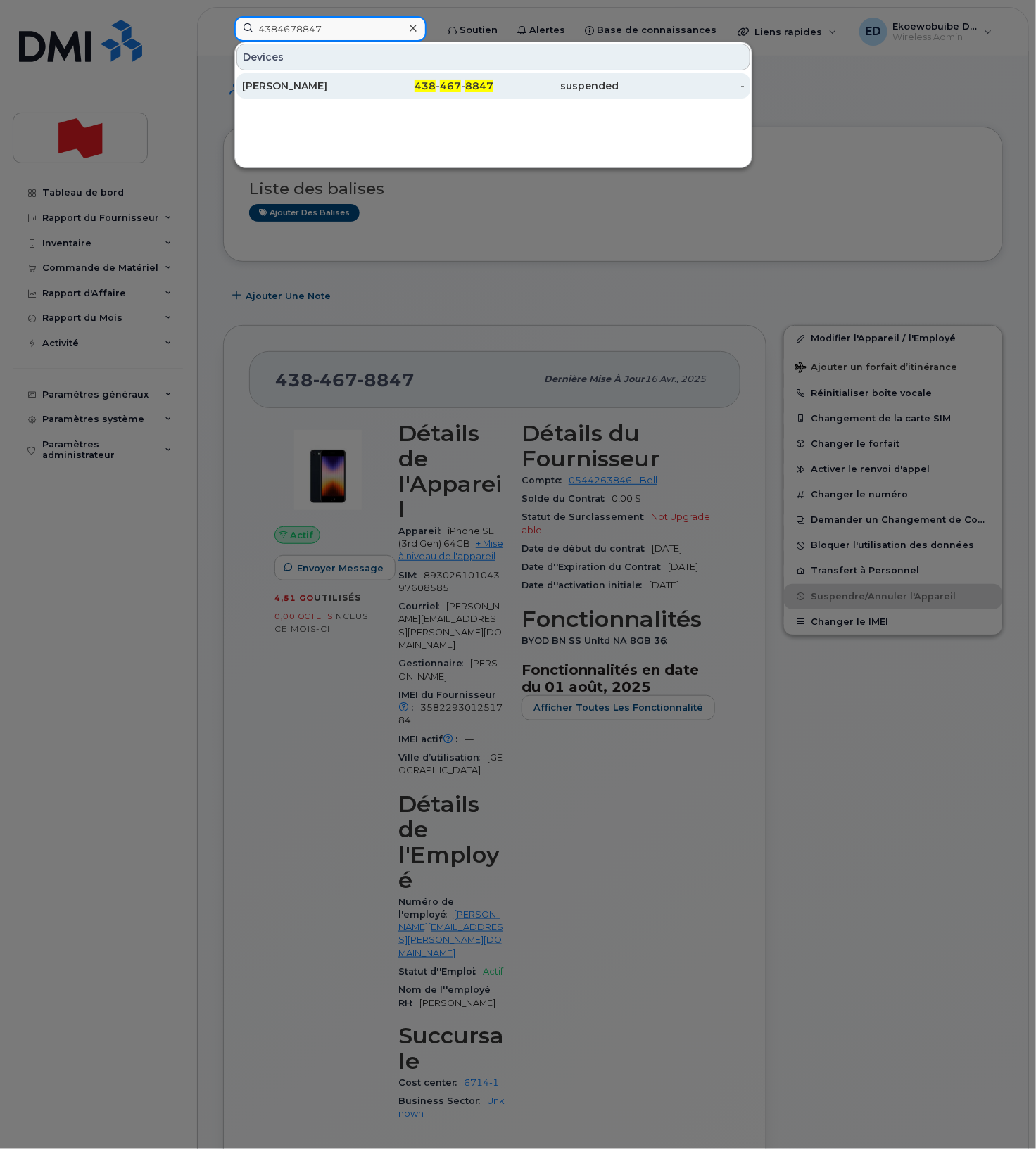
type input "4384678847"
click at [302, 83] on div "[PERSON_NAME]" at bounding box center [305, 86] width 126 height 14
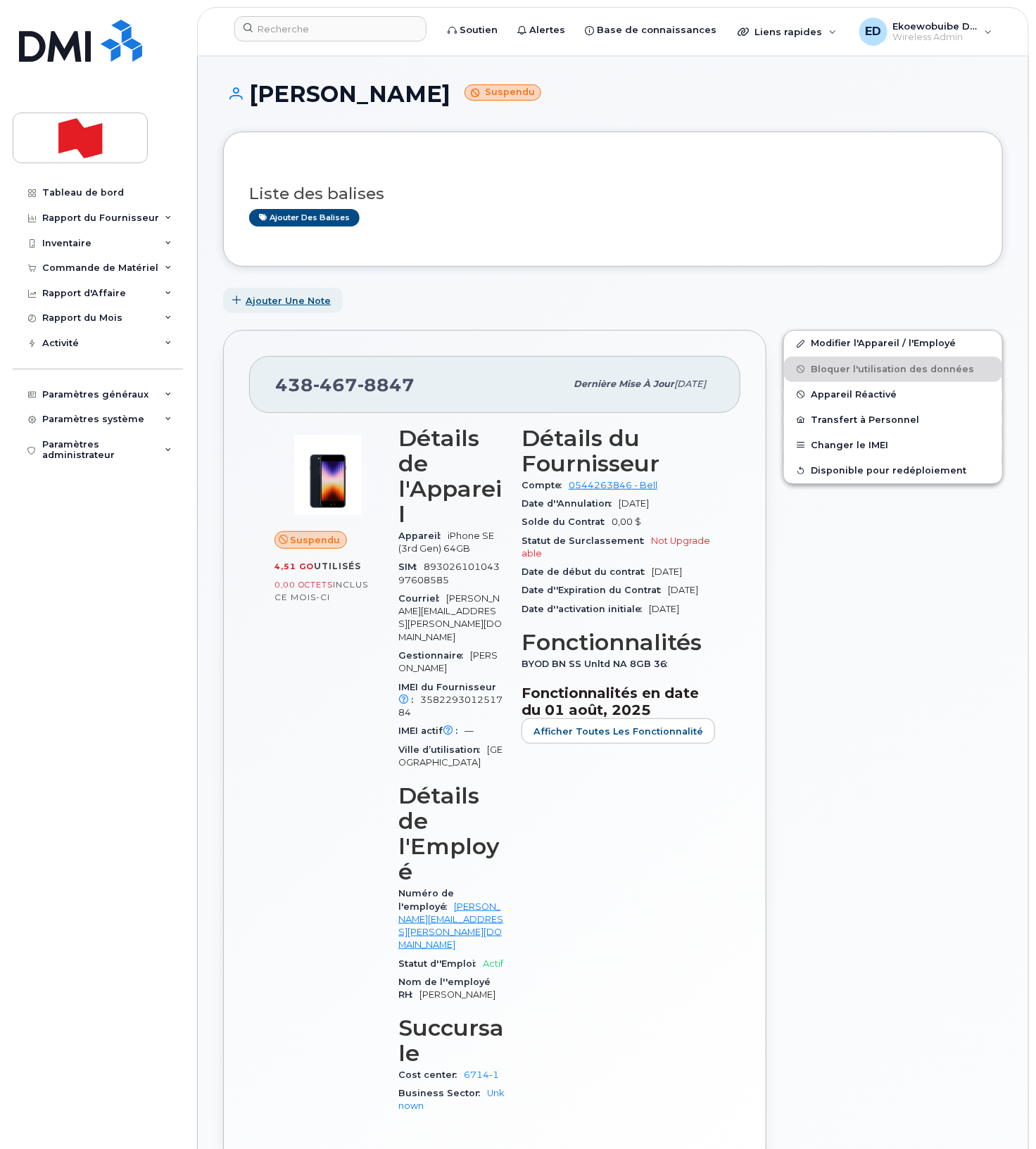
click at [264, 302] on span "Ajouter une Note" at bounding box center [288, 301] width 85 height 14
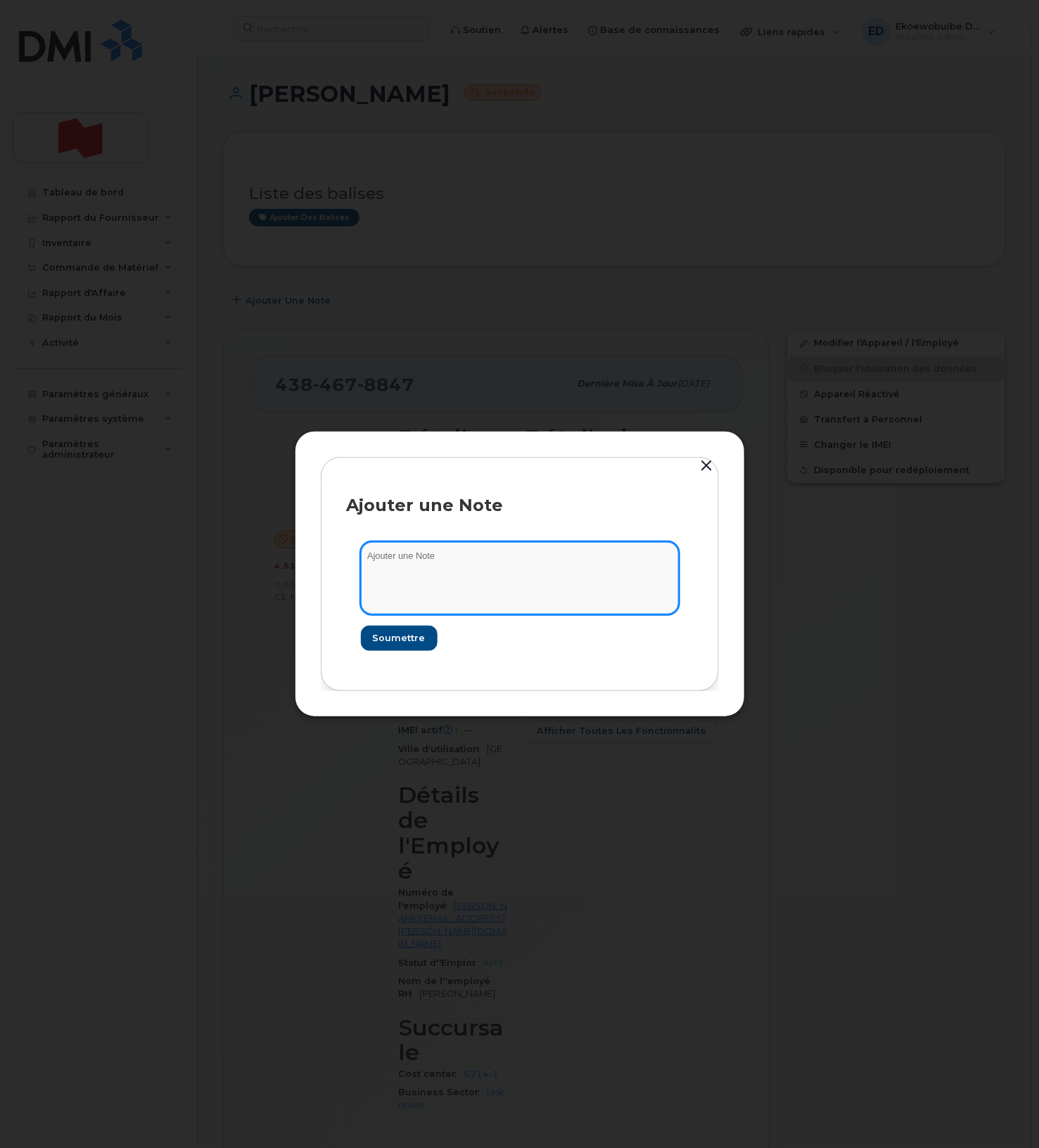
click at [425, 565] on textarea at bounding box center [520, 578] width 318 height 72
paste textarea "SCTASK0217290"
type textarea "SCTASK0217290"
click at [409, 630] on button "Soumettre" at bounding box center [399, 639] width 75 height 26
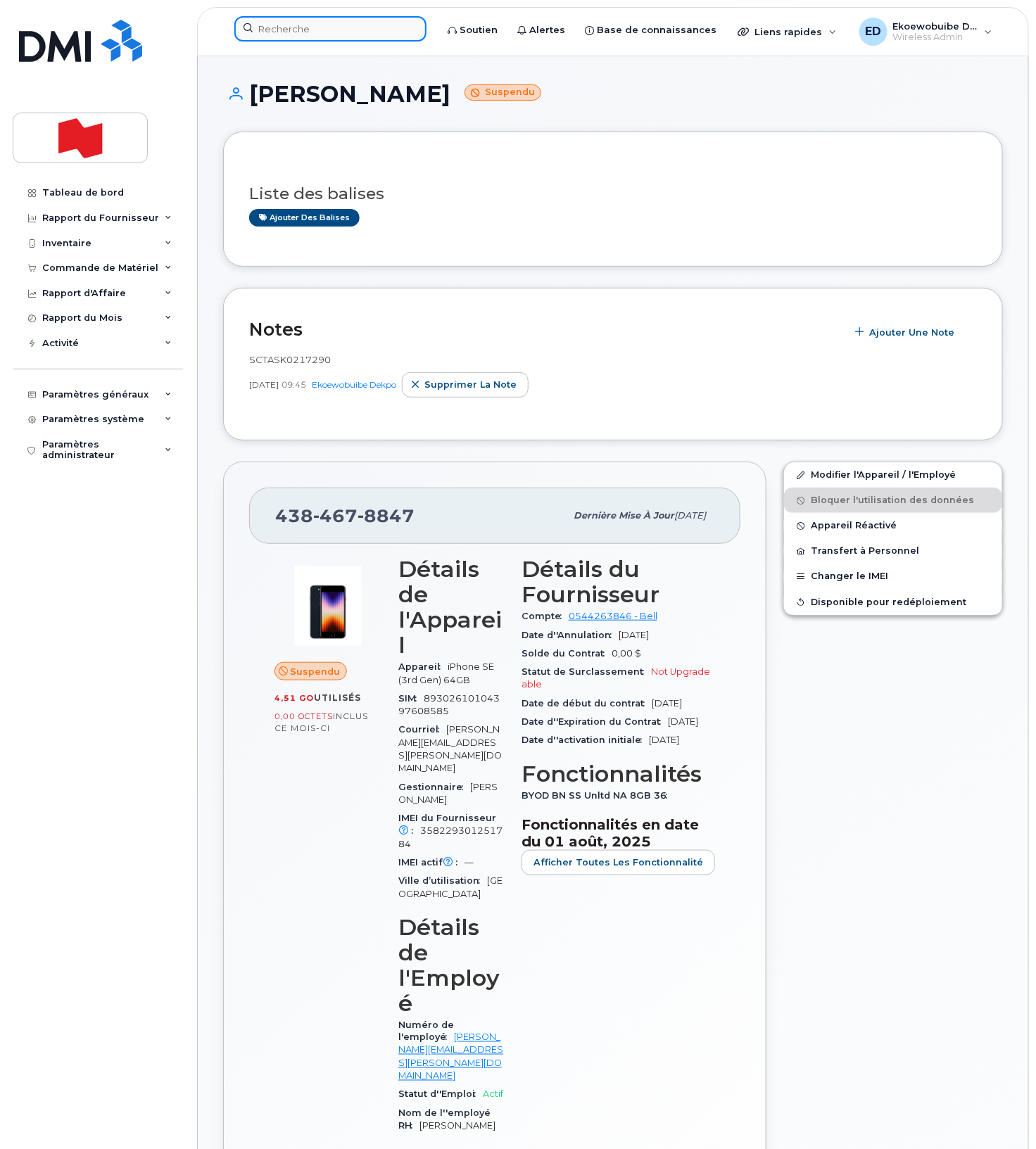
click at [307, 41] on div at bounding box center [330, 29] width 192 height 26
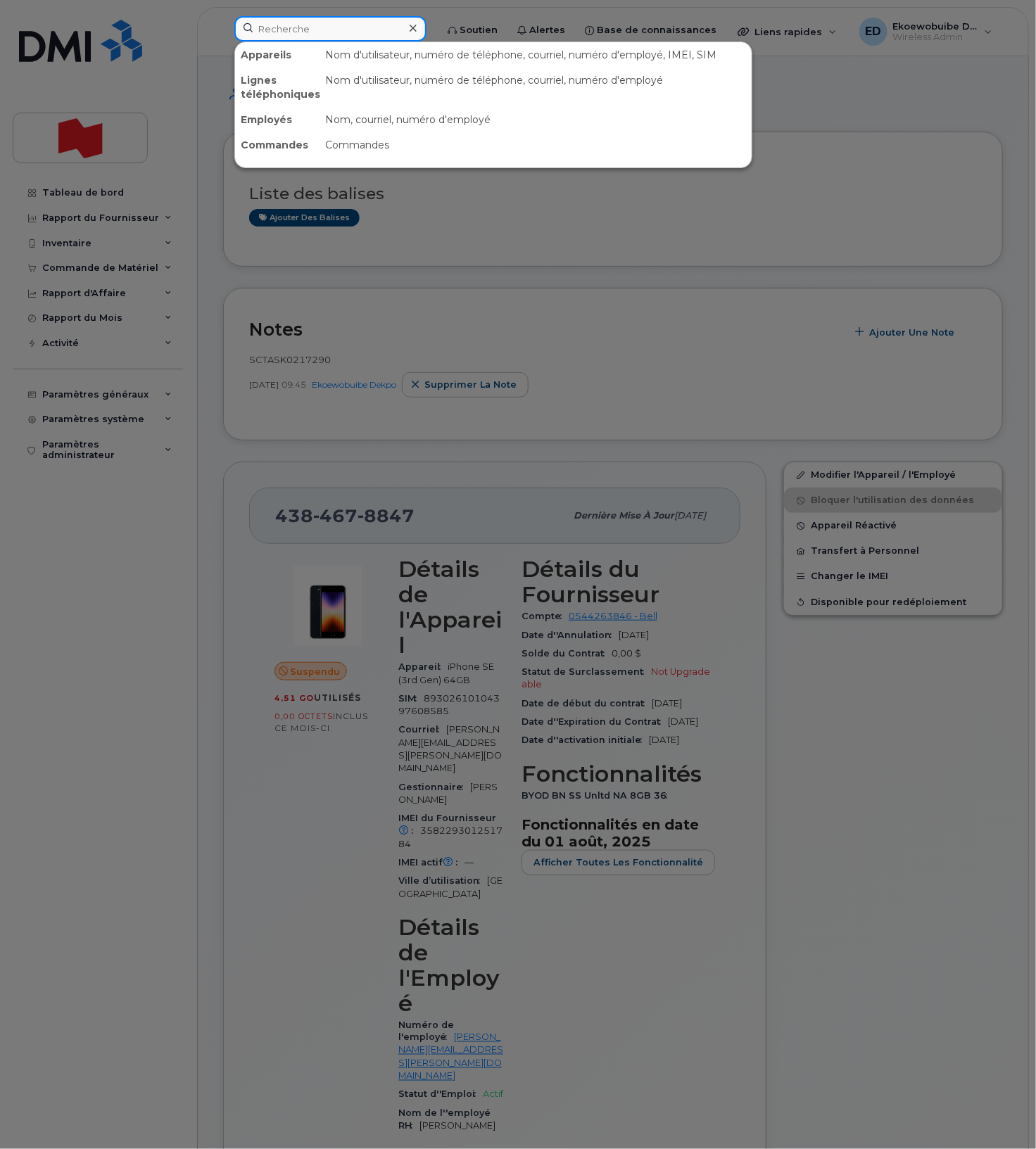
click at [307, 33] on input at bounding box center [330, 29] width 192 height 26
paste input "Pierre Renaud"
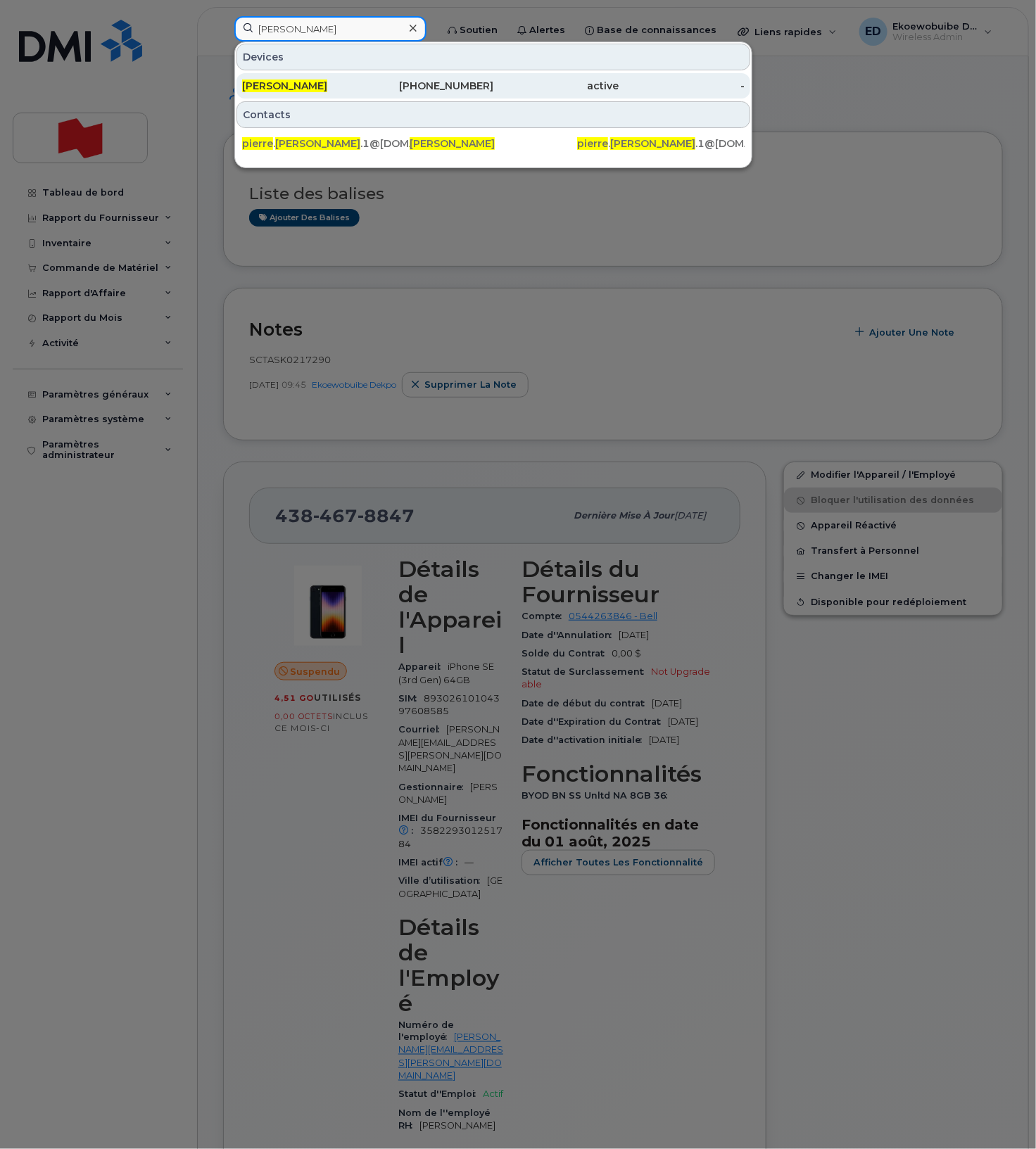
type input "Pierre Renaud"
click at [293, 86] on span "Pierre Renaud" at bounding box center [284, 86] width 85 height 13
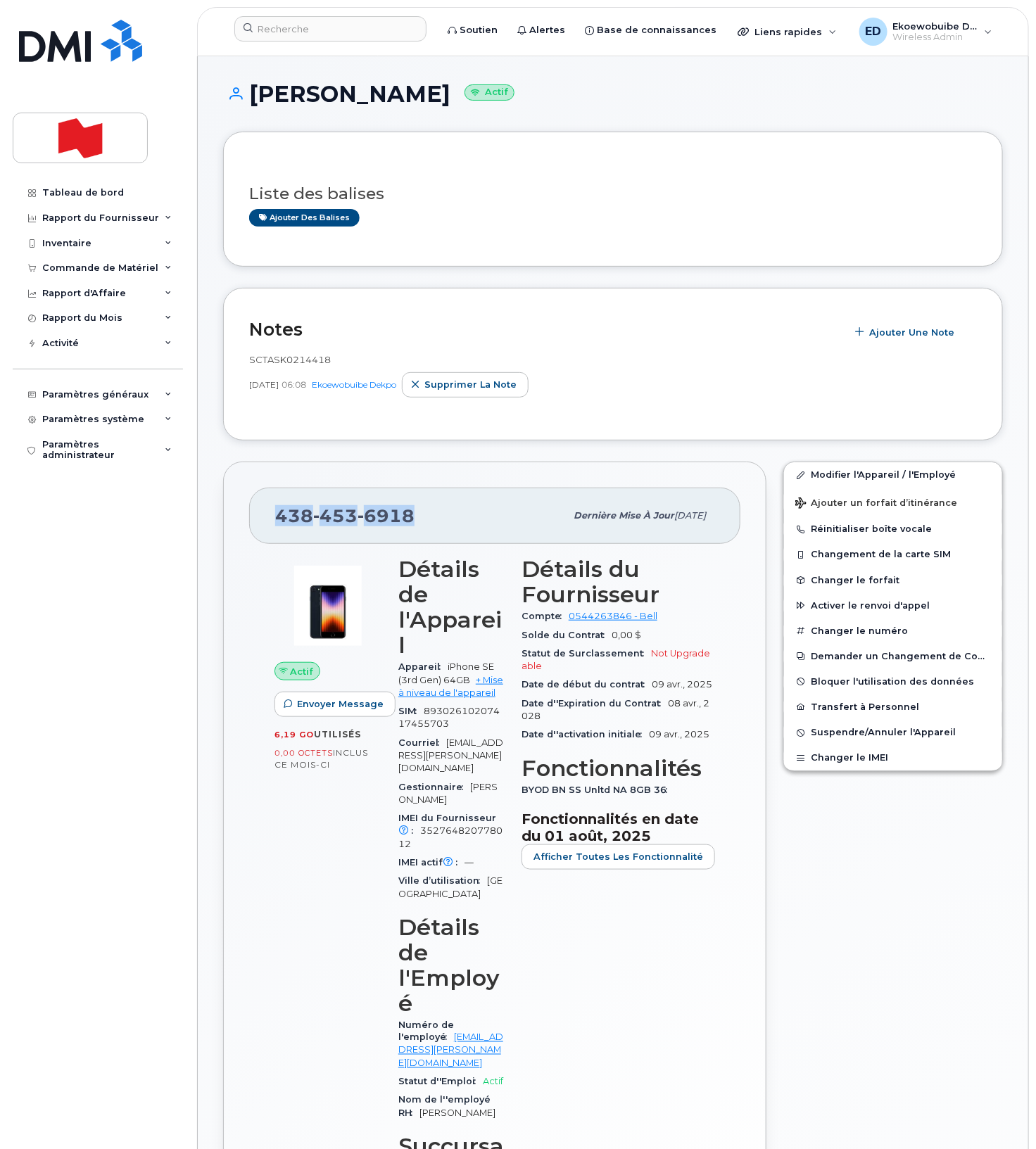
drag, startPoint x: 421, startPoint y: 520, endPoint x: 280, endPoint y: 516, distance: 141.1
click at [280, 516] on div "[PHONE_NUMBER]" at bounding box center [420, 515] width 290 height 30
copy span "[PHONE_NUMBER]"
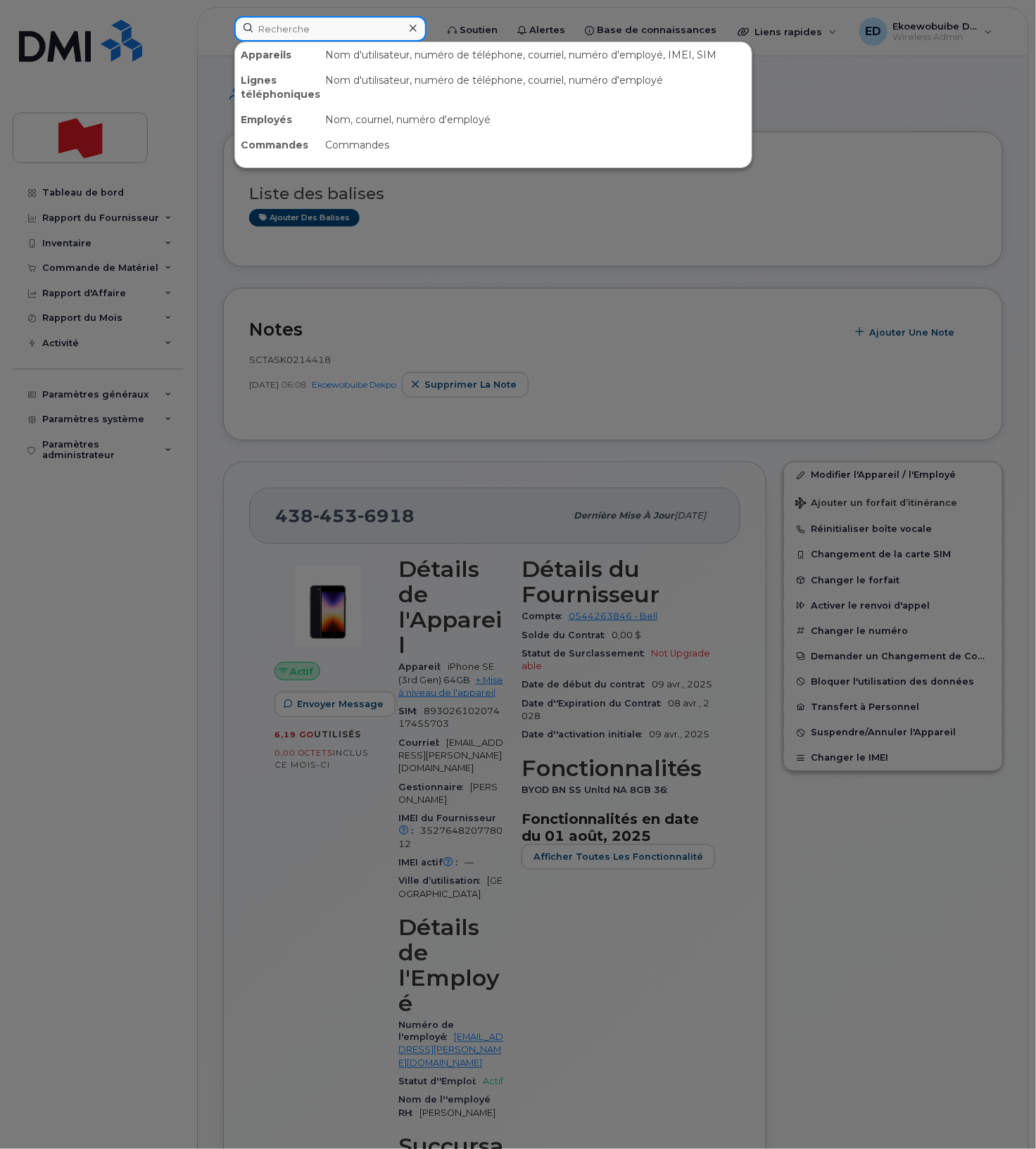
click at [290, 31] on input at bounding box center [330, 29] width 192 height 26
paste input "Update Telemessage"
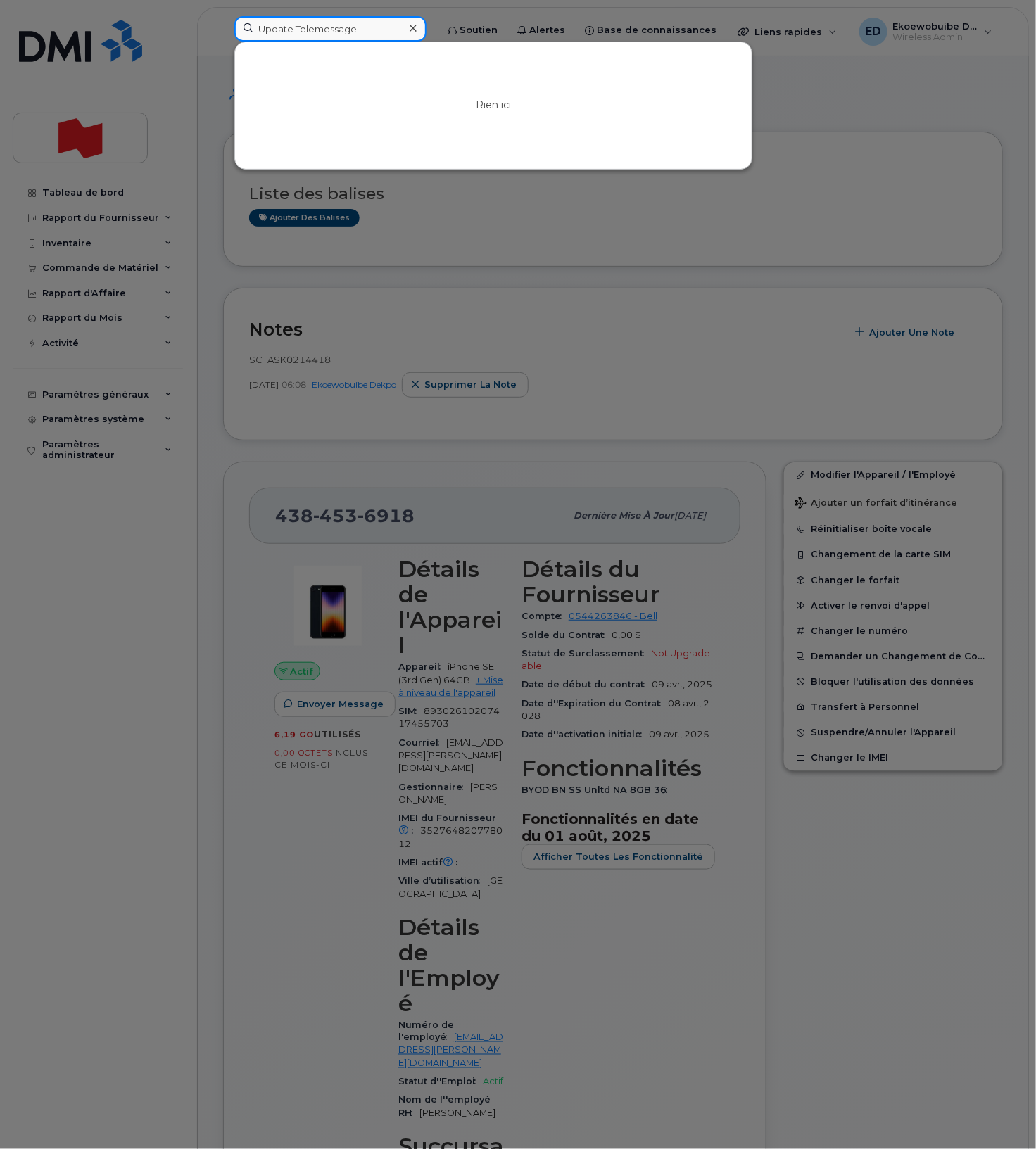
type input "Update Telemessage"
click at [423, 30] on div at bounding box center [413, 28] width 21 height 21
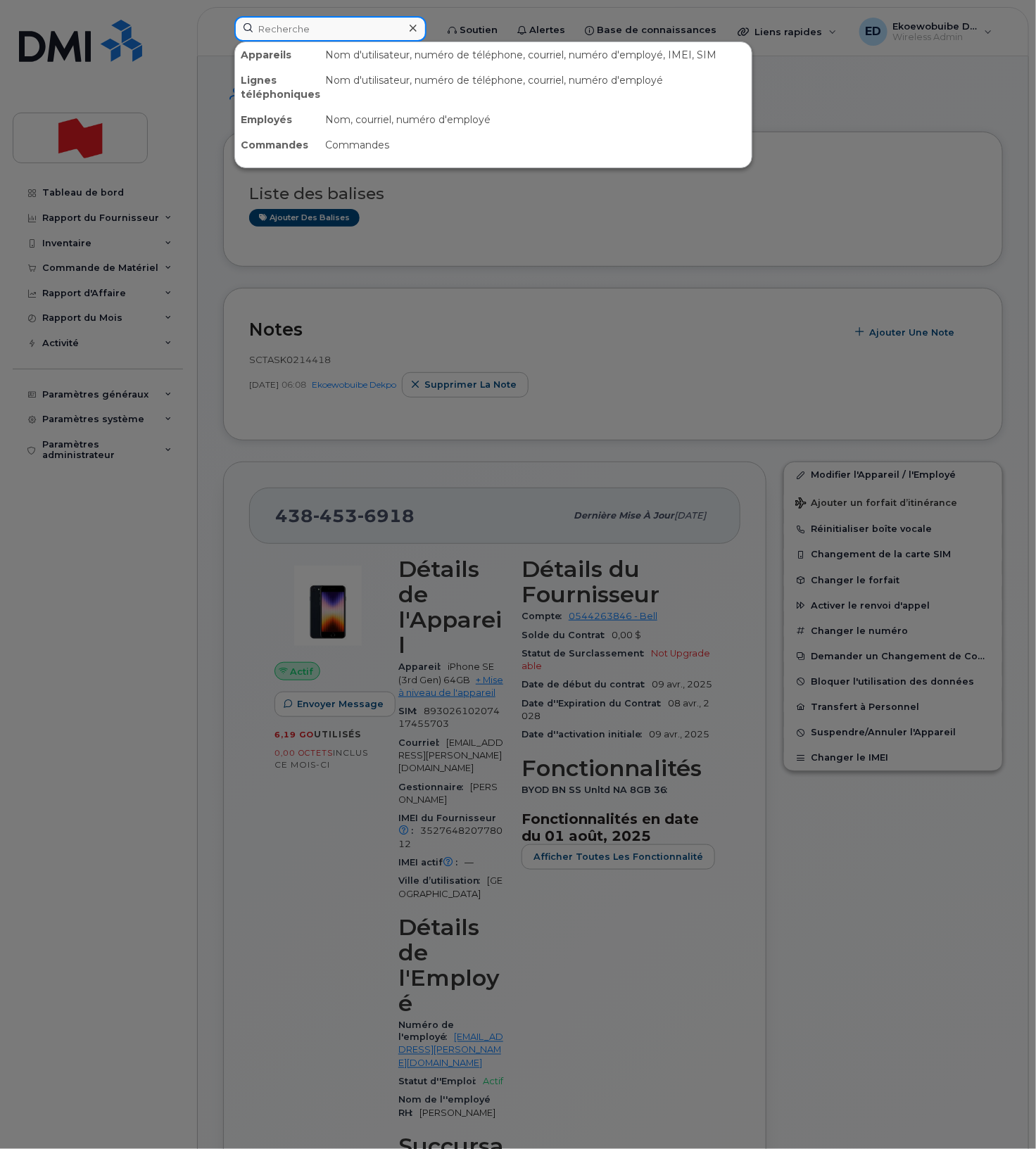
click at [390, 26] on input at bounding box center [330, 29] width 192 height 26
paste input "[PERSON_NAME]"
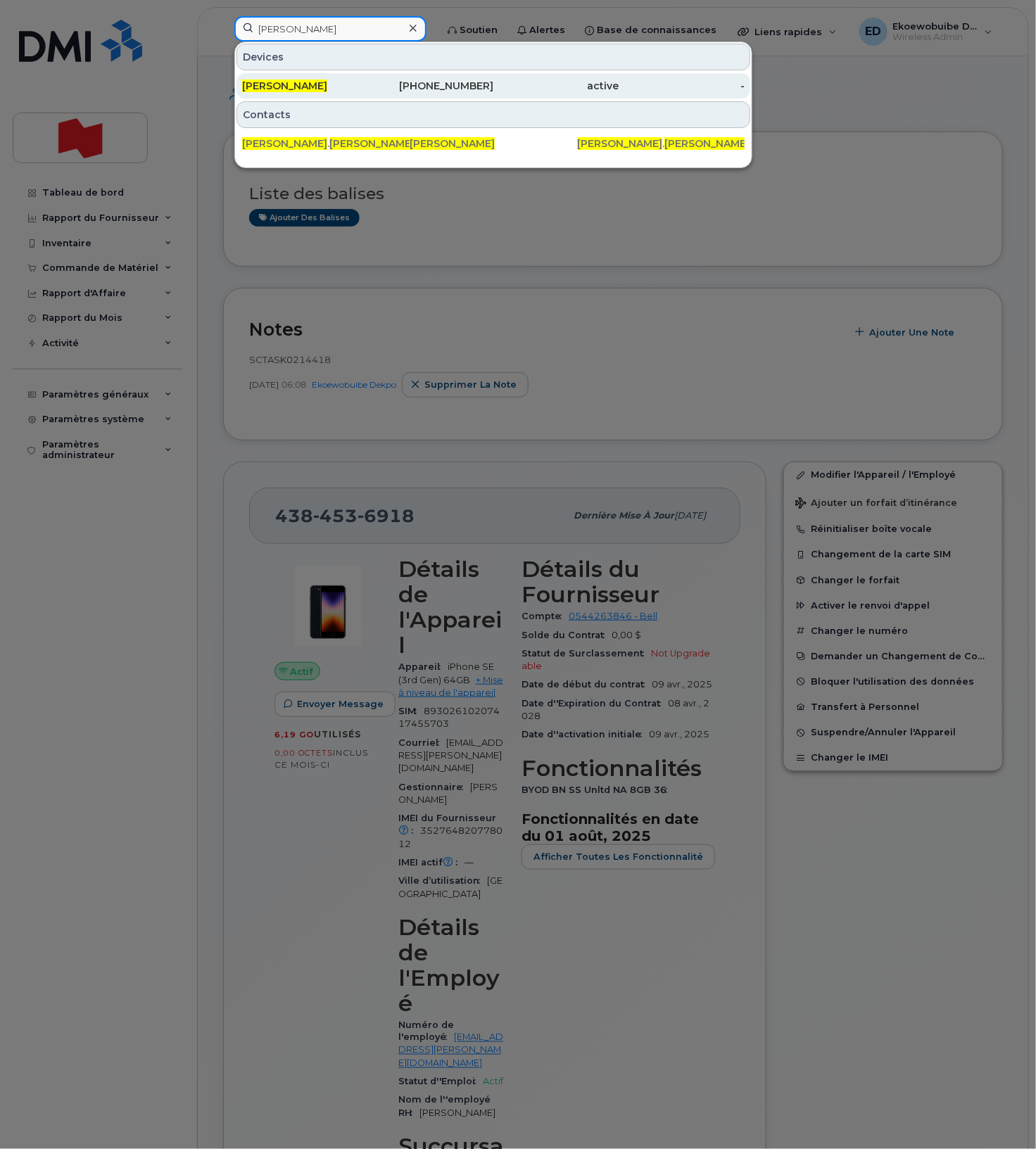
type input "[PERSON_NAME]"
click at [290, 85] on span "[PERSON_NAME]" at bounding box center [284, 86] width 85 height 13
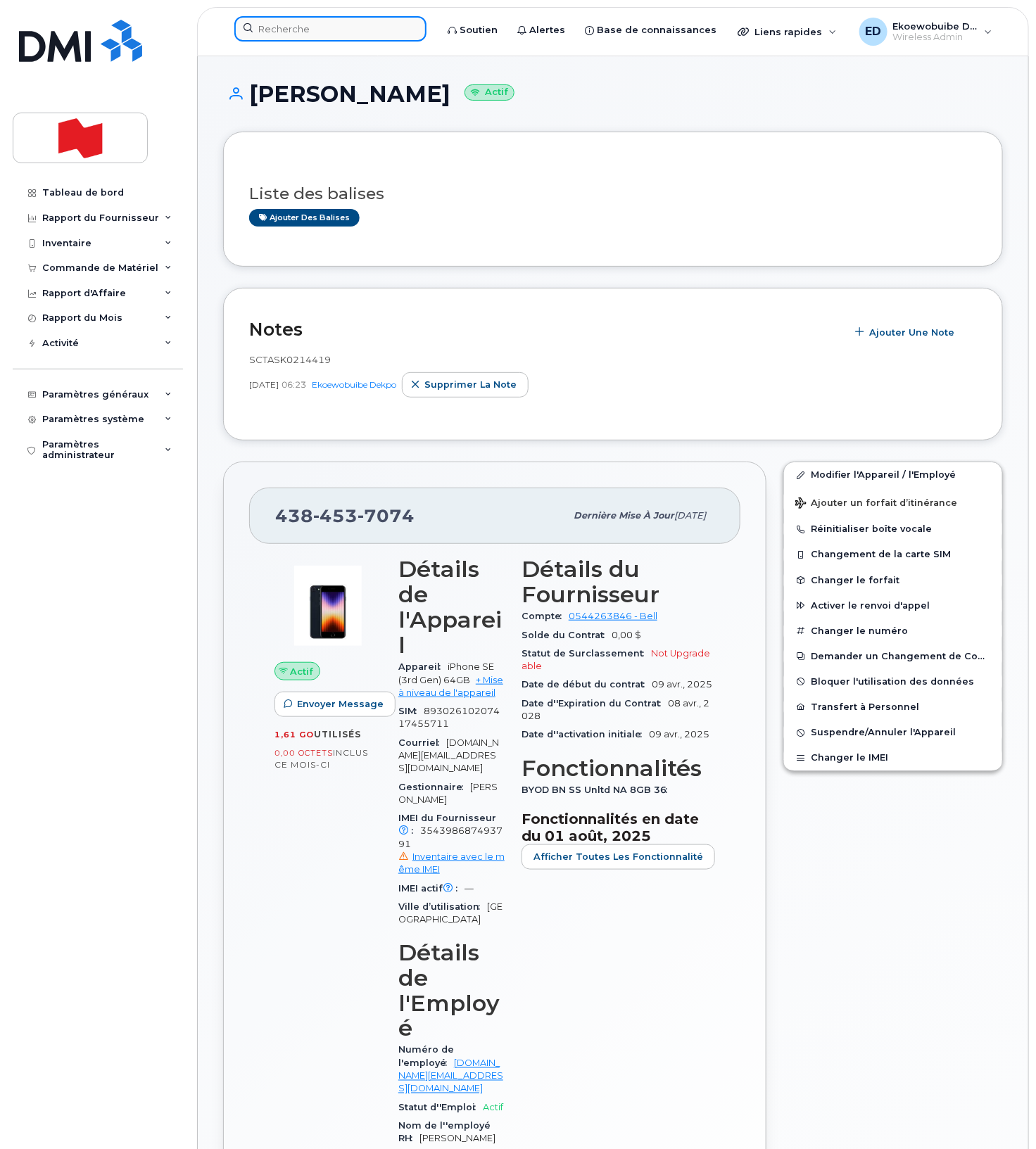
click at [336, 29] on input at bounding box center [330, 29] width 192 height 26
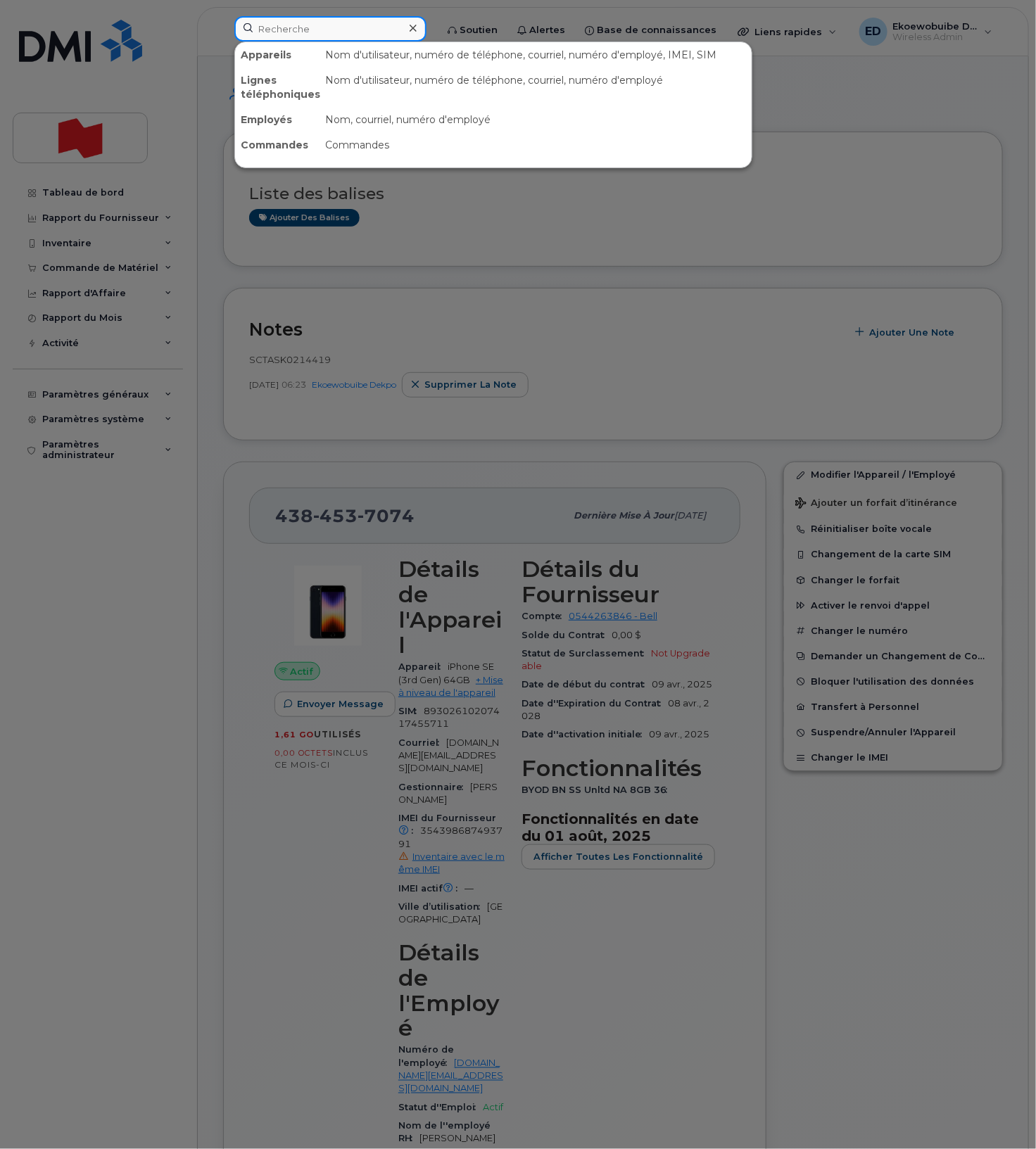
paste input "[PHONE_NUMBER]"
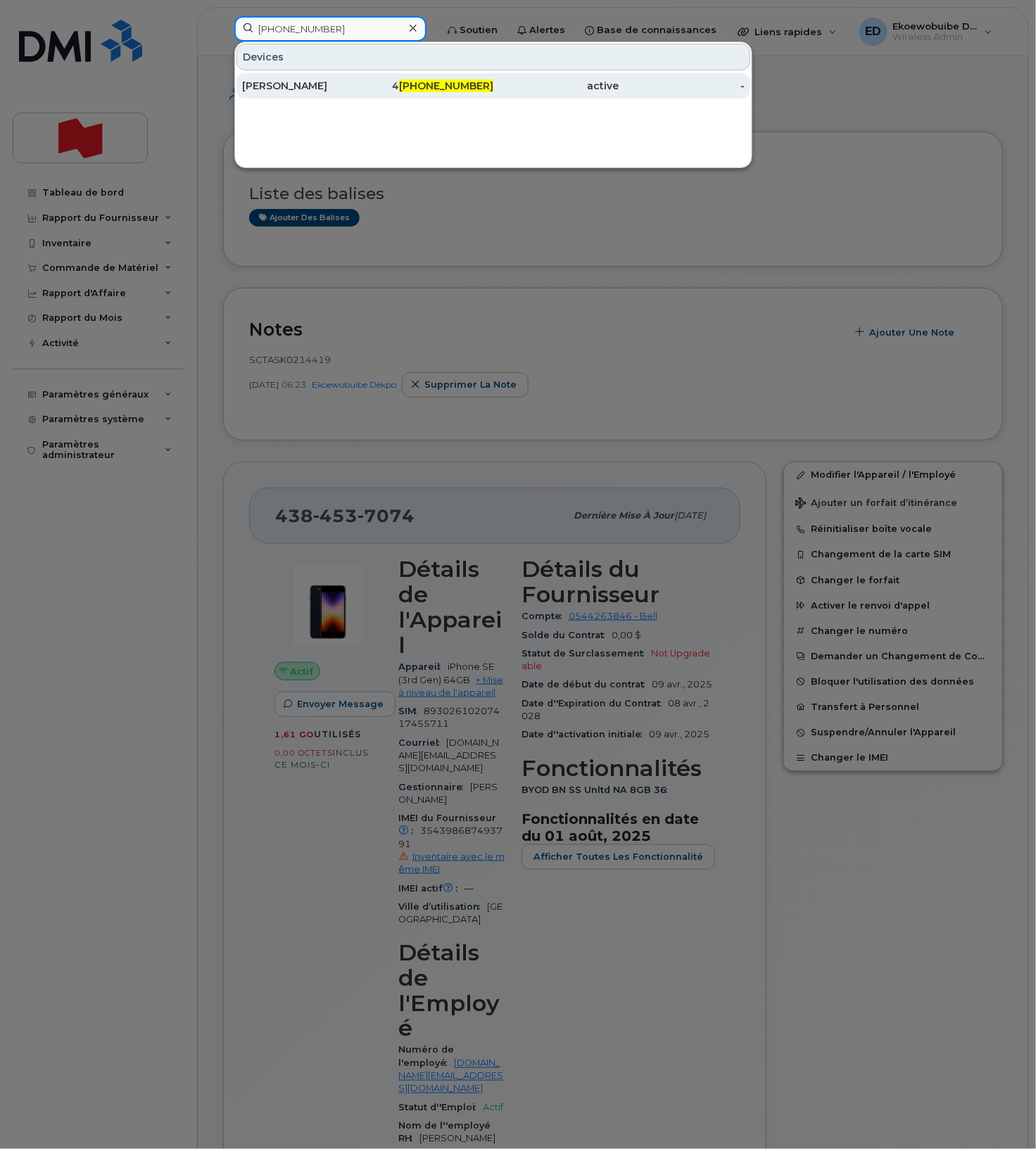
type input "[PHONE_NUMBER]"
click at [306, 83] on div "[PERSON_NAME]" at bounding box center [305, 86] width 126 height 14
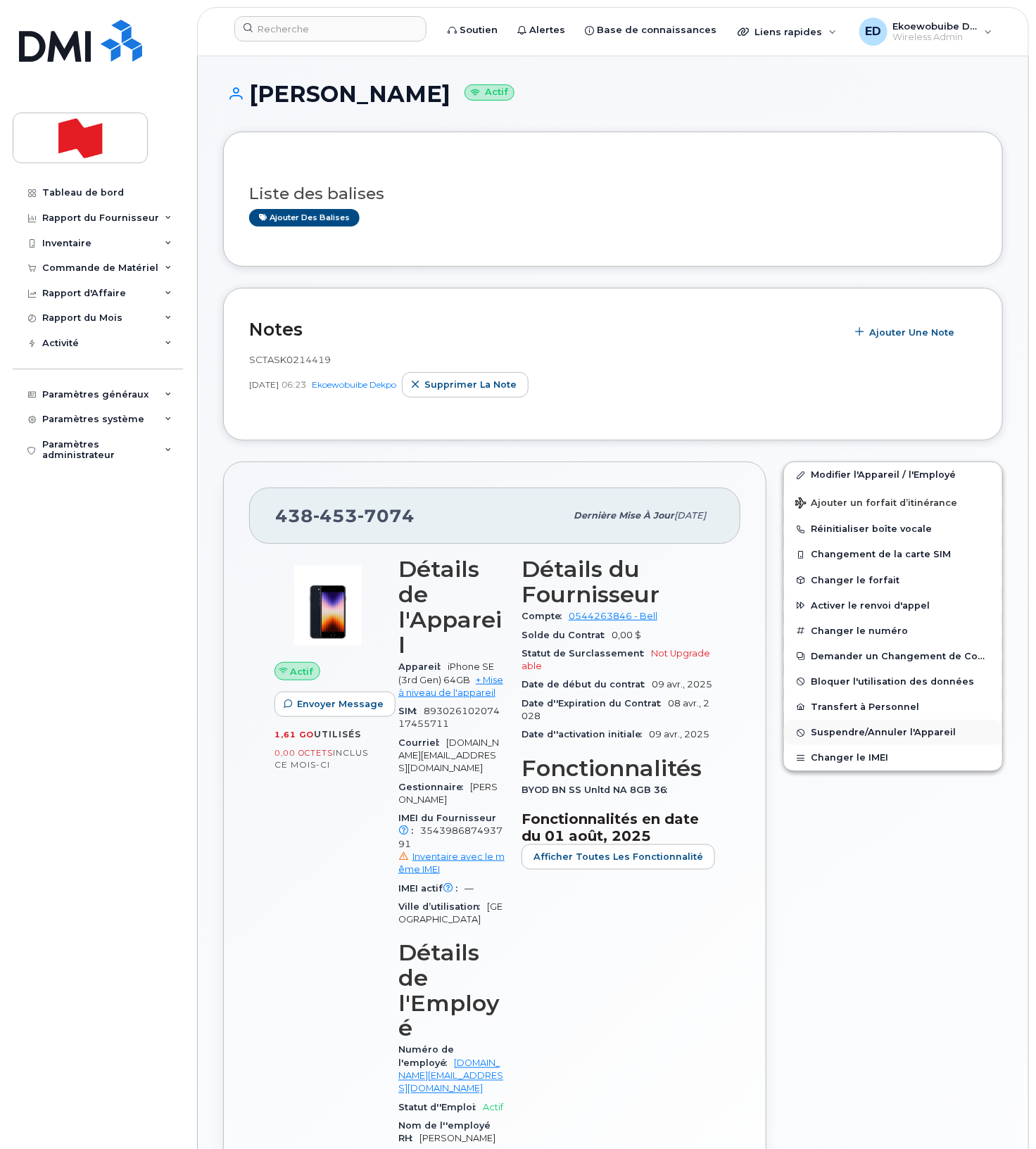
click at [833, 730] on span "Suspendre/Annuler l'Appareil" at bounding box center [883, 733] width 145 height 10
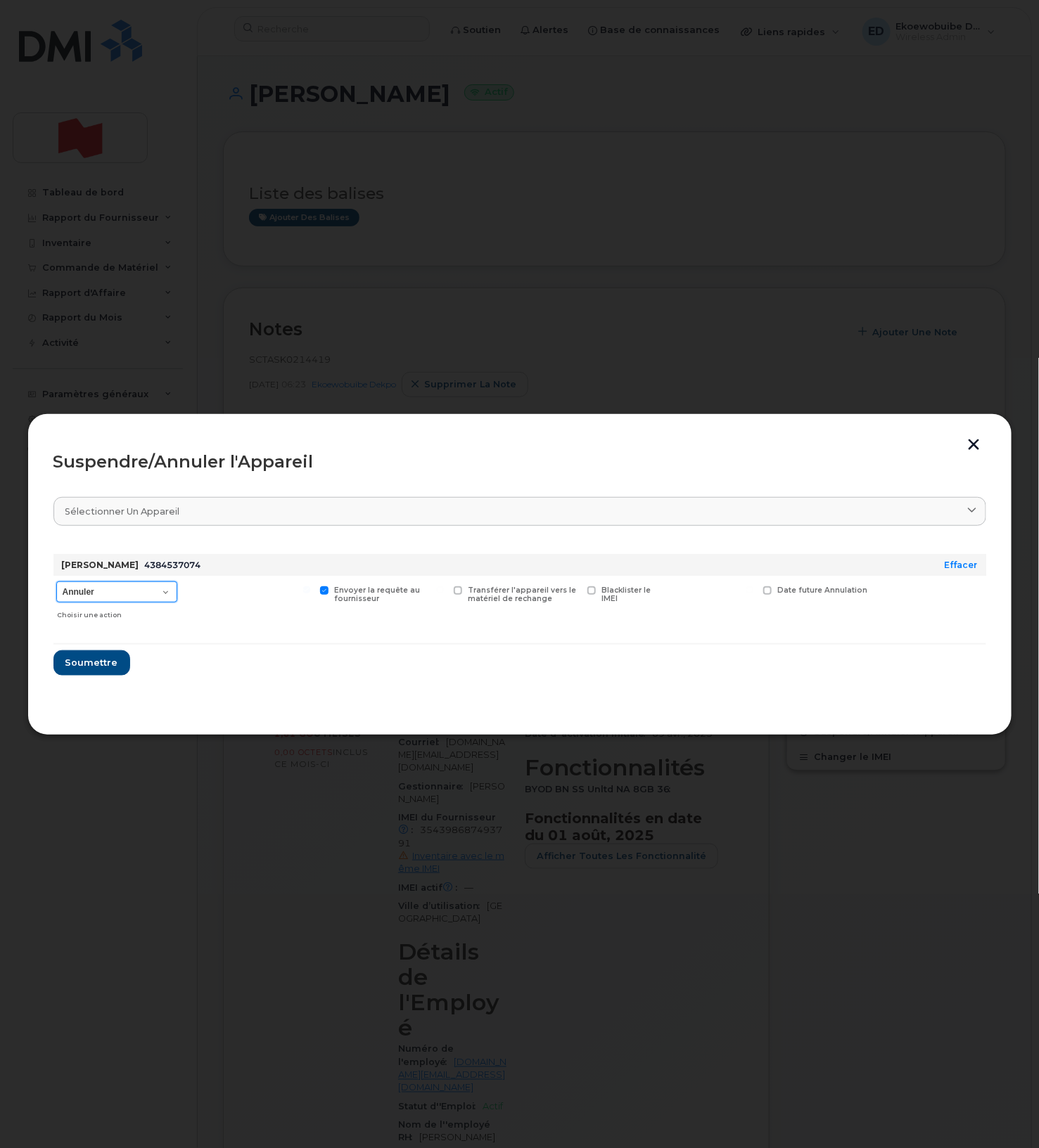
click at [167, 596] on select "Annuler Suspendre - Prolonger la suspension Suspendre - Tarif réduit Suspendre …" at bounding box center [116, 592] width 121 height 21
select select "[object Object]"
click at [56, 583] on select "Annuler Suspendre - Prolonger la suspension Suspendre - Tarif réduit Suspendre …" at bounding box center [116, 592] width 121 height 21
drag, startPoint x: 96, startPoint y: 659, endPoint x: 103, endPoint y: 658, distance: 7.1
click at [96, 659] on span "Soumettre" at bounding box center [92, 663] width 53 height 14
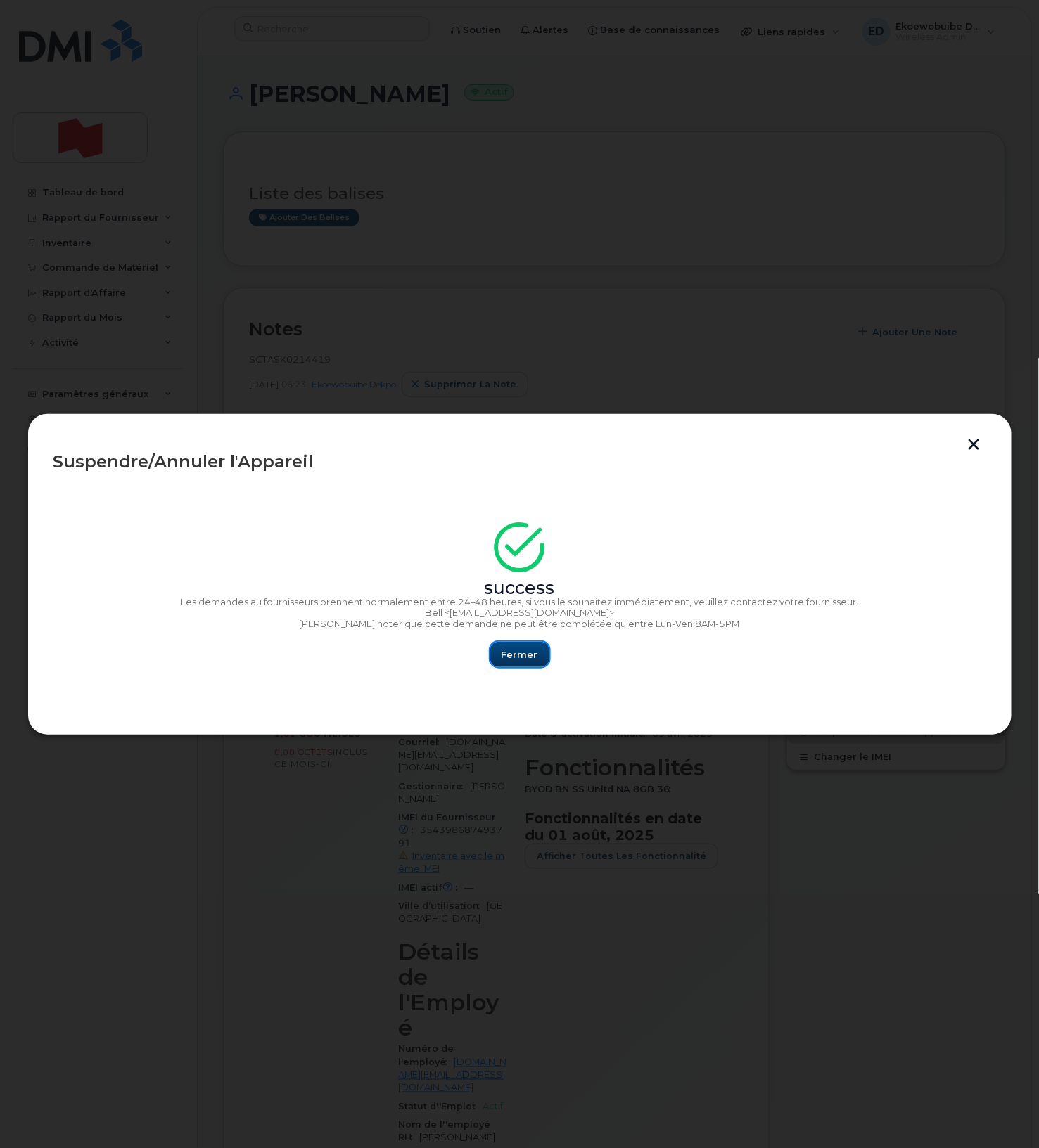
click at [517, 659] on span "Fermer" at bounding box center [520, 655] width 37 height 14
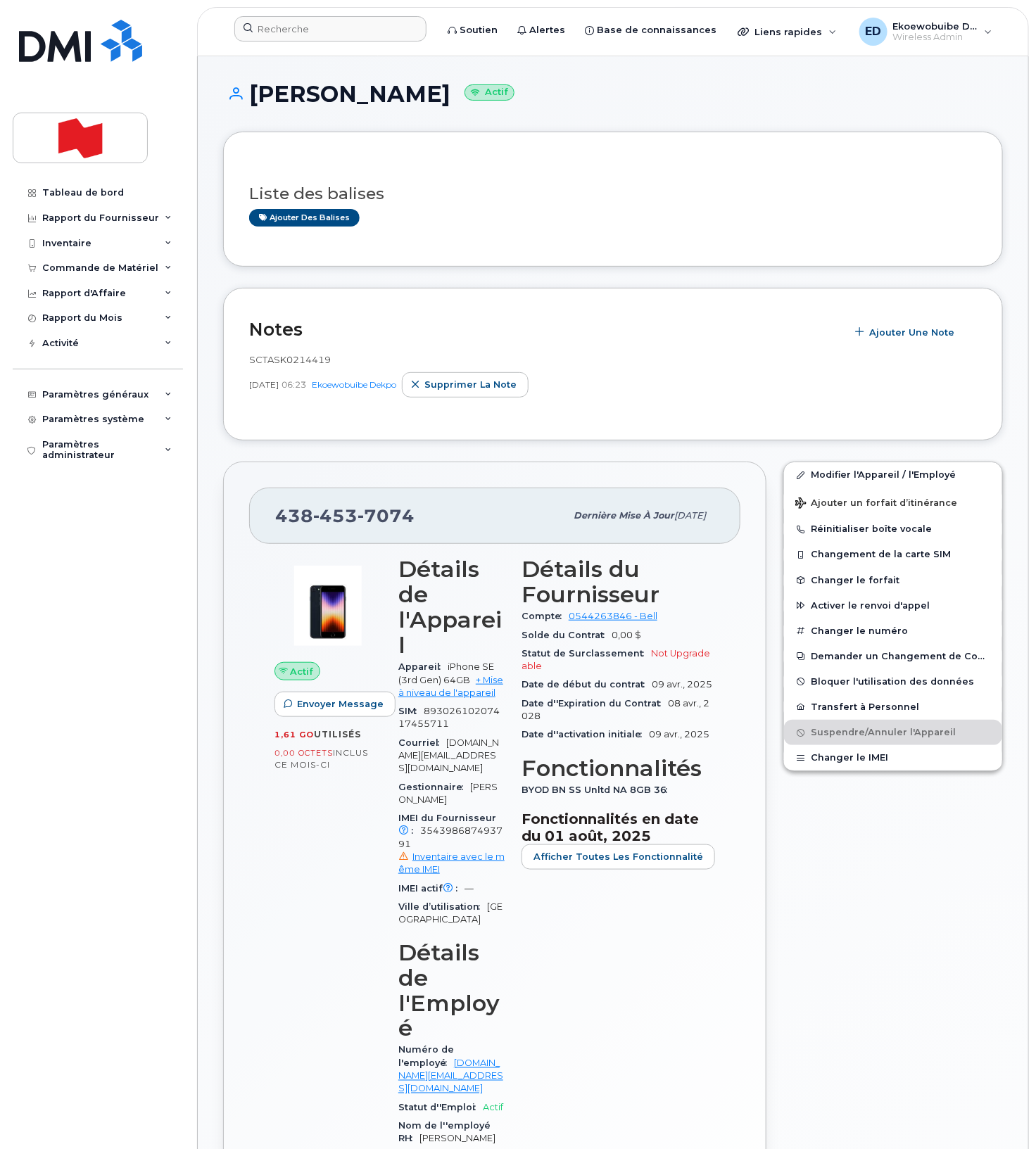
click at [324, 44] on div at bounding box center [330, 32] width 215 height 31
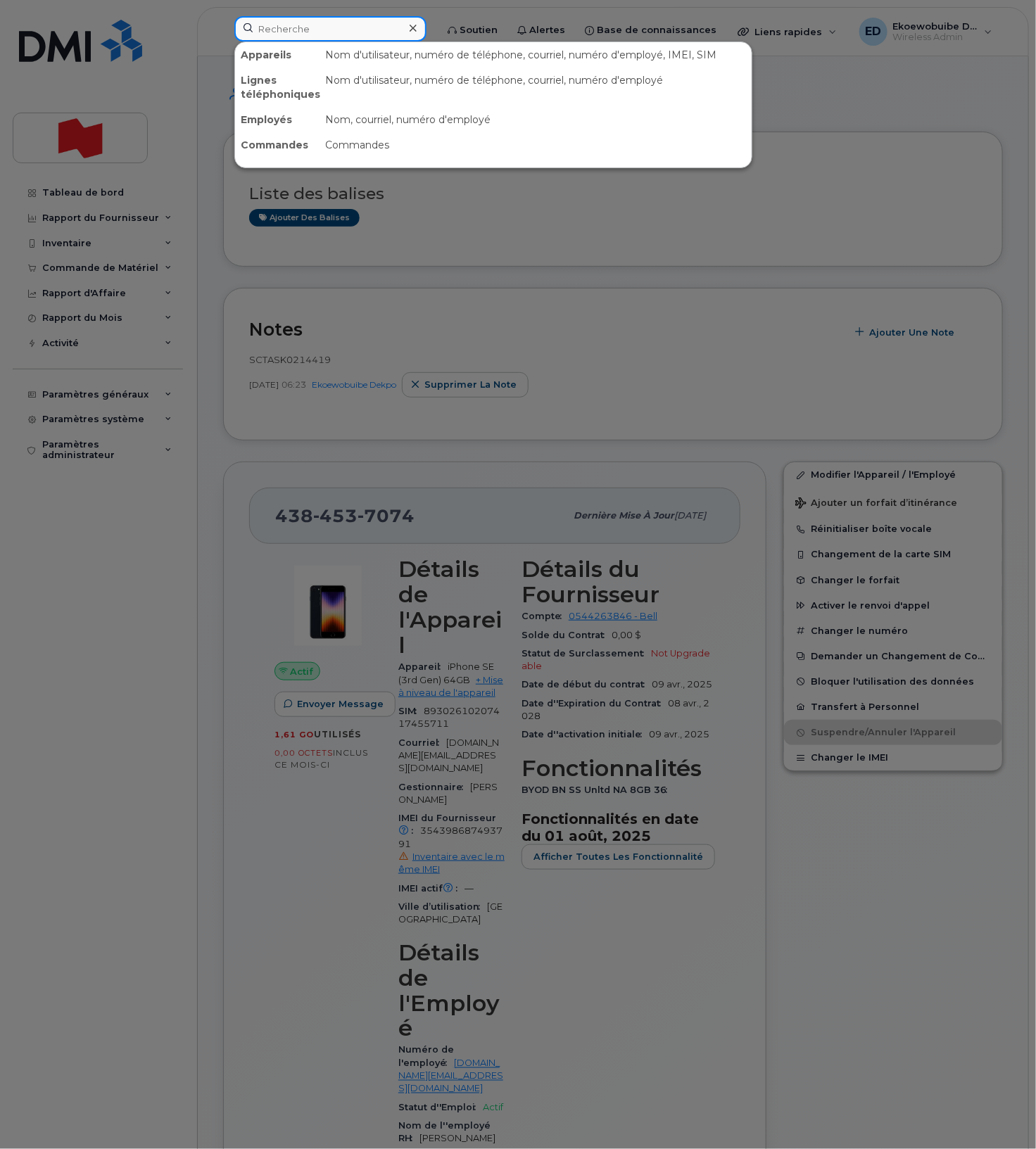
click at [326, 38] on input at bounding box center [330, 29] width 192 height 26
paste input "38-453-7074"
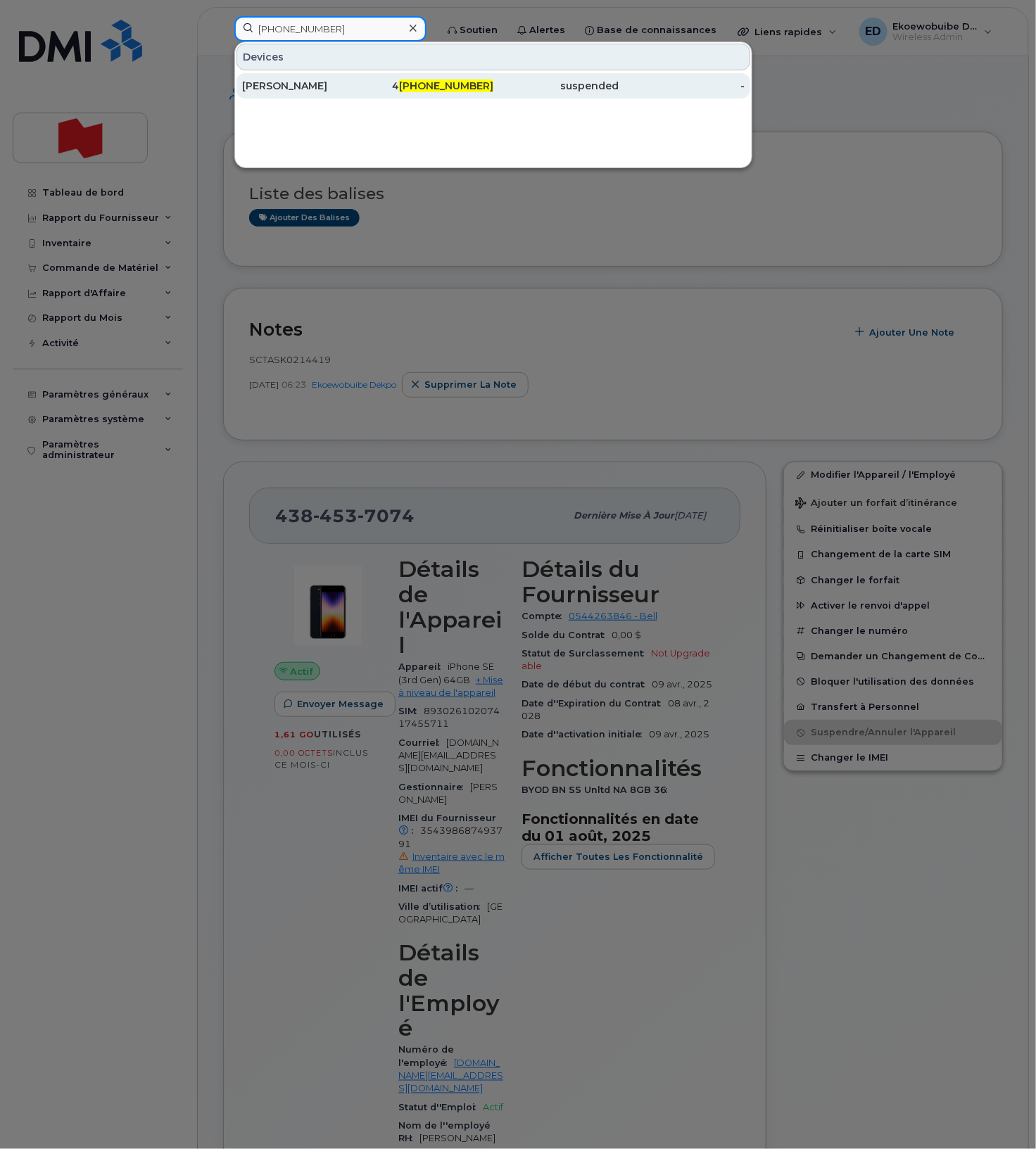
type input "38-453-7074"
click at [299, 77] on div "Hannah Wang" at bounding box center [305, 86] width 126 height 26
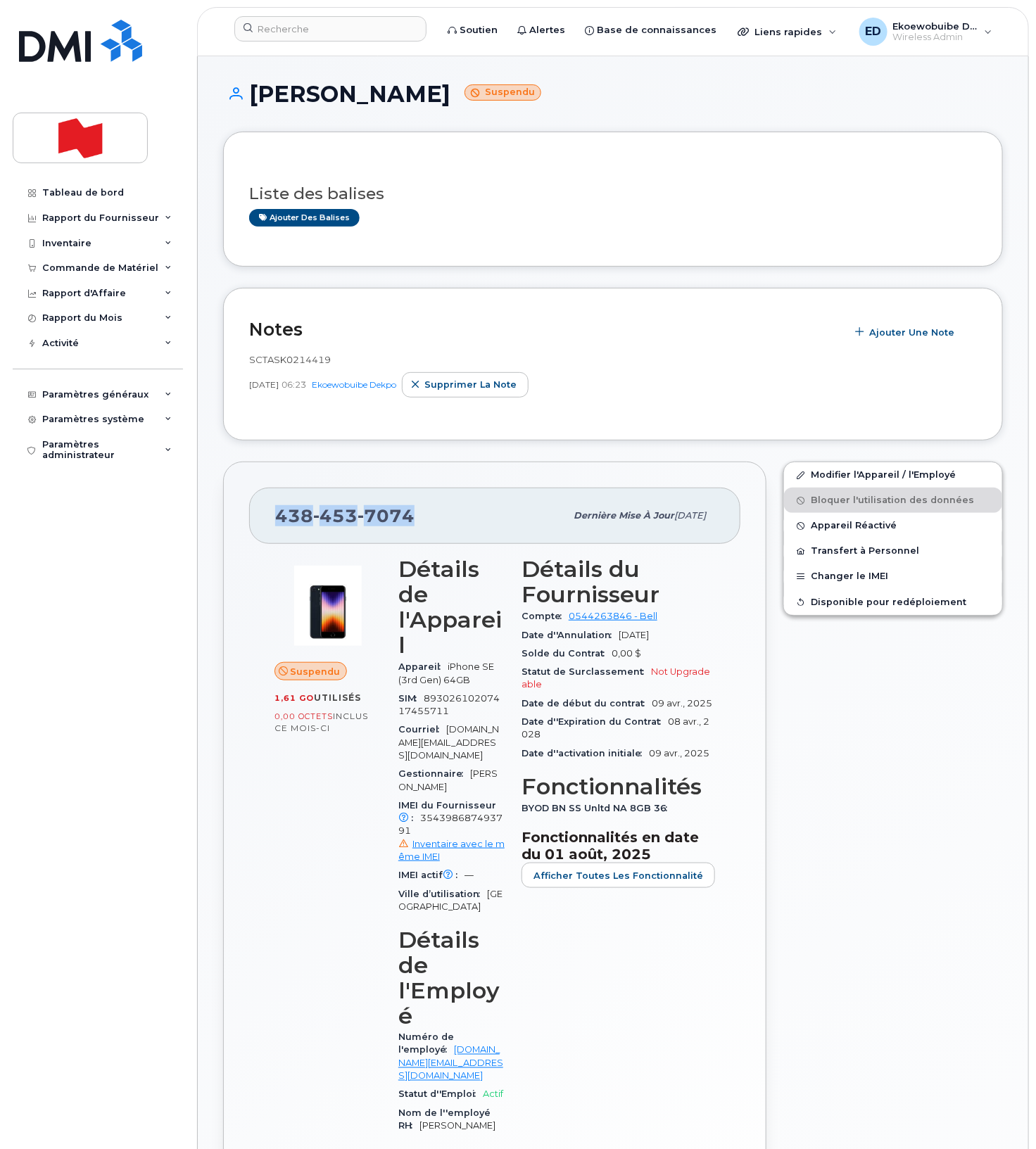
drag, startPoint x: 414, startPoint y: 522, endPoint x: 278, endPoint y: 519, distance: 136.0
click at [278, 519] on div "[PHONE_NUMBER]" at bounding box center [420, 515] width 290 height 30
click at [294, 34] on input at bounding box center [330, 29] width 192 height 26
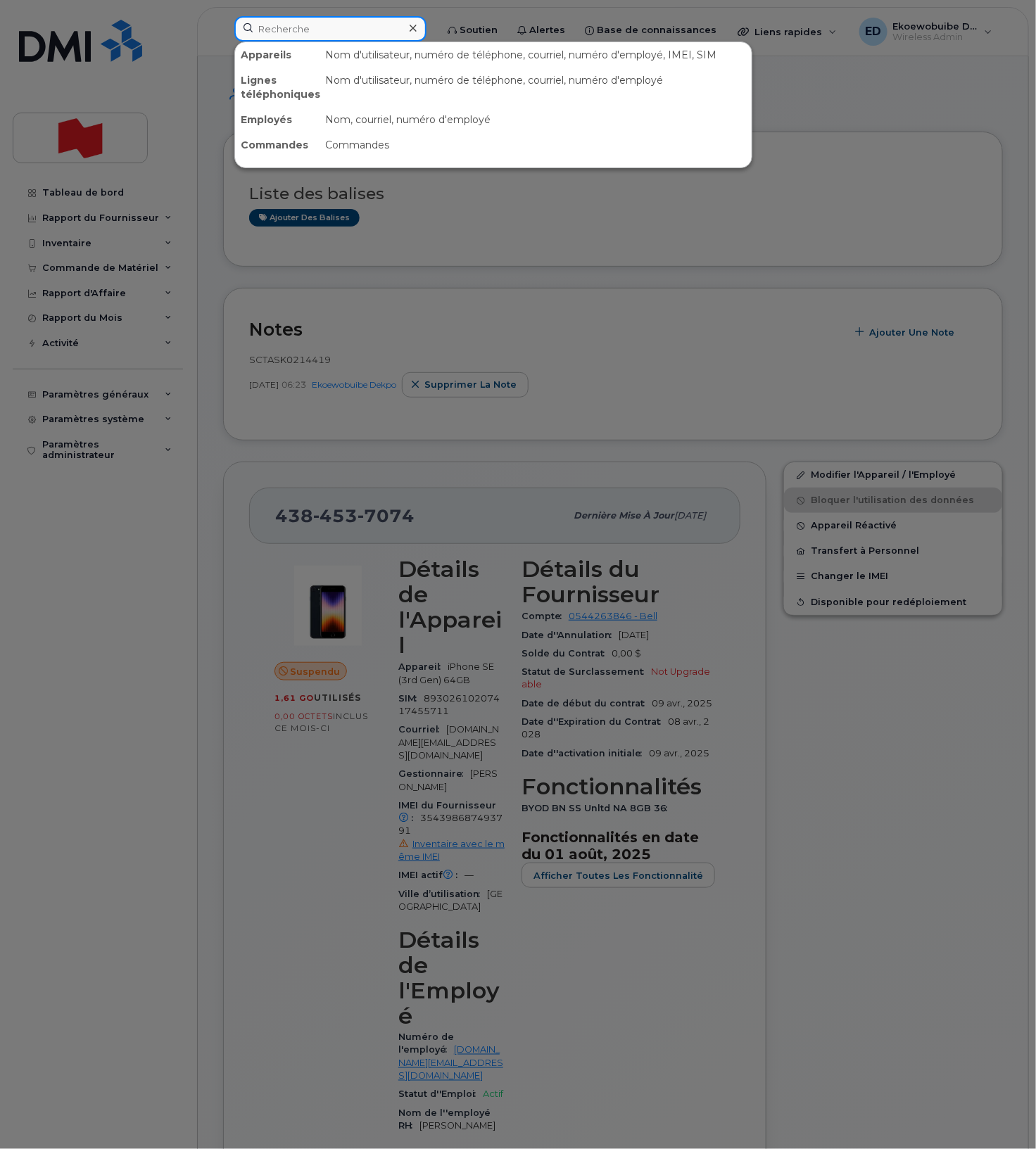
paste input "wadii karfali"
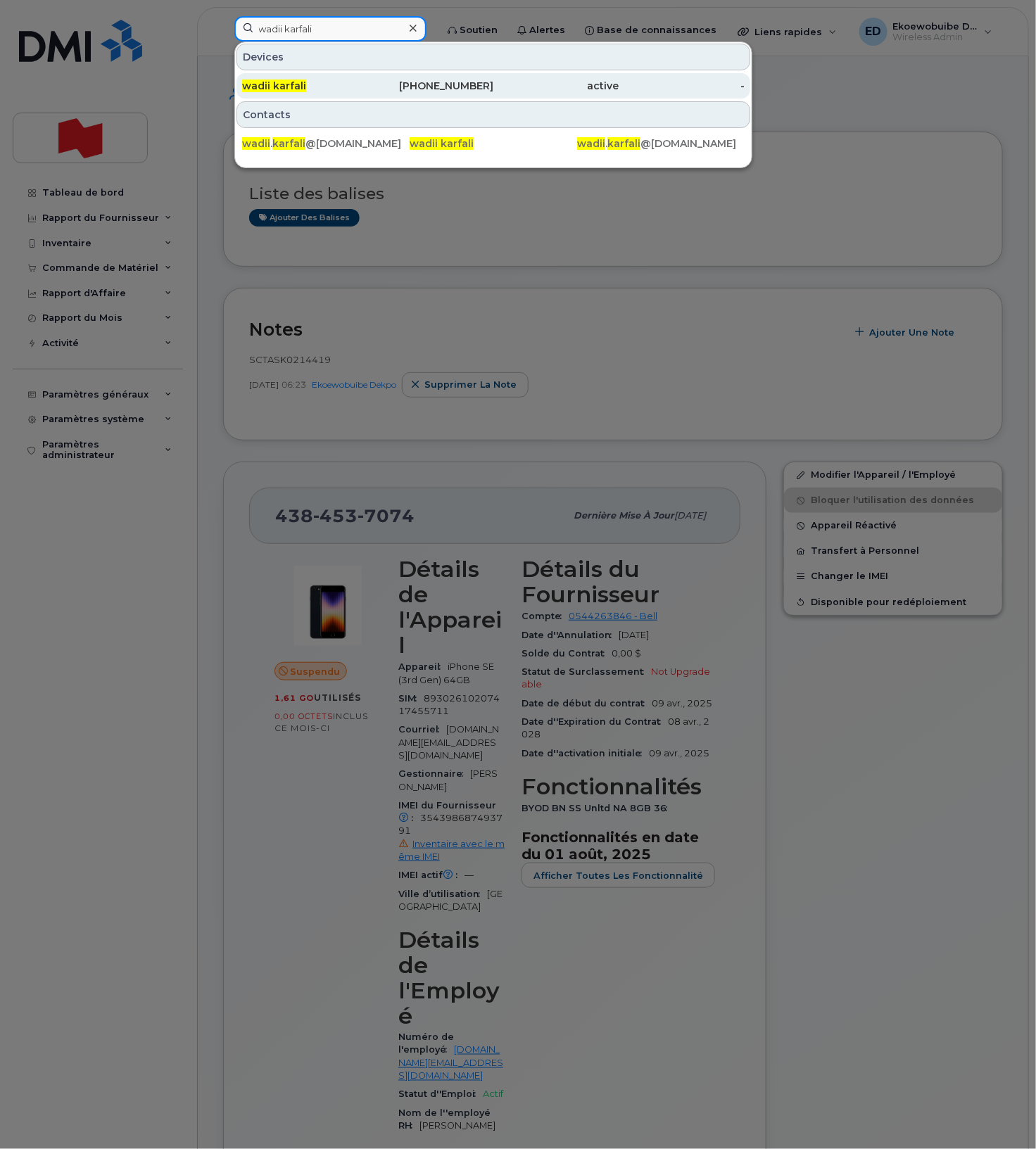
type input "wadii karfali"
click at [283, 86] on span "wadii karfali" at bounding box center [274, 86] width 64 height 13
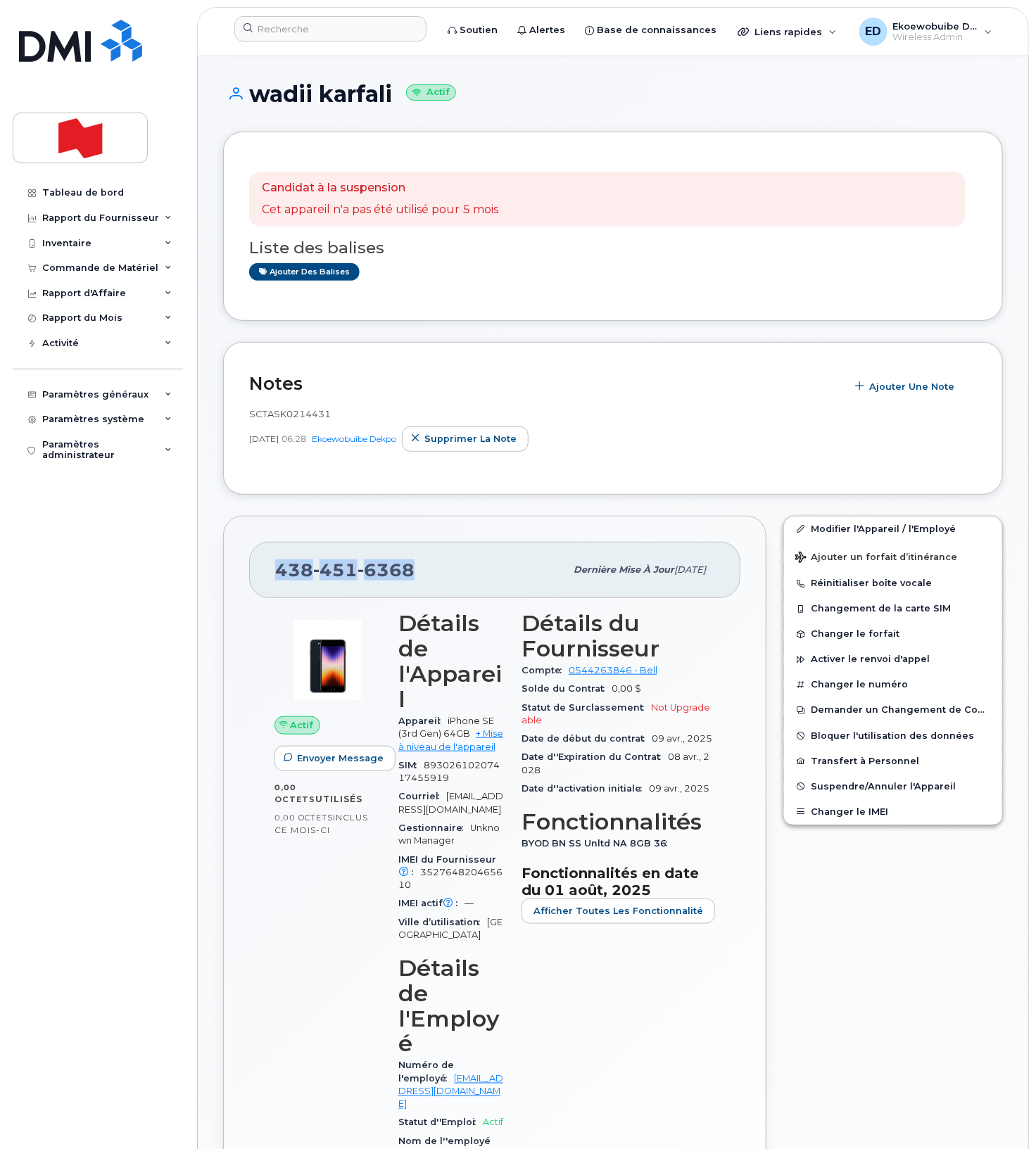
drag, startPoint x: 419, startPoint y: 571, endPoint x: 280, endPoint y: 573, distance: 139.0
click at [280, 573] on div "[PHONE_NUMBER]" at bounding box center [420, 570] width 290 height 30
copy span "[PHONE_NUMBER]"
click at [844, 789] on span "Suspendre/Annuler l'Appareil" at bounding box center [883, 786] width 145 height 10
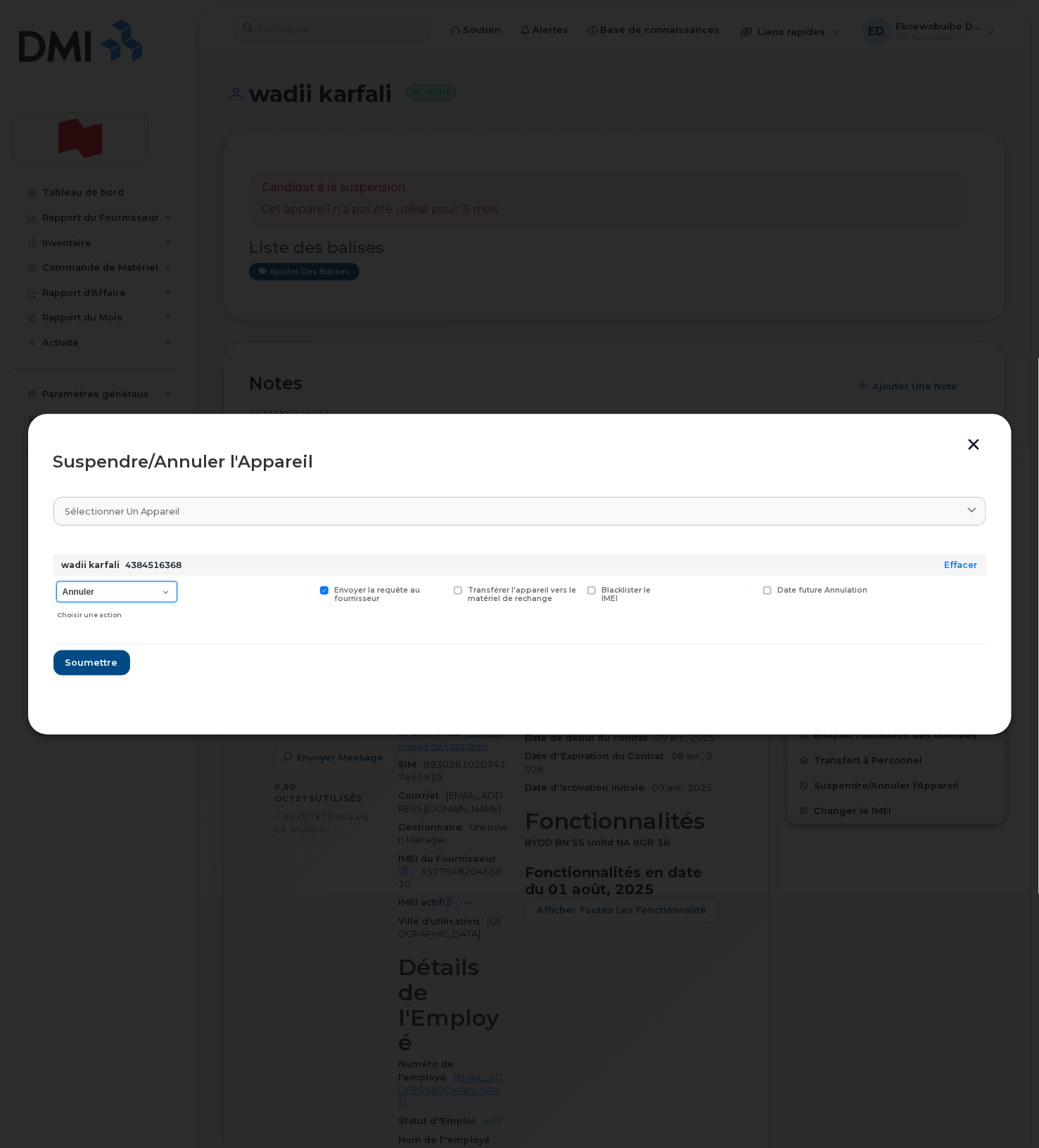
click at [166, 601] on select "Annuler Suspendre - Prolonger la suspension Suspendre - Tarif réduit Suspendre …" at bounding box center [116, 592] width 121 height 21
select select "[object Object]"
click at [56, 583] on select "Annuler Suspendre - Prolonger la suspension Suspendre - Tarif réduit Suspendre …" at bounding box center [116, 592] width 121 height 21
click at [87, 666] on span "Soumettre" at bounding box center [92, 663] width 53 height 14
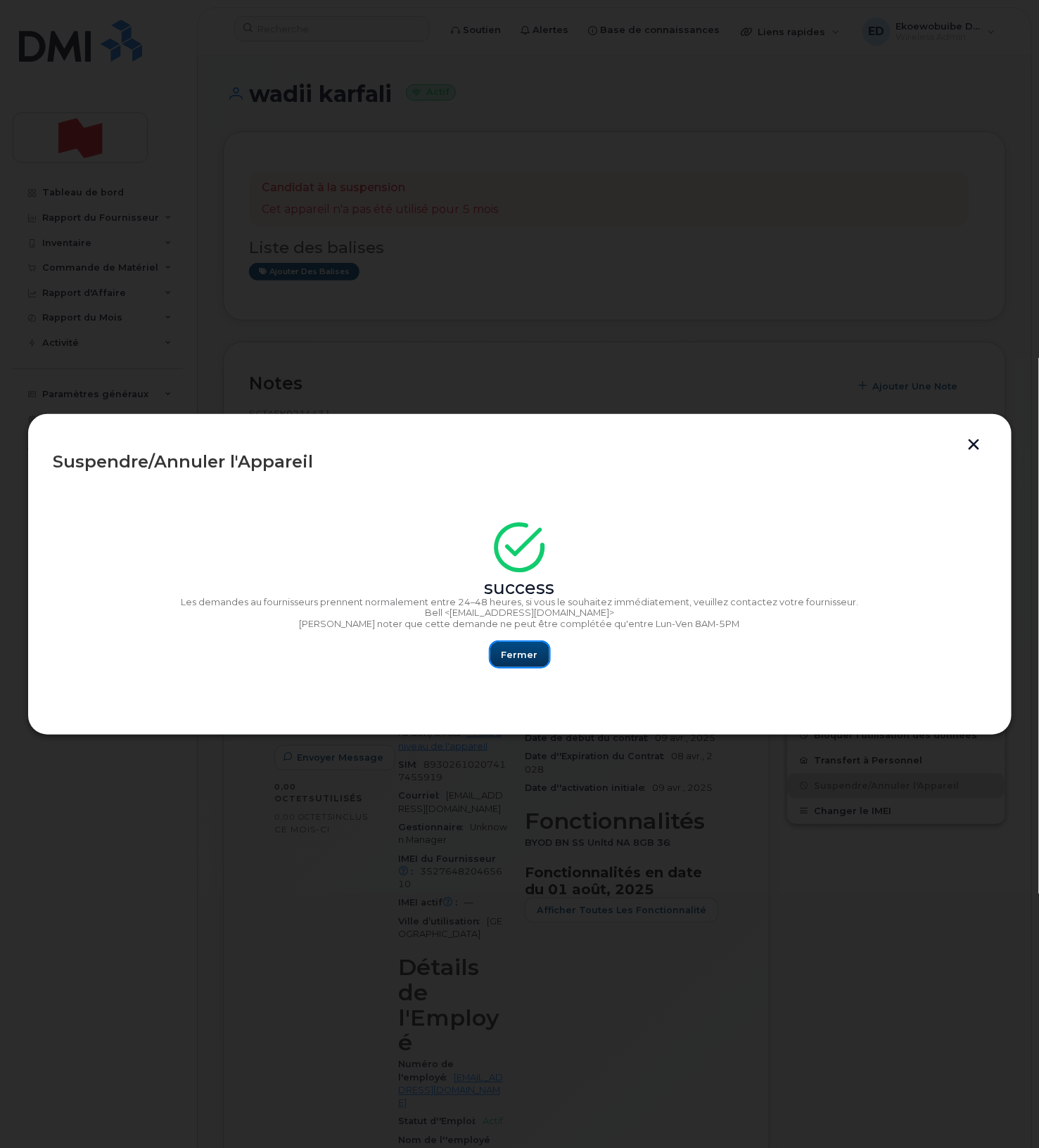
click at [519, 654] on span "Fermer" at bounding box center [520, 655] width 37 height 14
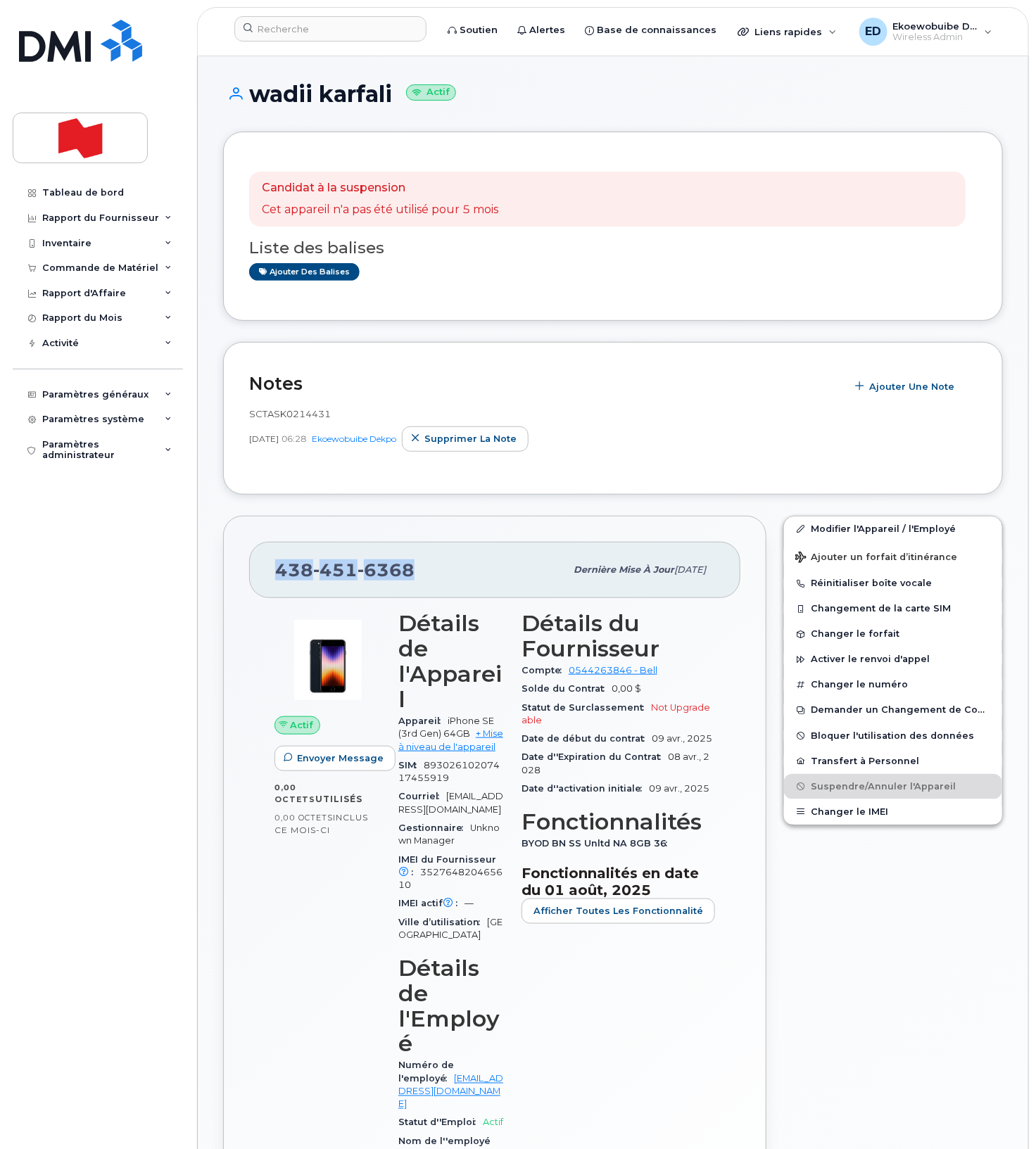
copy span "438 451 6368"
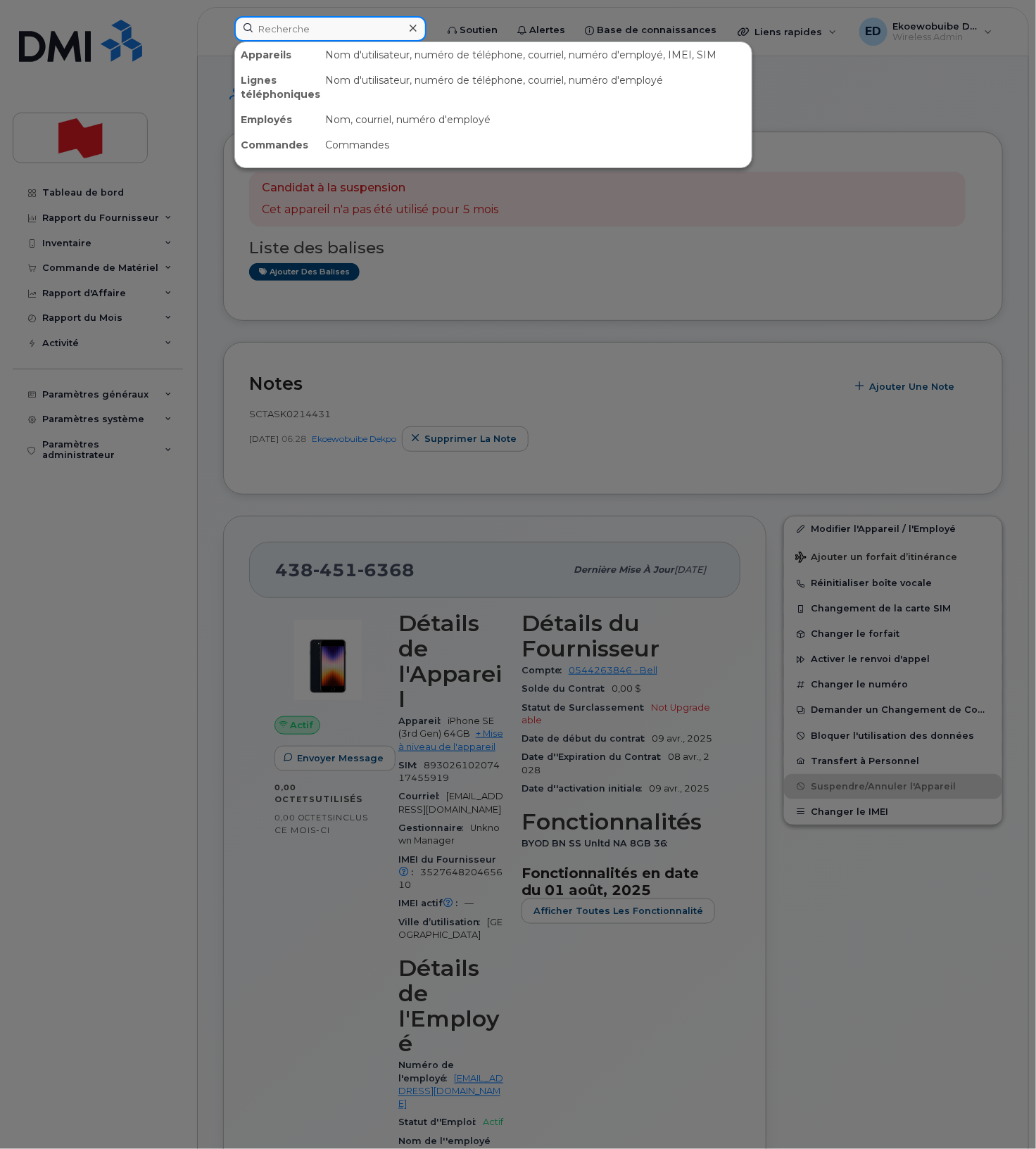
click at [313, 29] on input at bounding box center [330, 29] width 192 height 26
paste input "4384516368"
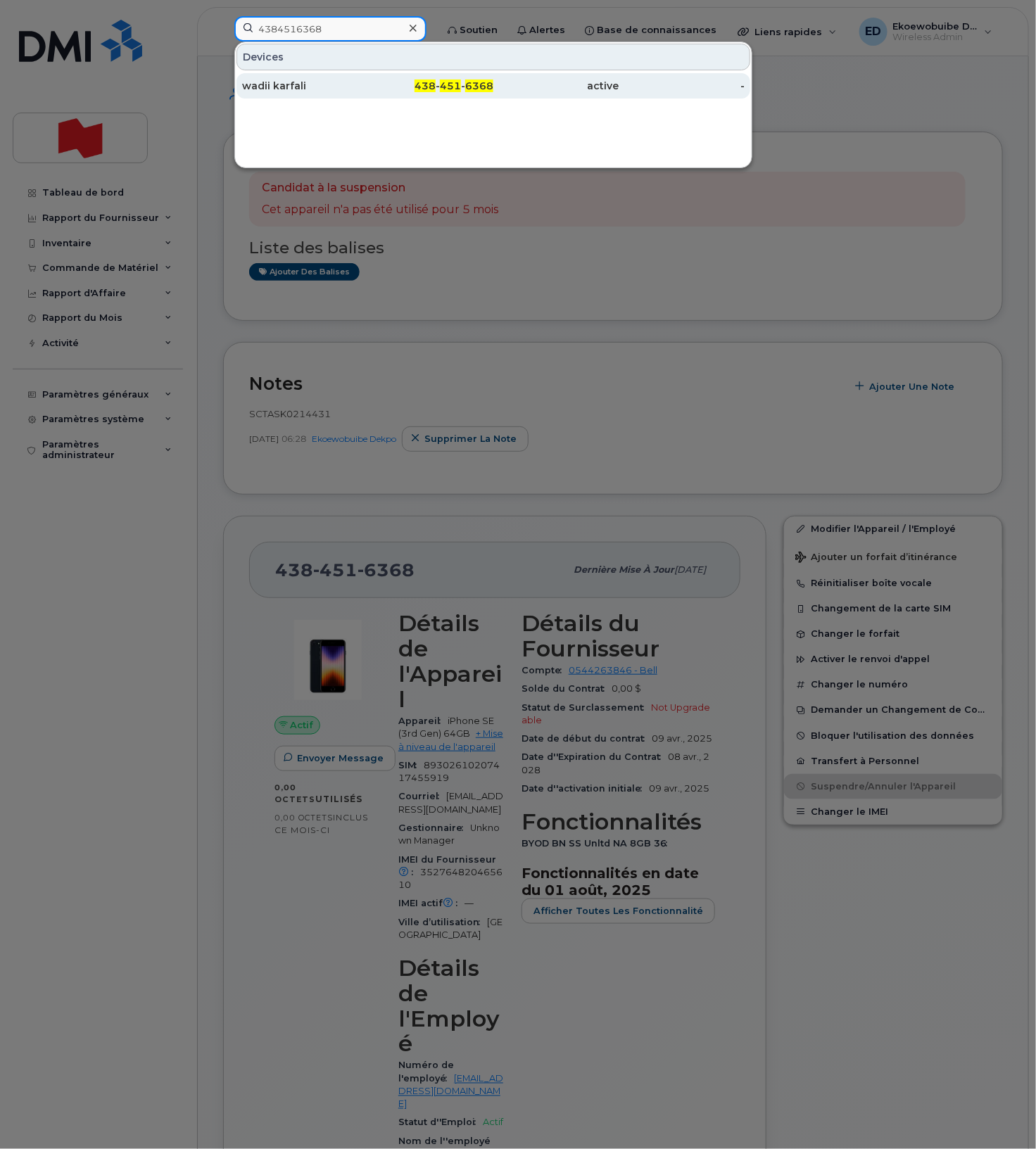
type input "4384516368"
click at [314, 87] on div "wadii karfali" at bounding box center [305, 86] width 126 height 14
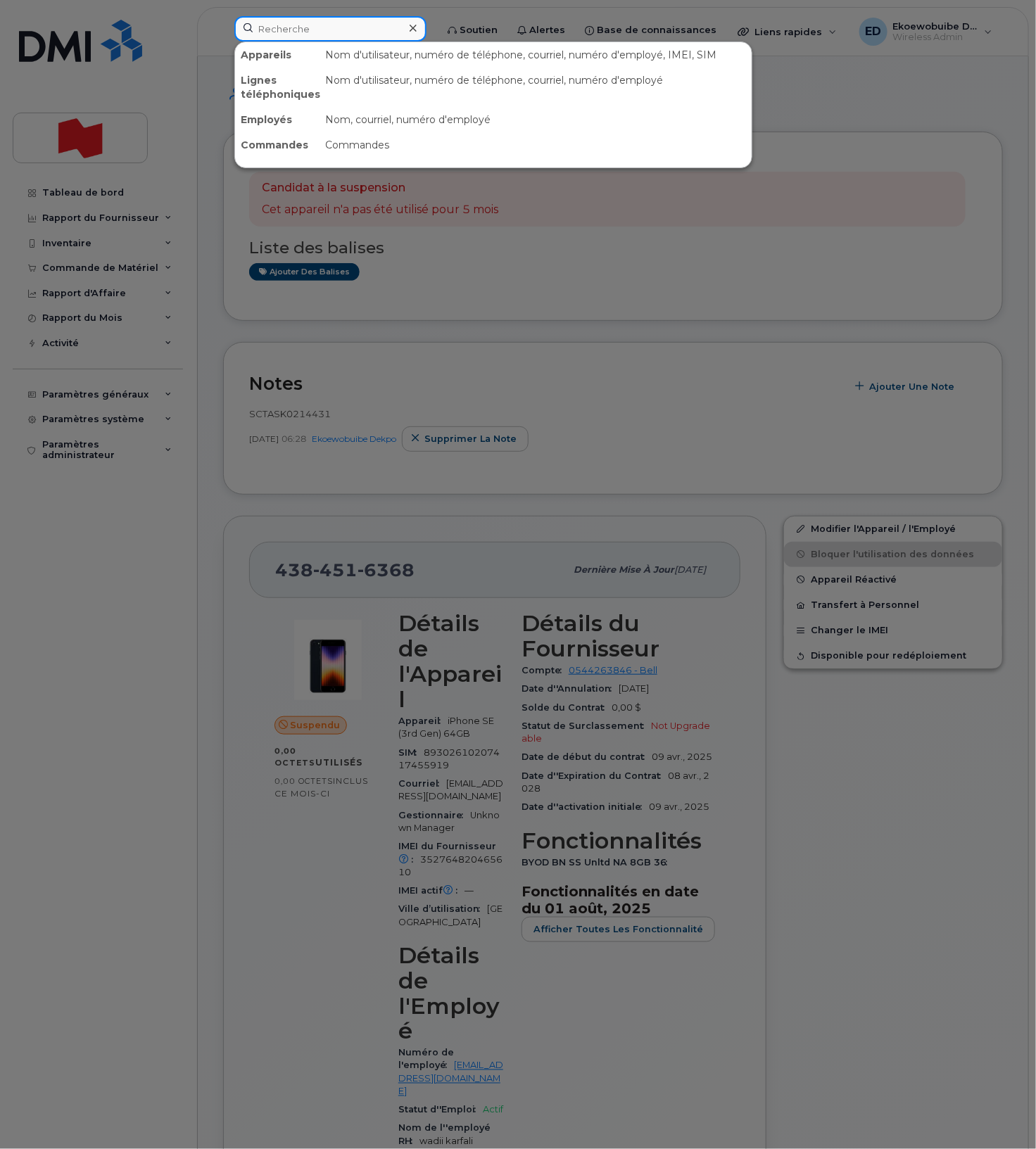
click at [304, 35] on input at bounding box center [330, 29] width 192 height 26
paste input "[PERSON_NAME]"
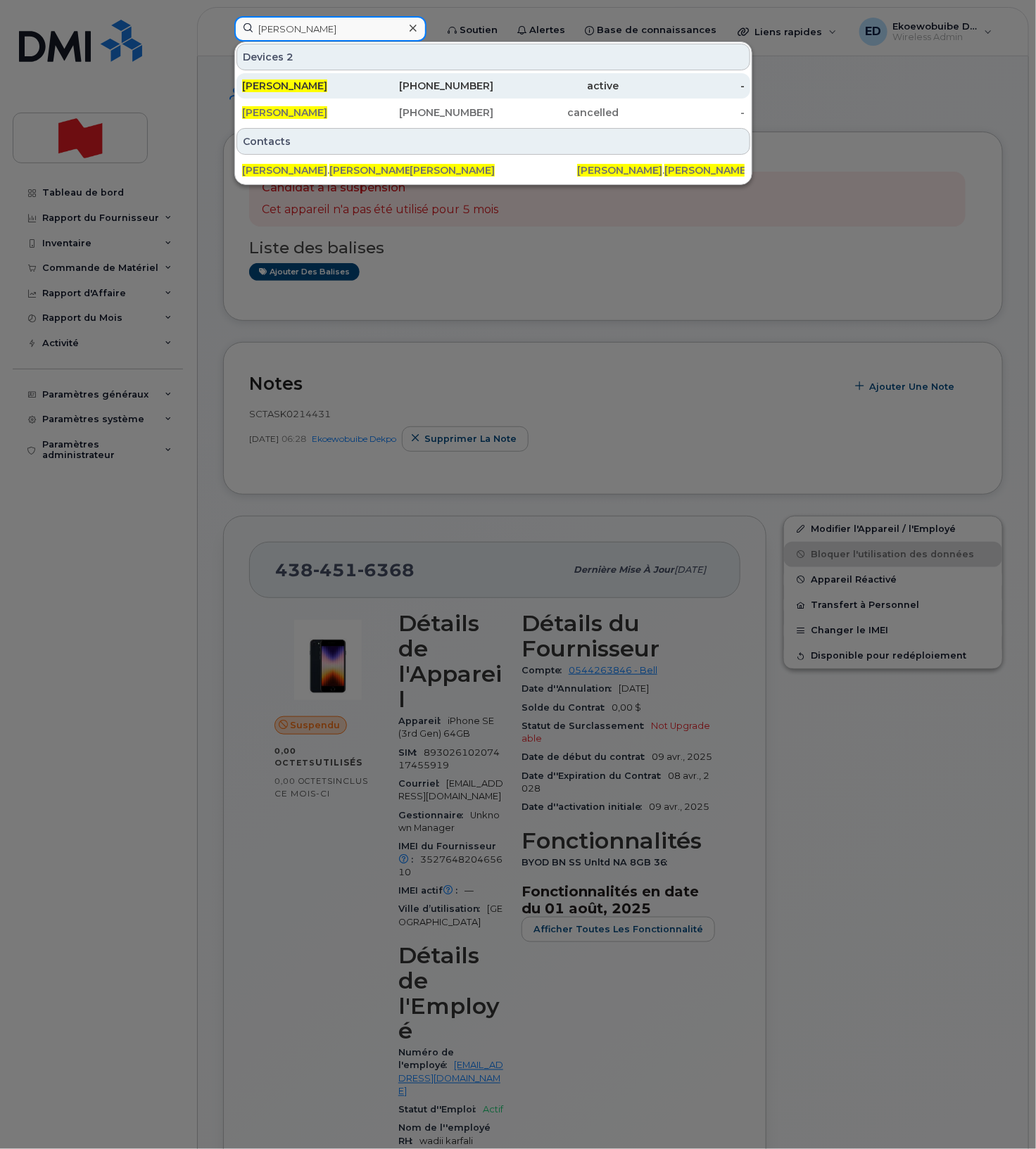
type input "[PERSON_NAME]"
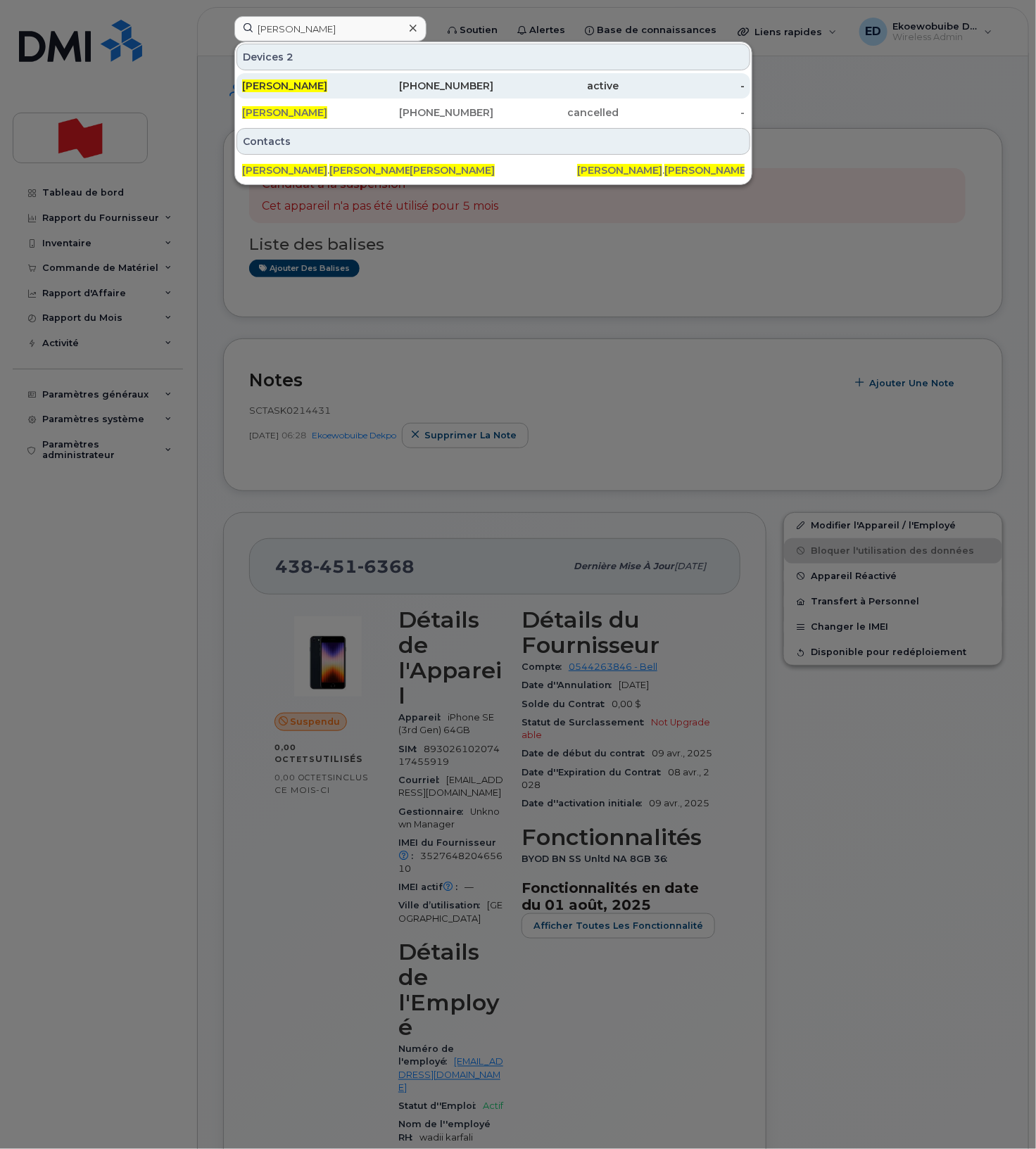
click at [294, 91] on span "[PERSON_NAME]" at bounding box center [284, 86] width 85 height 13
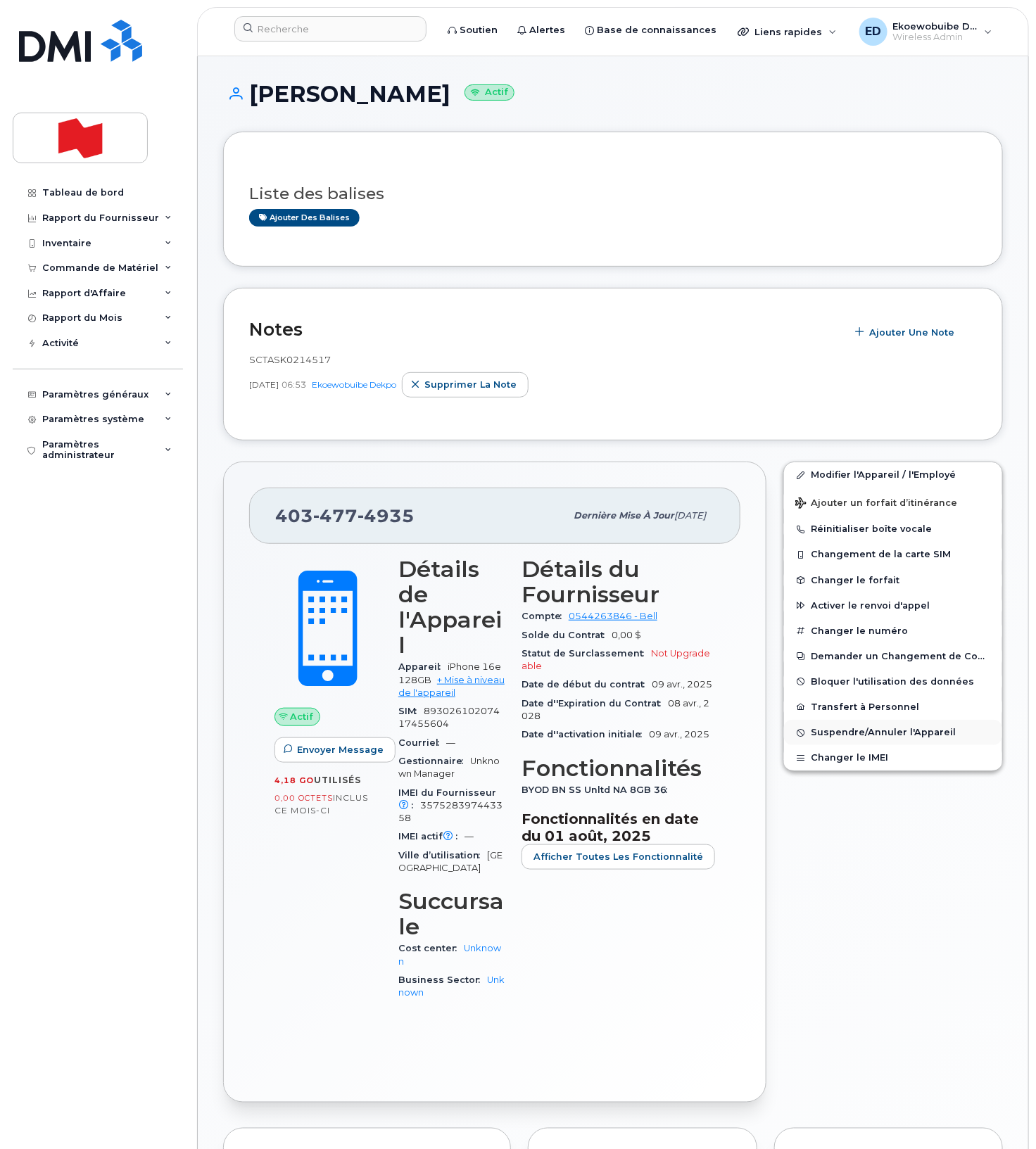
click at [828, 737] on span "Suspendre/Annuler l'Appareil" at bounding box center [883, 733] width 145 height 10
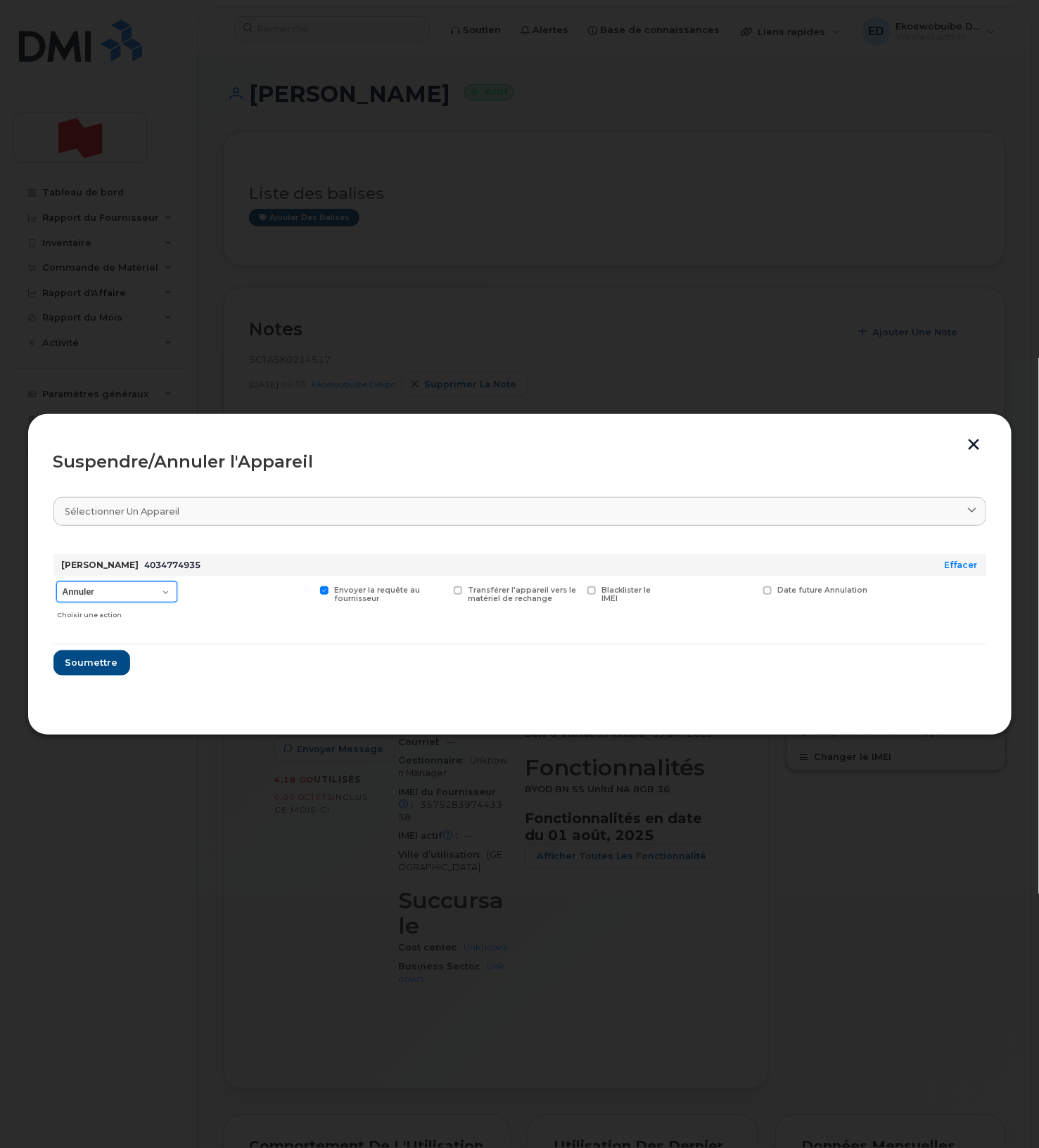
click at [172, 598] on select "Annuler Suspendre - Prolonger la suspension Suspendre - Tarif réduit Suspendre …" at bounding box center [116, 592] width 121 height 21
select select "[object Object]"
click at [56, 583] on select "Annuler Suspendre - Prolonger la suspension Suspendre - Tarif réduit Suspendre …" at bounding box center [116, 592] width 121 height 21
click at [116, 667] on button "Soumettre" at bounding box center [91, 663] width 75 height 26
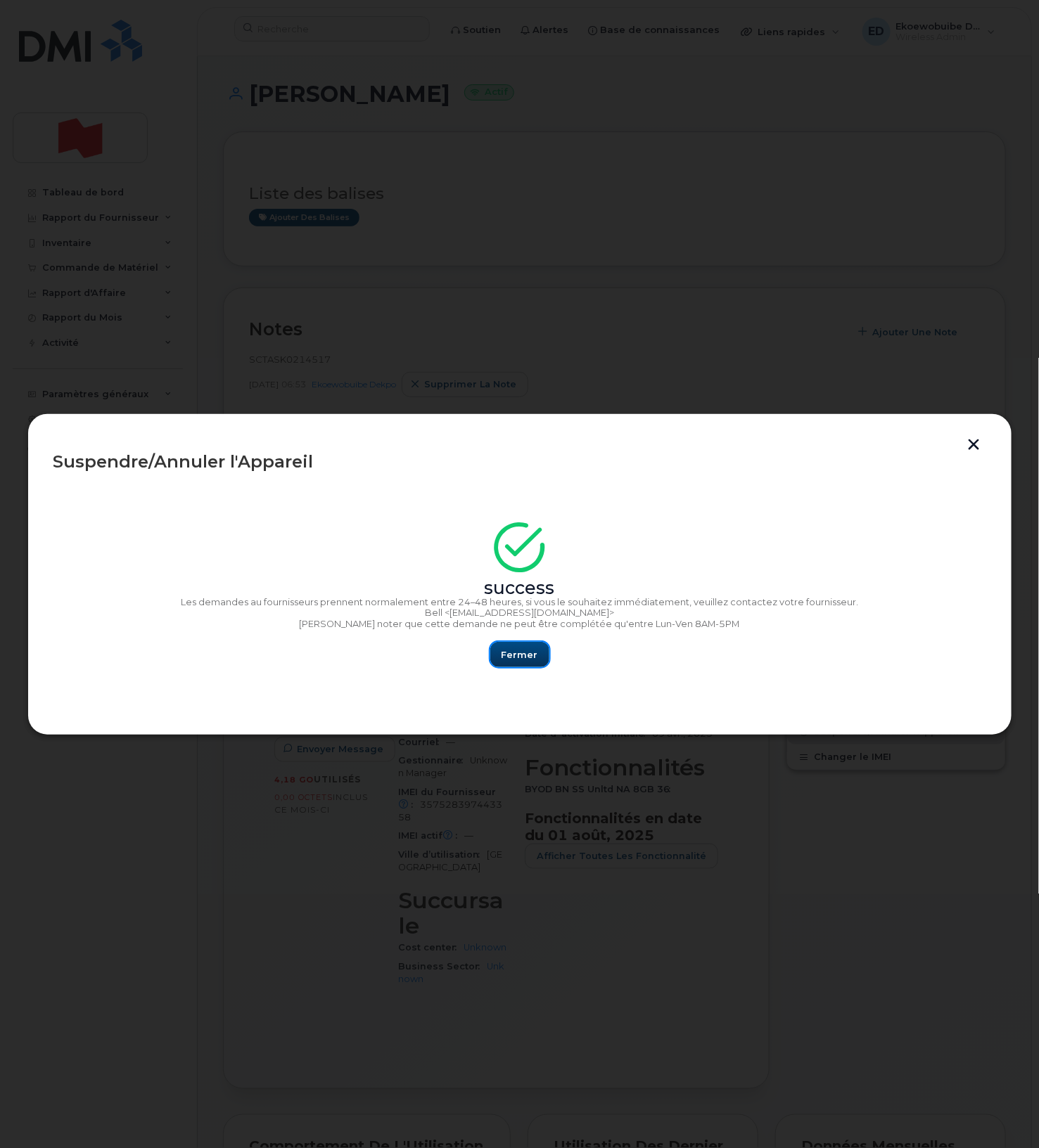
click at [514, 663] on button "Fermer" at bounding box center [520, 655] width 59 height 26
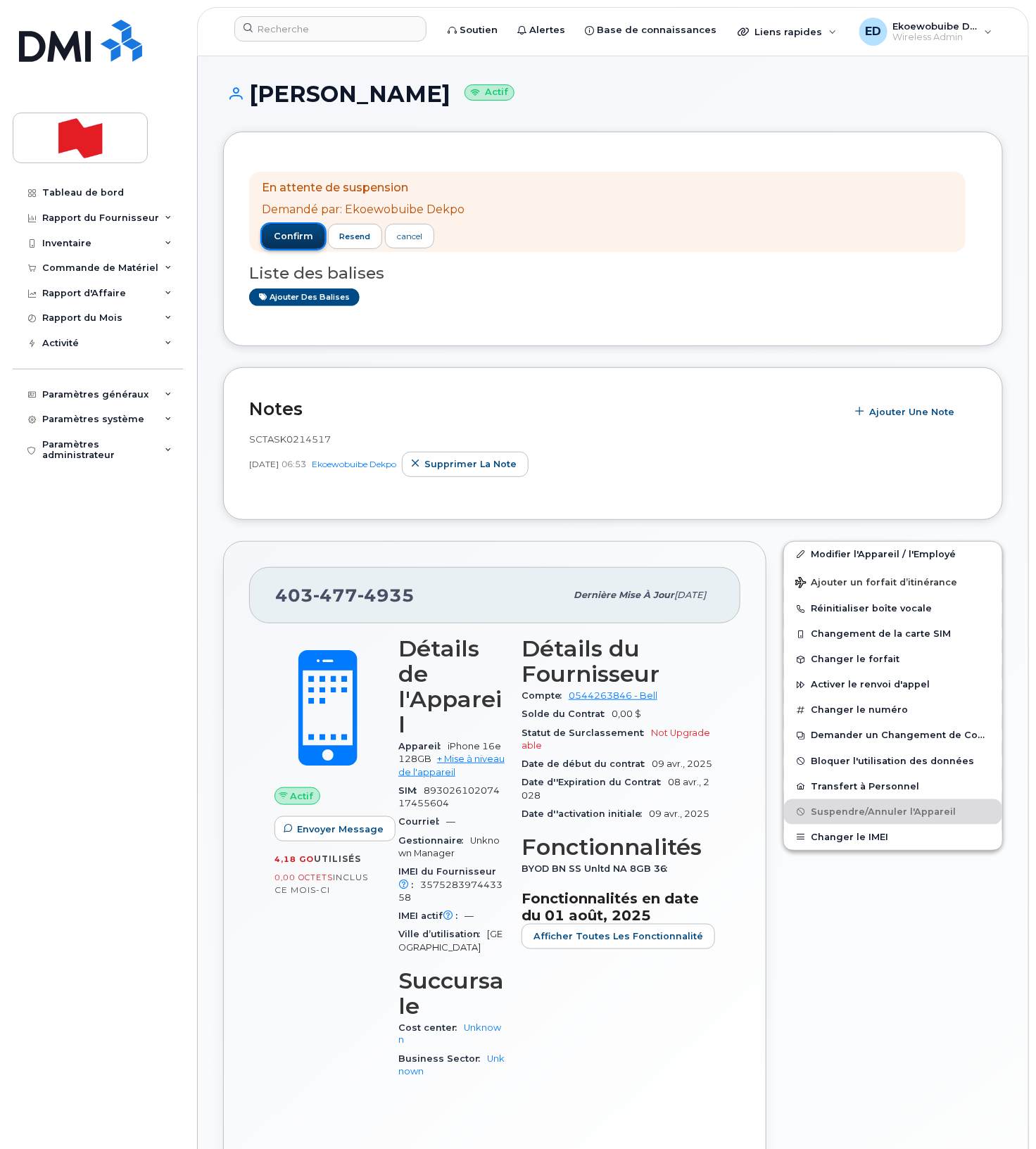
click at [281, 243] on button "confirm" at bounding box center [294, 236] width 63 height 26
